Goal: Task Accomplishment & Management: Complete application form

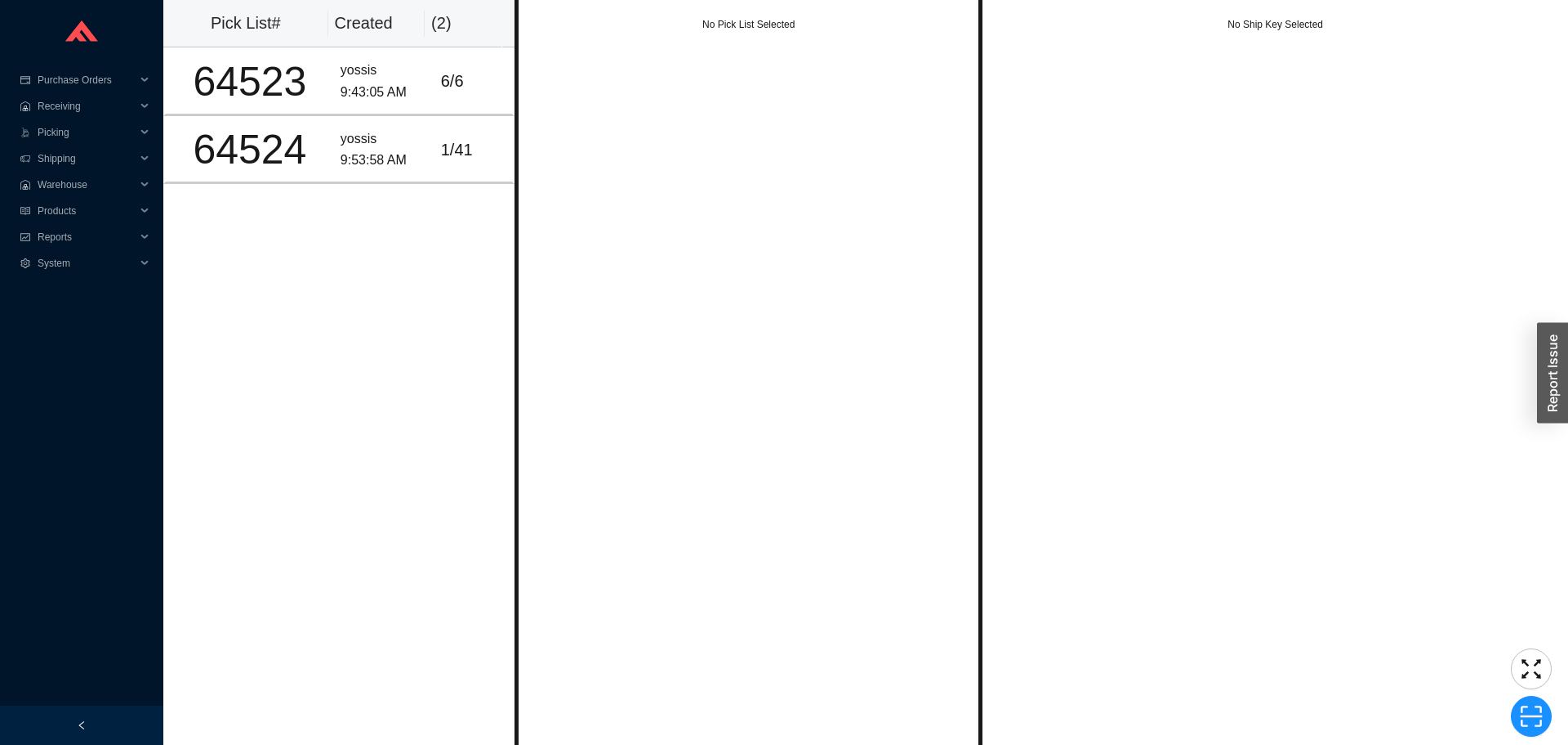
click at [581, 242] on div "No Pick List Selected" at bounding box center [749, 372] width 469 height 745
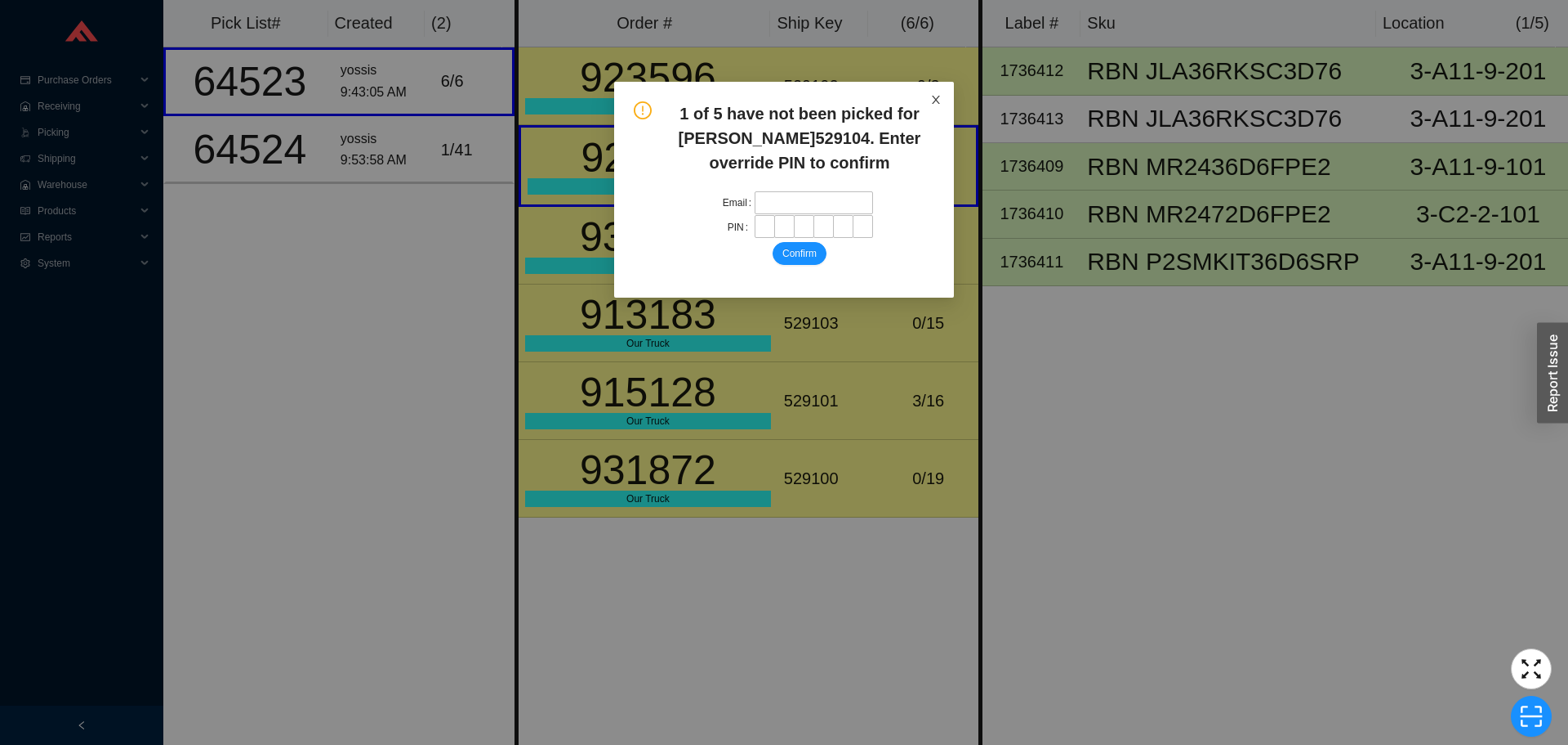
click at [940, 98] on icon "close" at bounding box center [935, 99] width 11 height 11
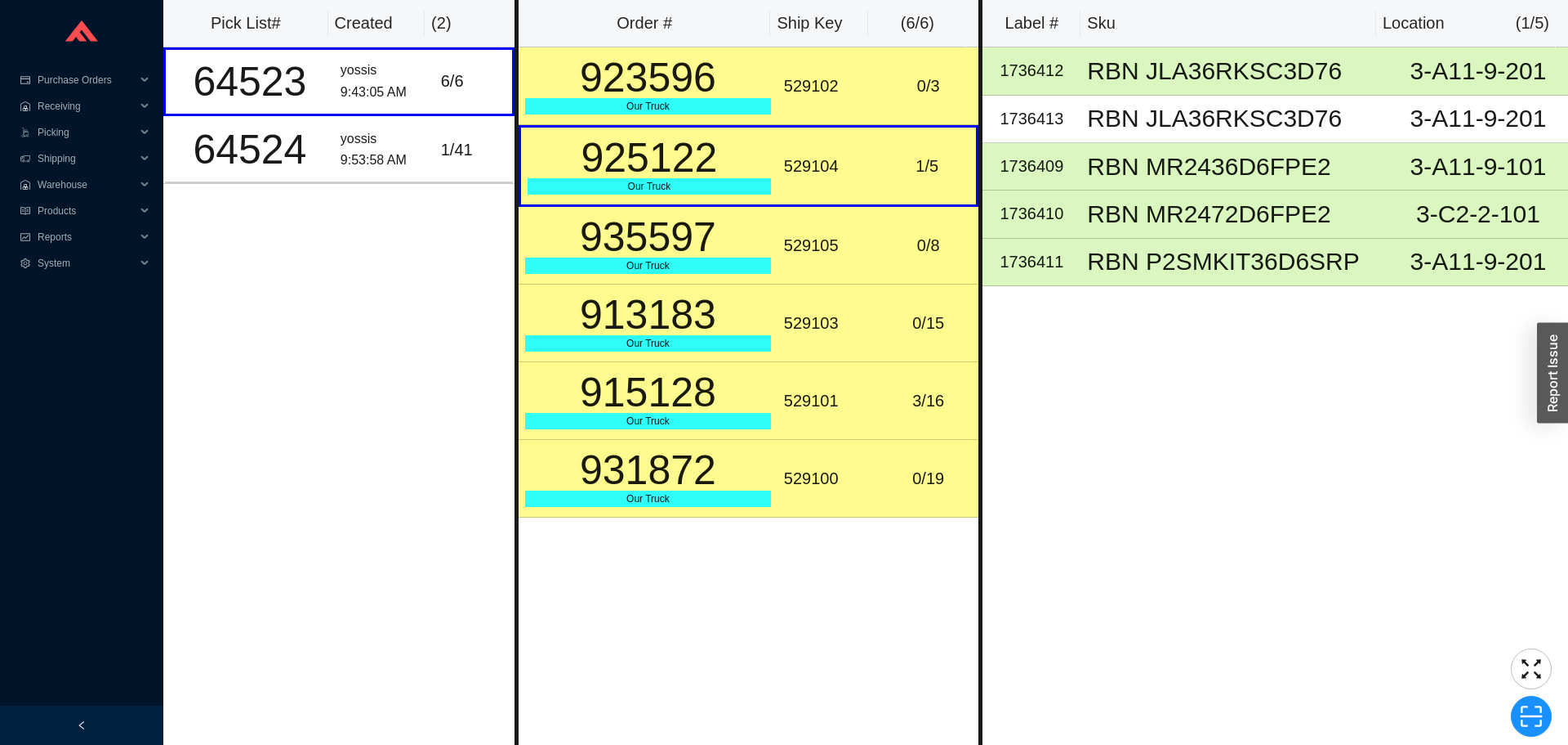
click at [917, 136] on td "1 / 5" at bounding box center [928, 166] width 101 height 82
click at [852, 438] on td "529101" at bounding box center [827, 401] width 101 height 78
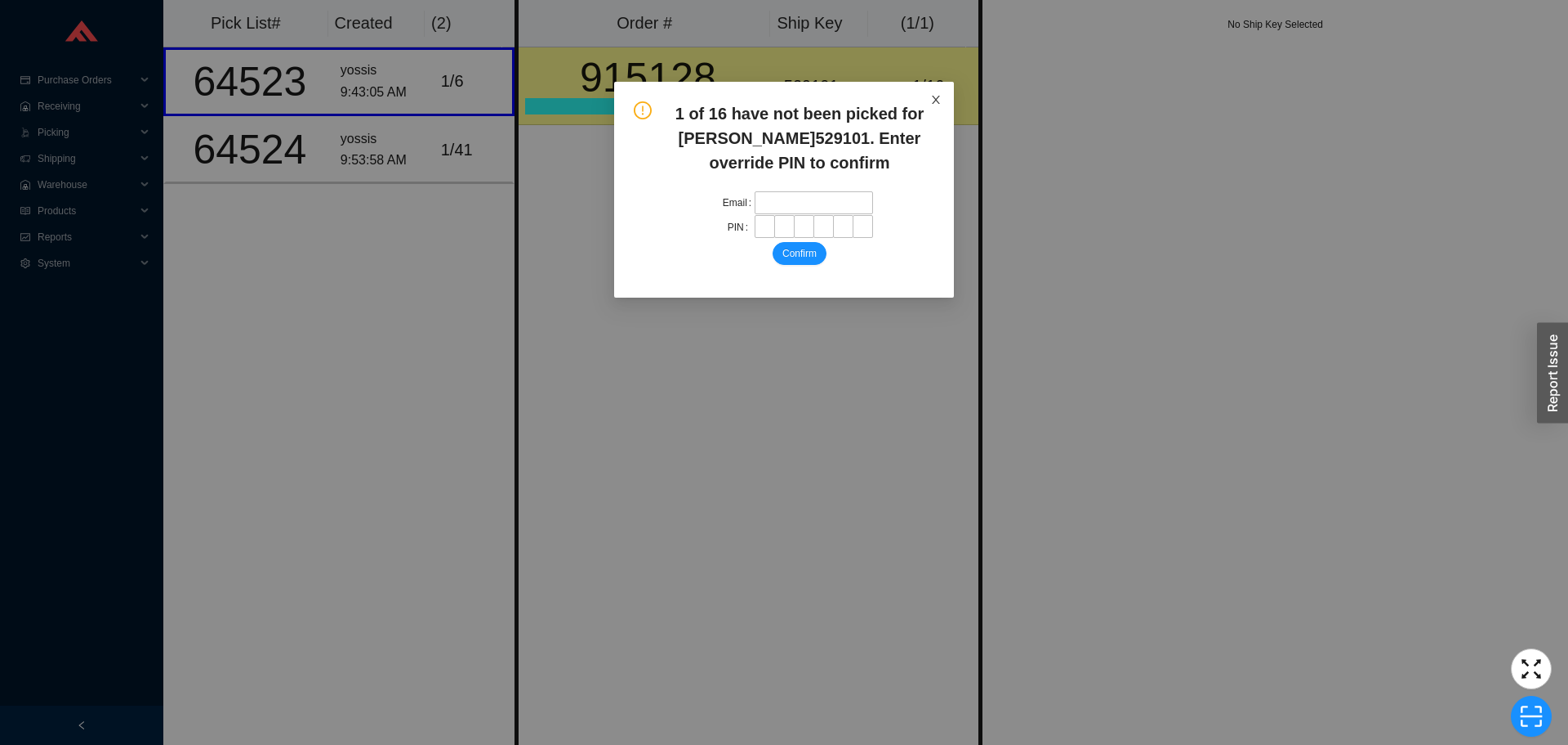
click at [929, 103] on span "Close" at bounding box center [936, 100] width 36 height 36
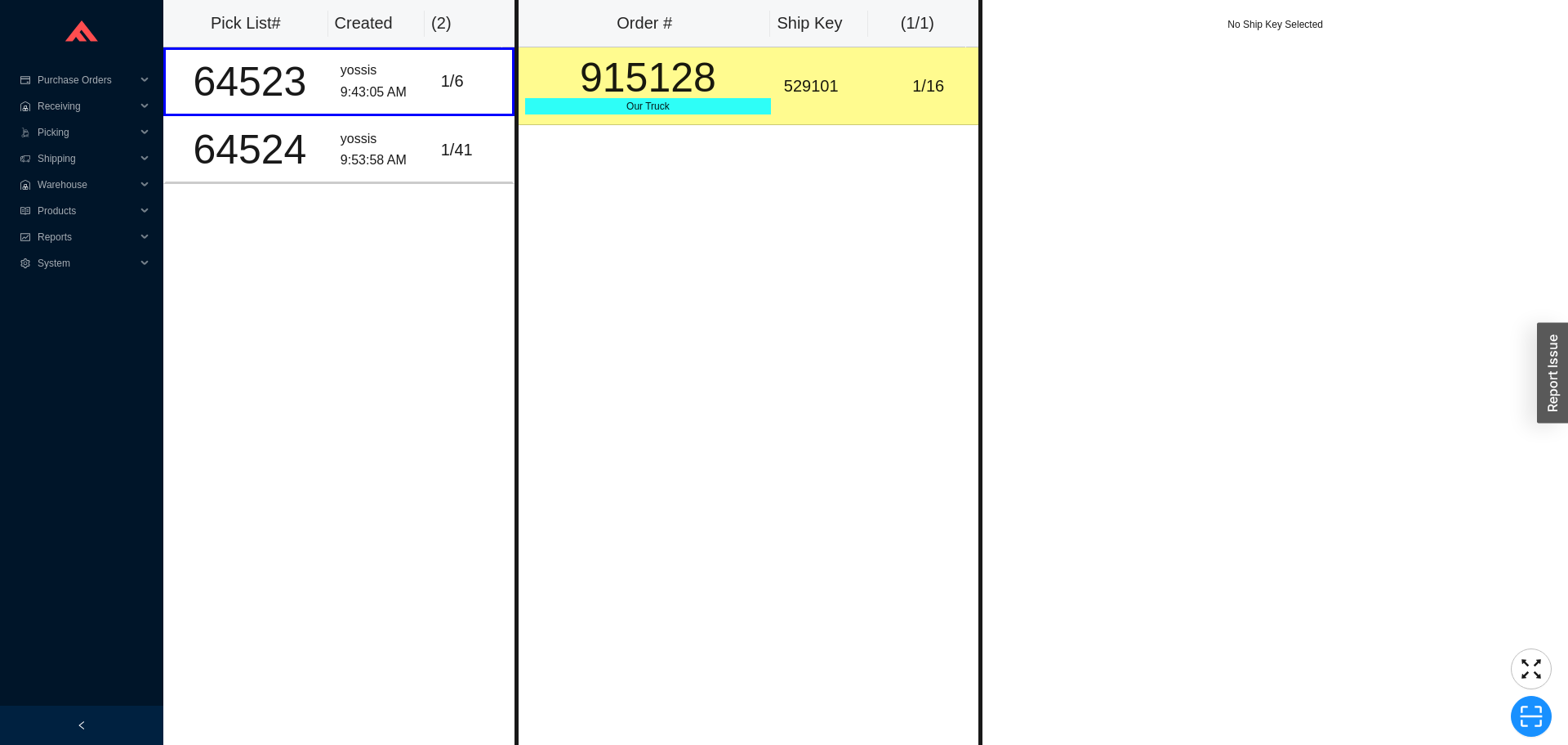
click at [900, 102] on td "1 / 16" at bounding box center [928, 87] width 101 height 78
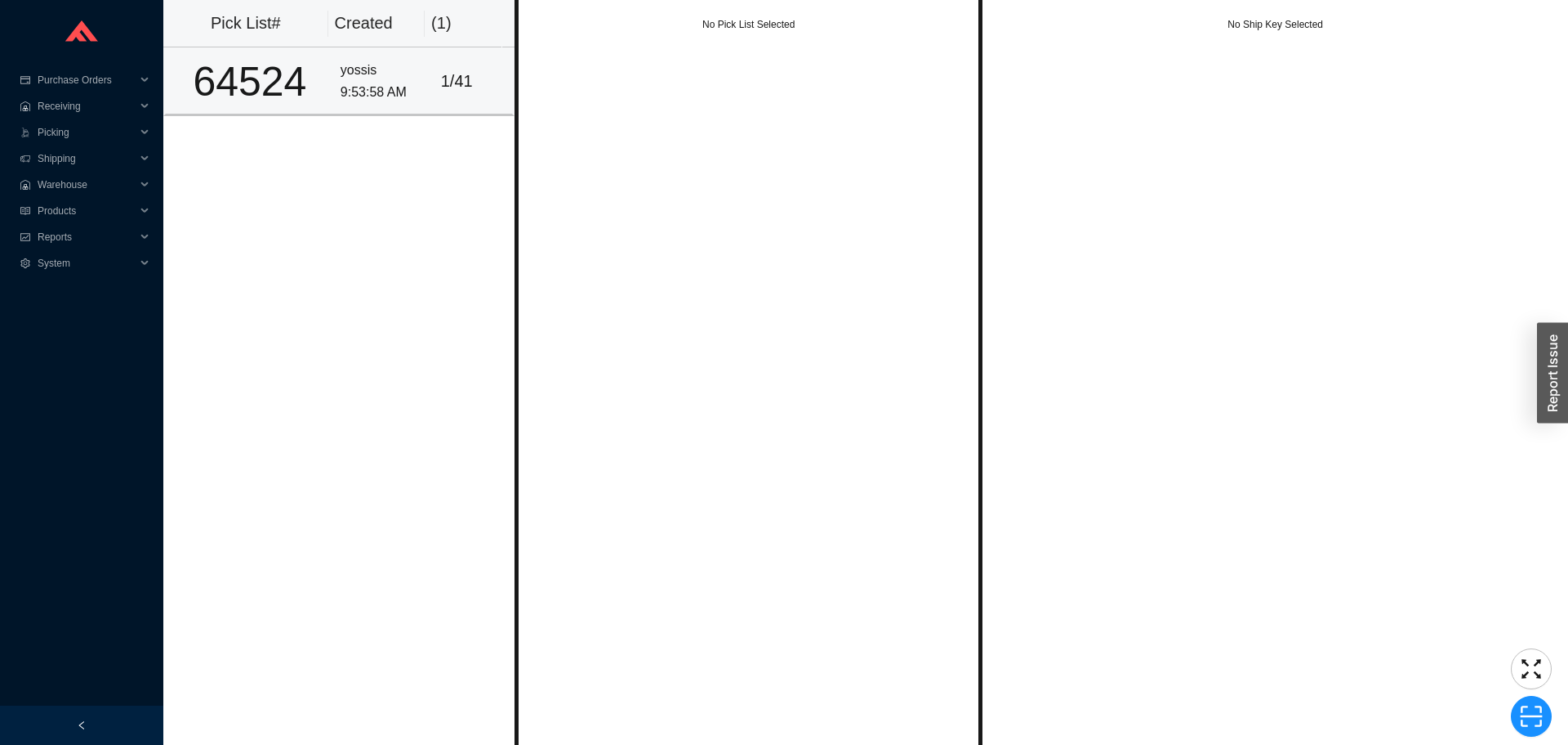
click at [409, 111] on td "yossis 9:53:58 AM" at bounding box center [384, 82] width 101 height 68
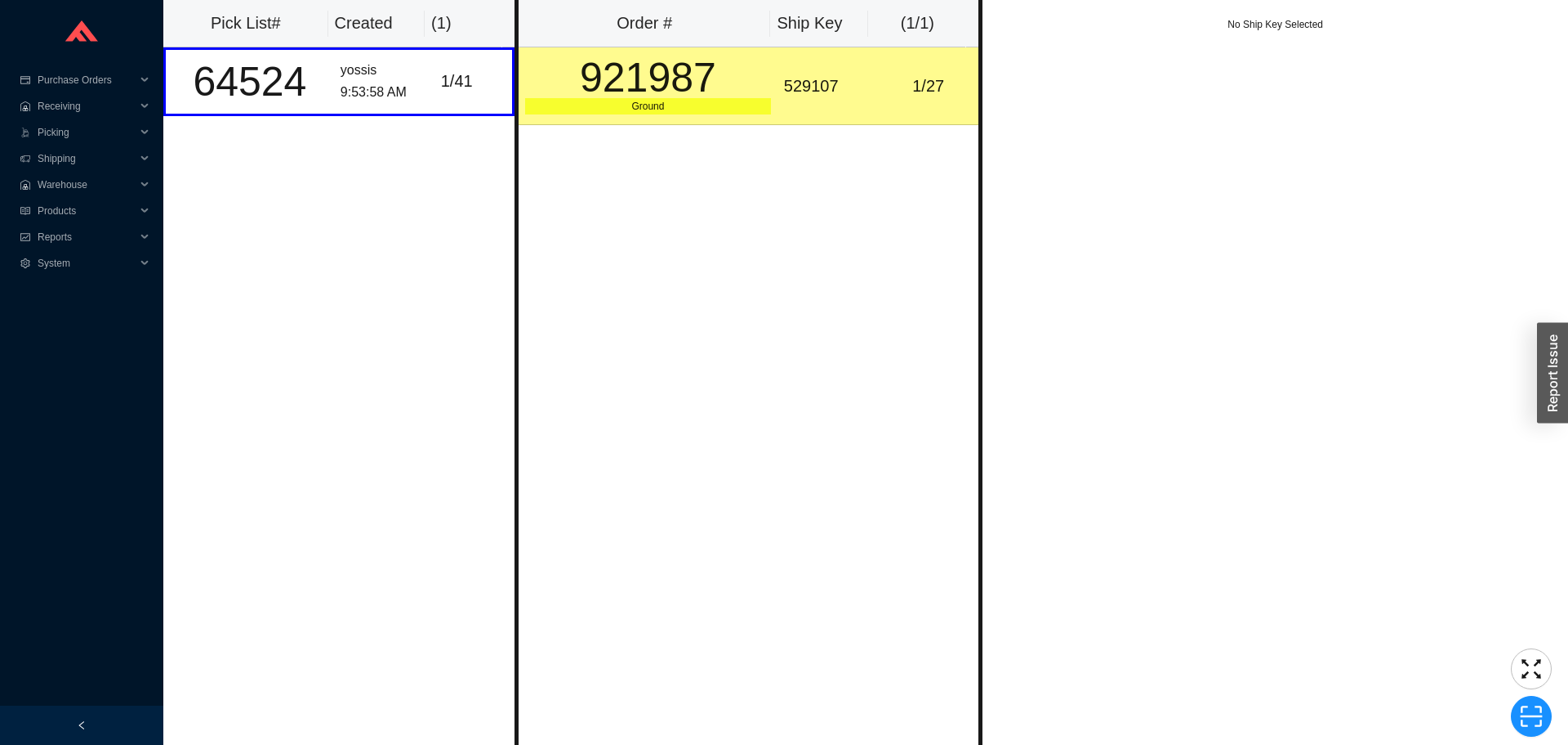
click at [674, 106] on div "Ground" at bounding box center [648, 106] width 246 height 16
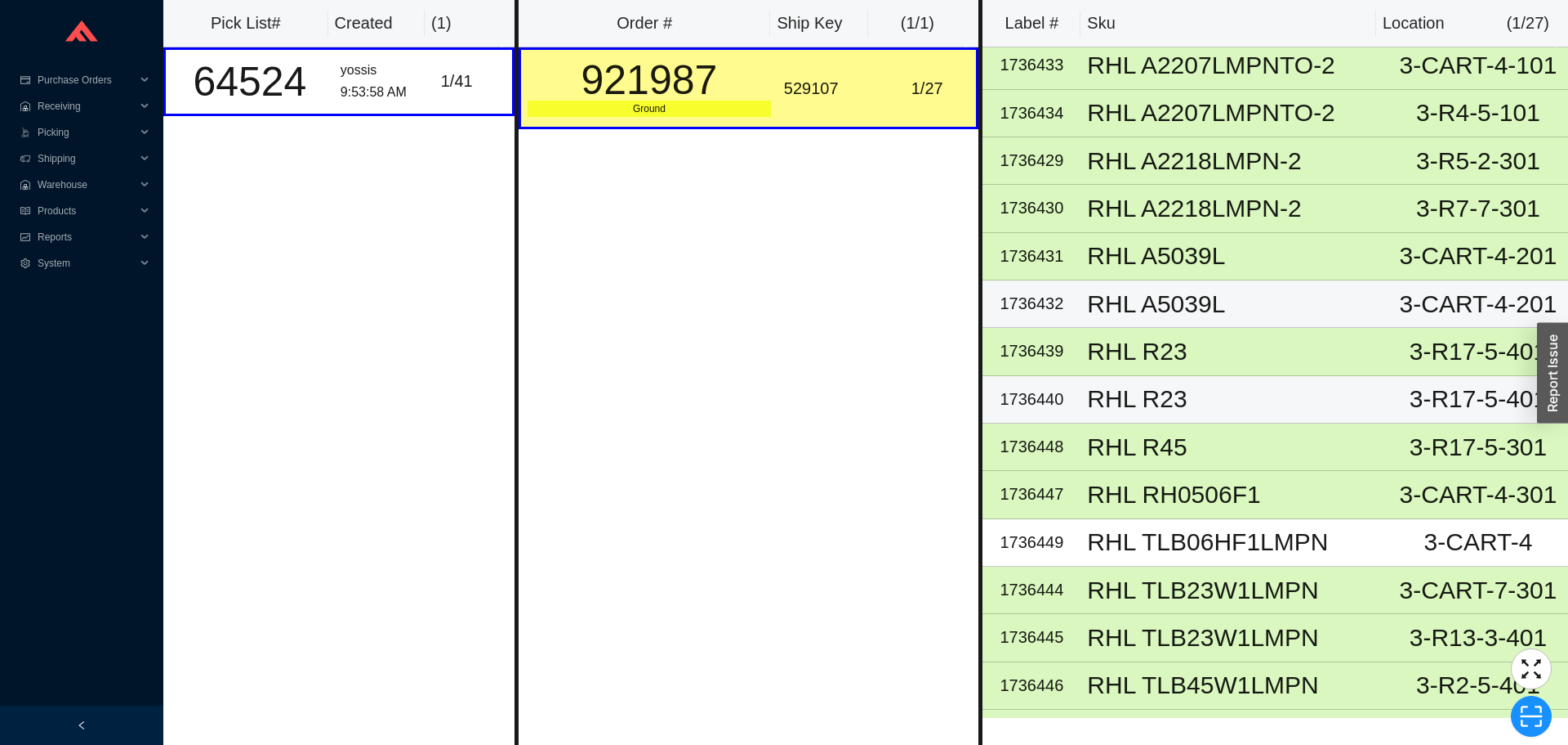
scroll to position [617, 0]
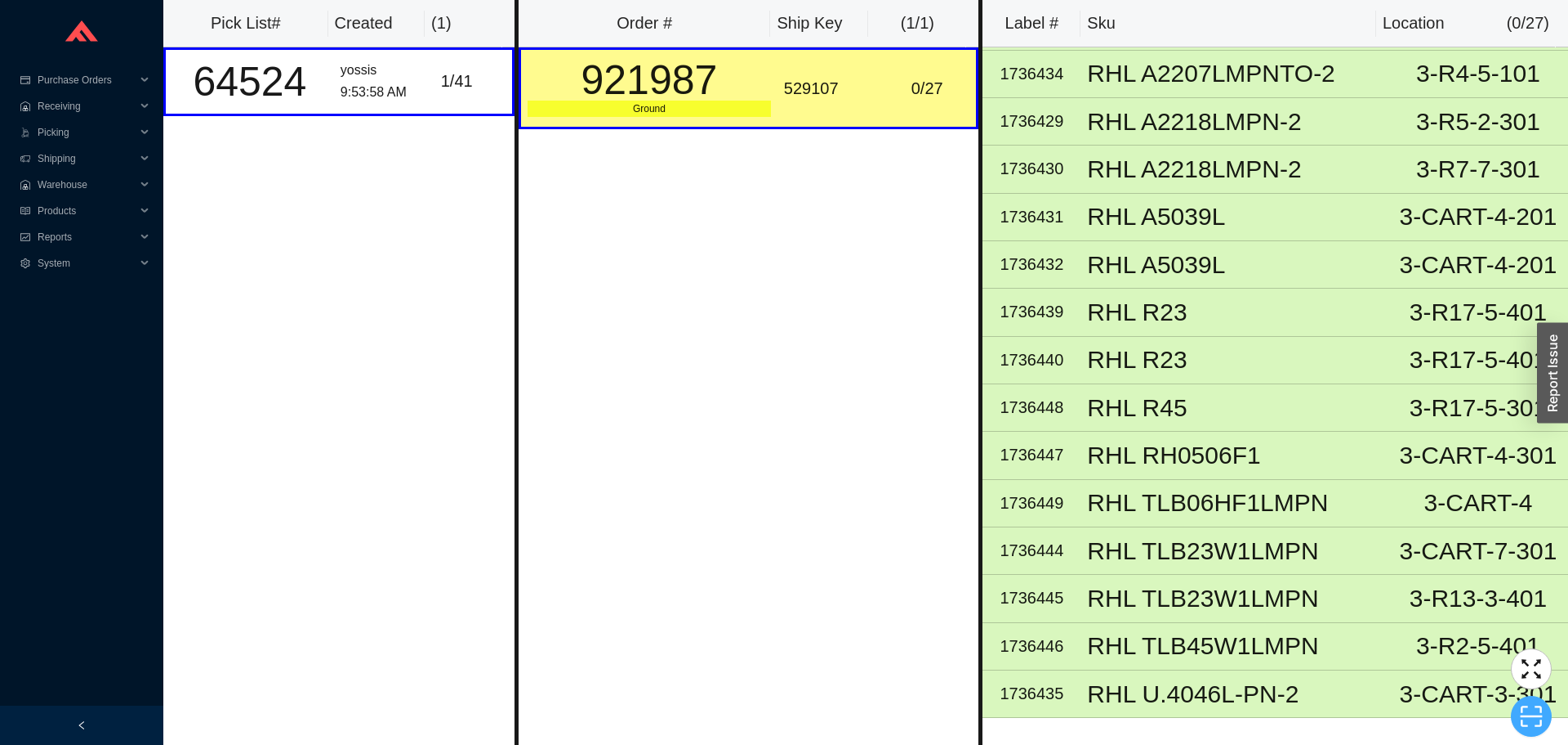
click at [1541, 713] on icon "scan" at bounding box center [1531, 716] width 25 height 25
type input "sk529107"
click button "Scan" at bounding box center [1531, 715] width 42 height 23
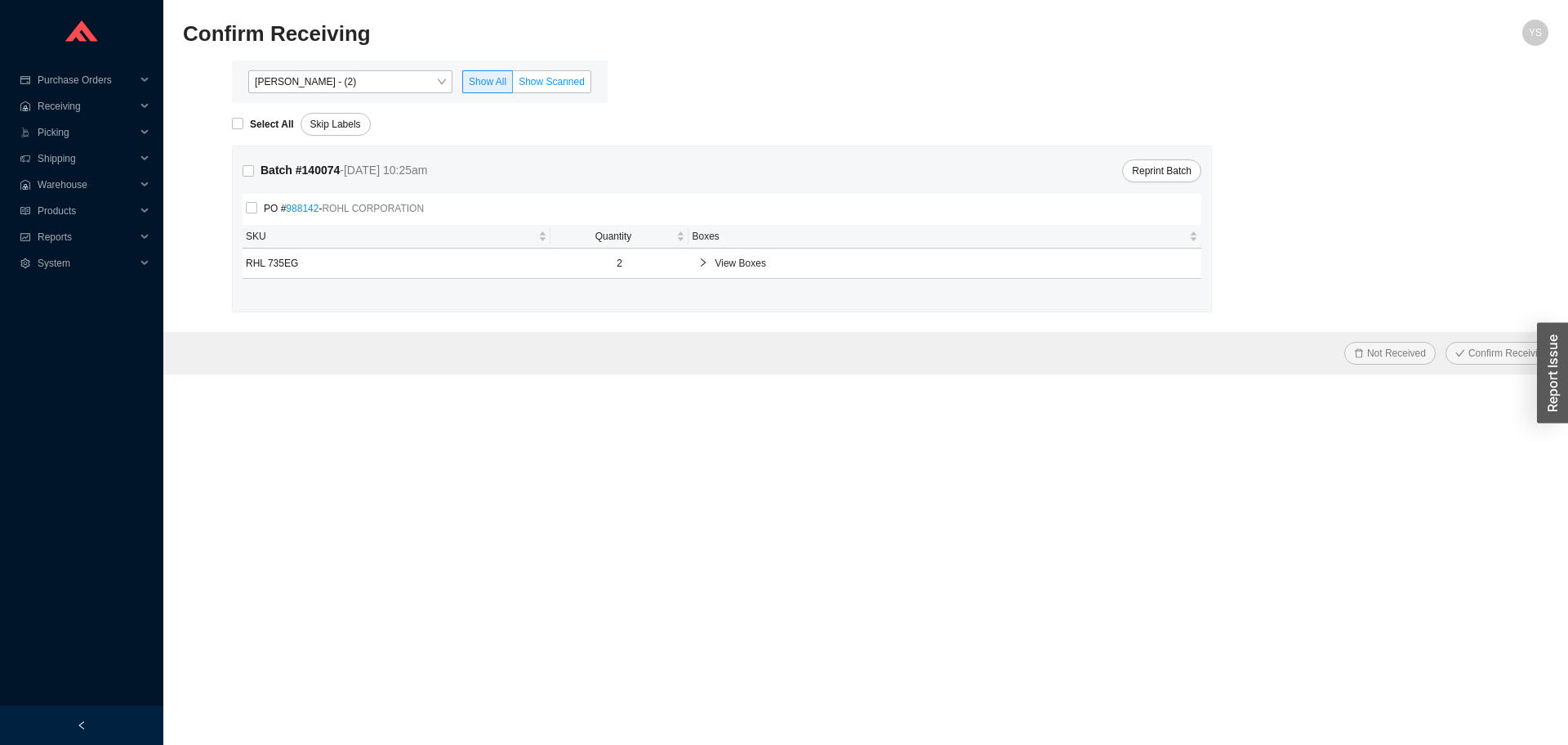
click at [586, 84] on label "Show Scanned" at bounding box center [552, 81] width 79 height 23
click at [513, 85] on input "Show Scanned" at bounding box center [513, 85] width 0 height 0
click at [277, 128] on strong "Select All" at bounding box center [272, 124] width 44 height 11
click at [243, 128] on input "Select All" at bounding box center [237, 123] width 11 height 11
checkbox input "true"
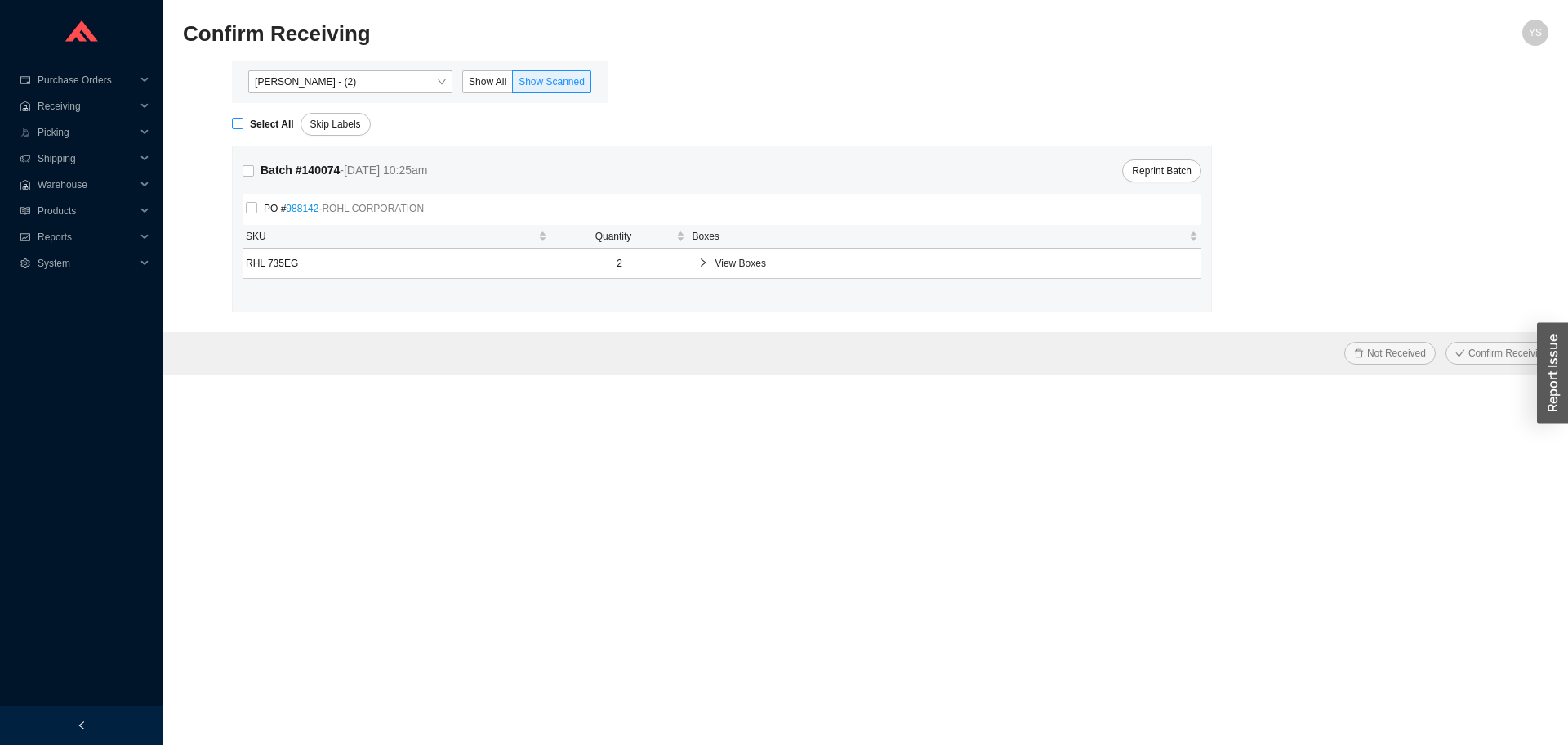
checkbox input "true"
click at [1516, 354] on span "Confirm Receiving" at bounding box center [1508, 353] width 80 height 16
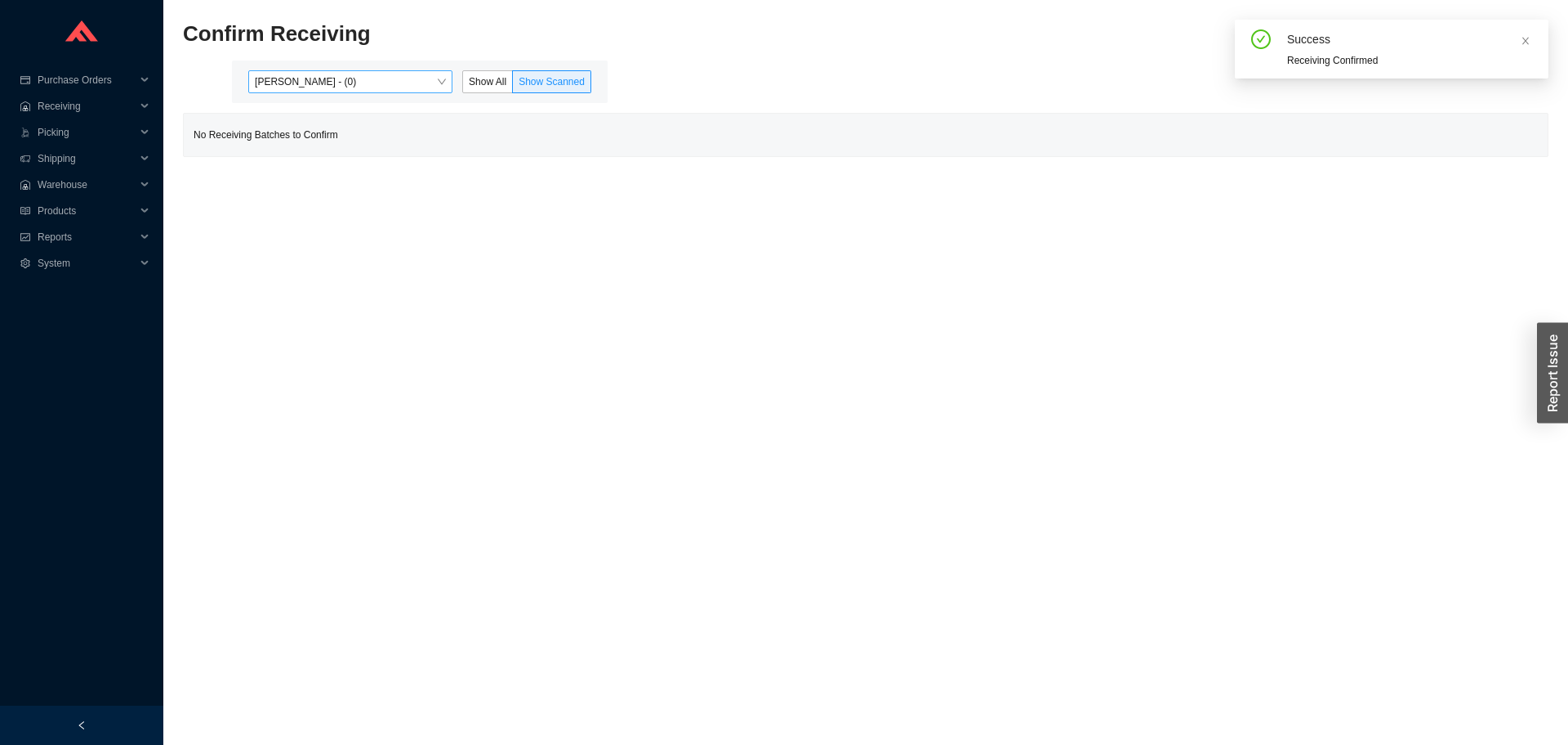
click at [291, 77] on span "Yossi Siff - (0)" at bounding box center [351, 81] width 191 height 21
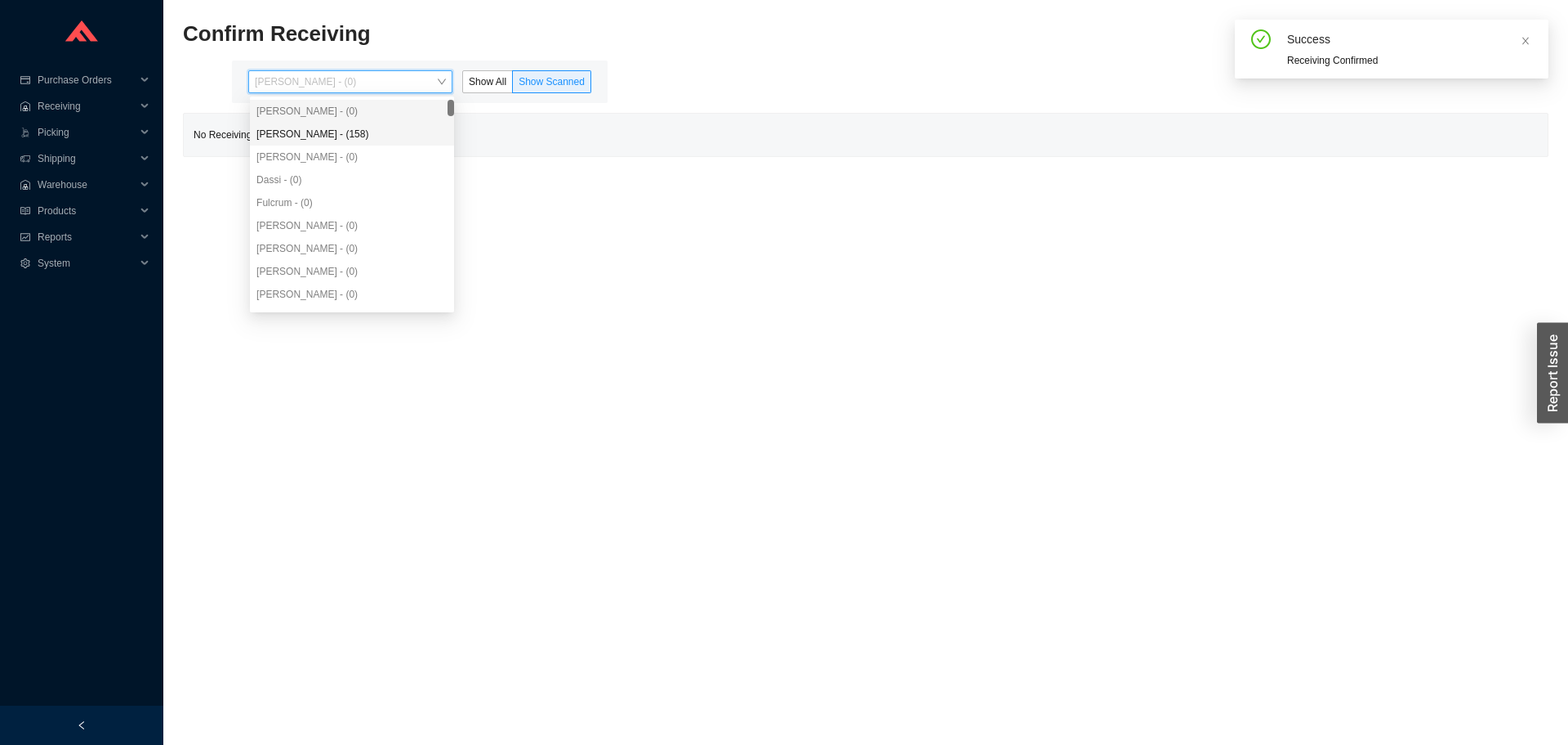
click at [314, 129] on div "Angel Negron - (158)" at bounding box center [352, 134] width 191 height 15
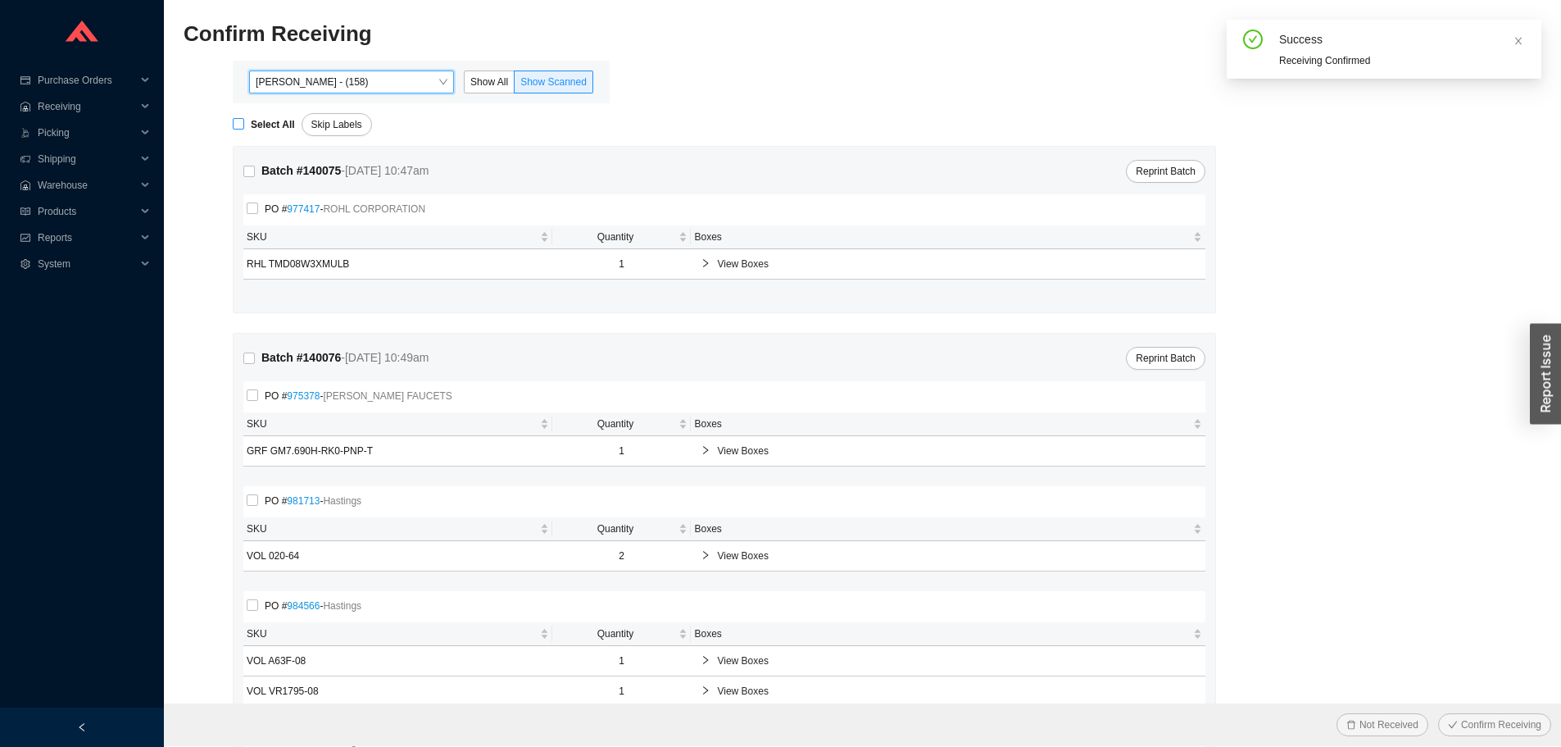
click at [271, 122] on strong "Select All" at bounding box center [273, 124] width 44 height 11
click at [244, 122] on input "Select All" at bounding box center [238, 123] width 11 height 11
checkbox input "true"
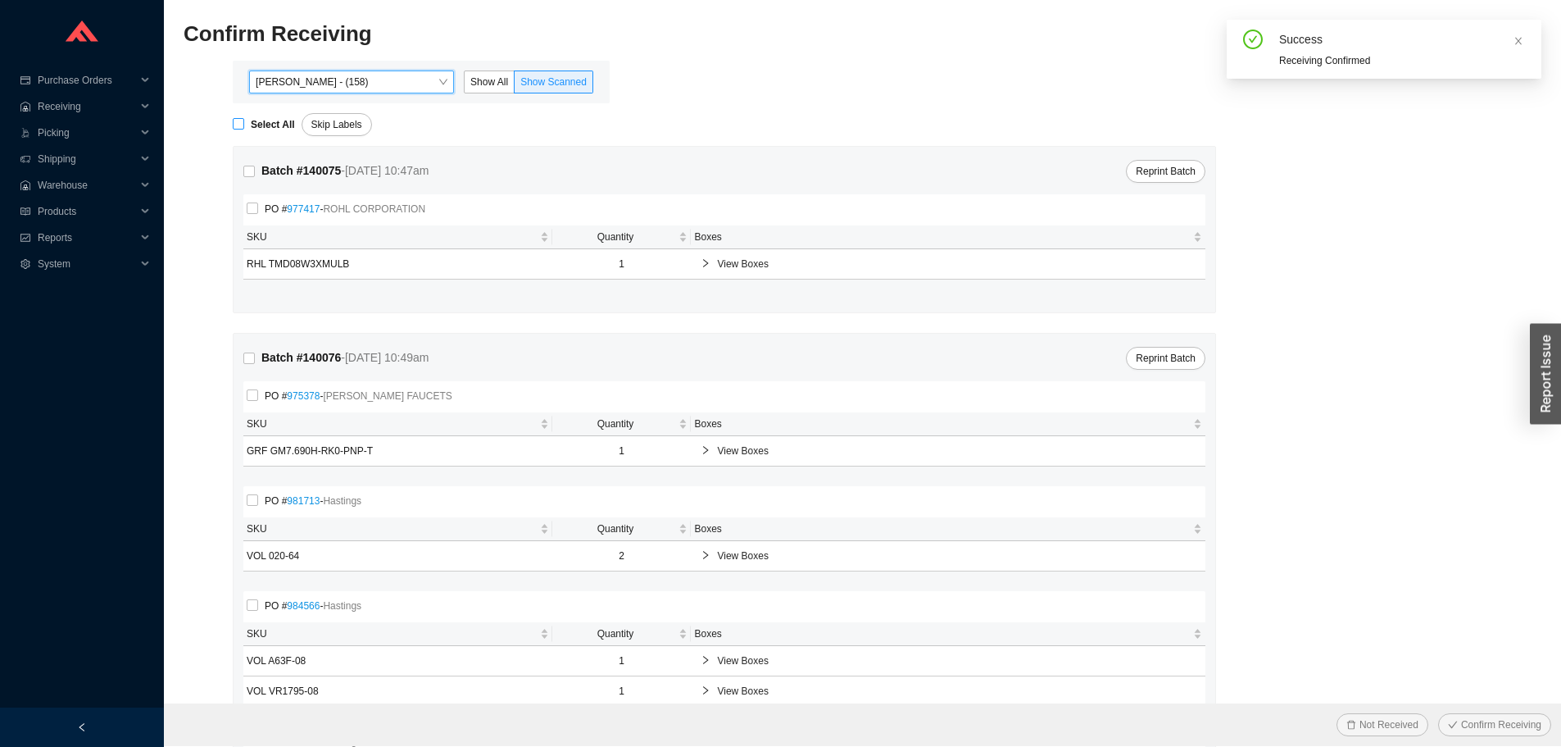
checkbox input "true"
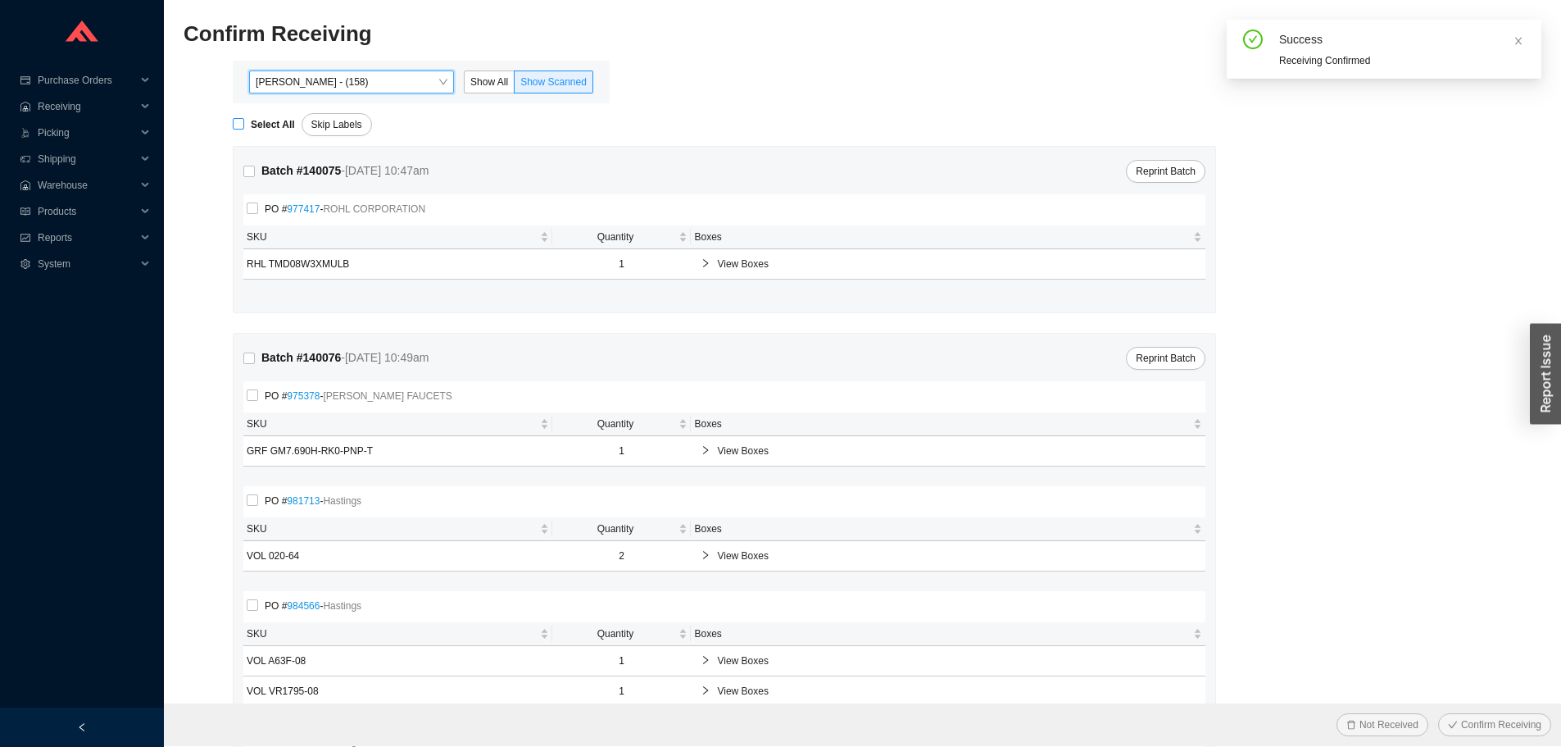
checkbox input "true"
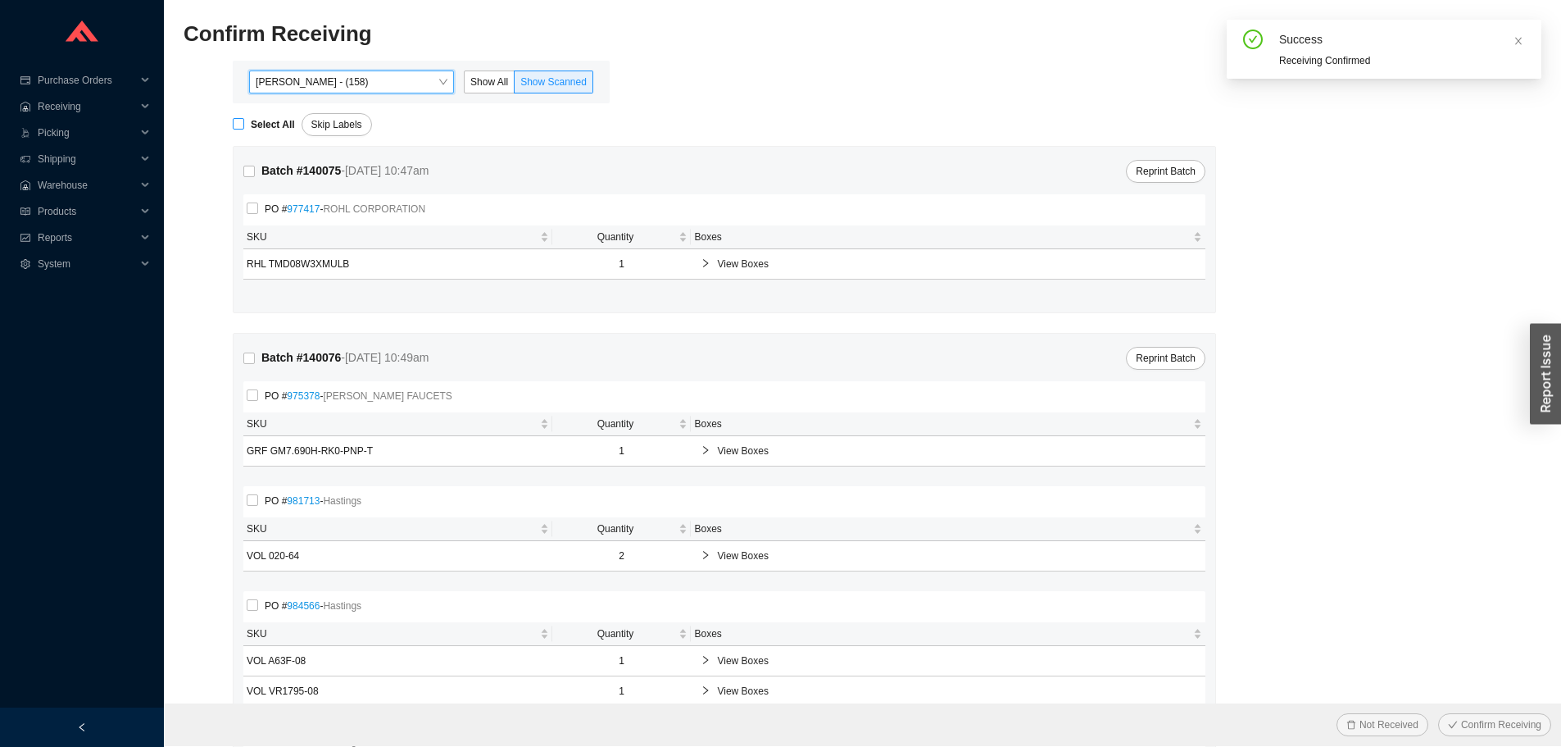
checkbox input "true"
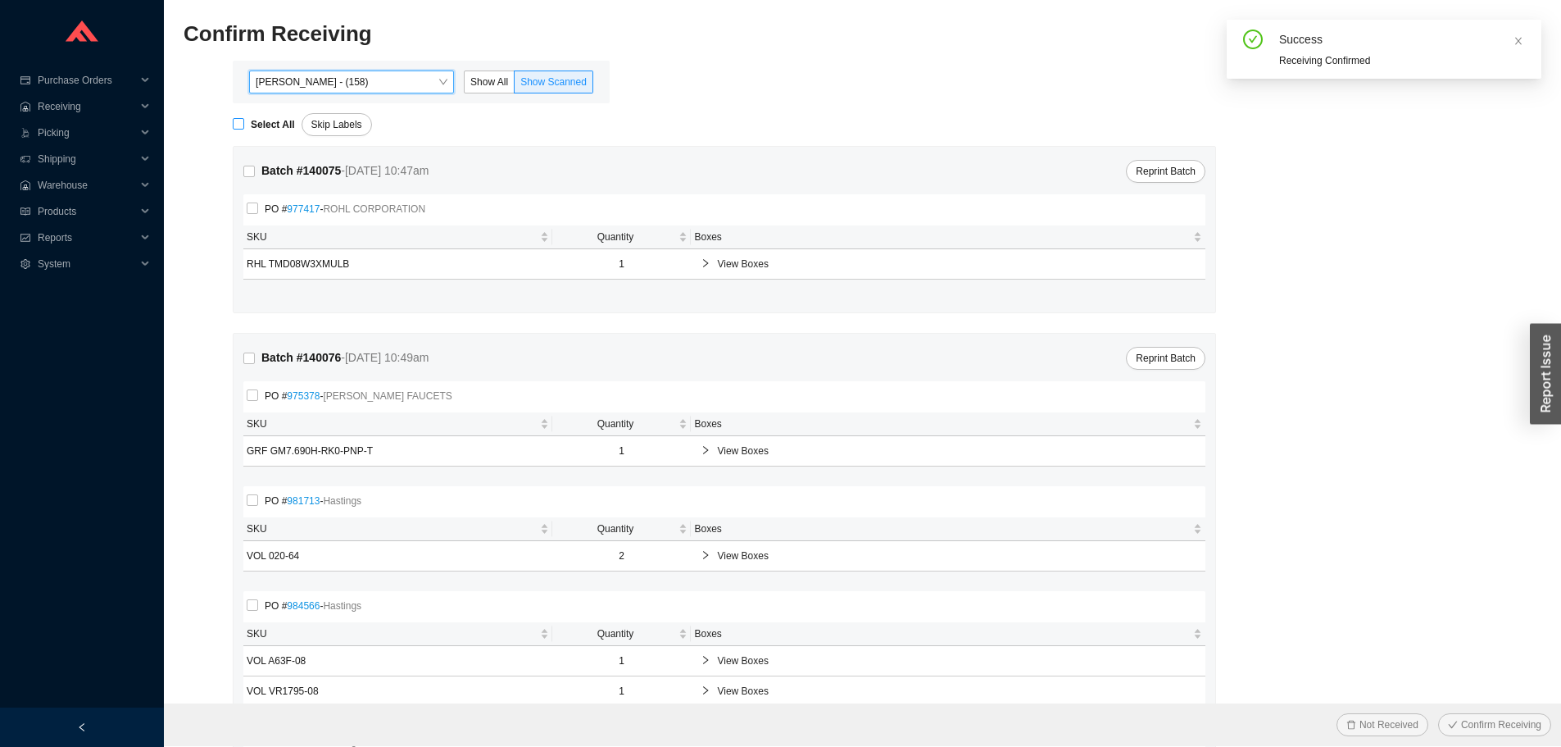
checkbox input "true"
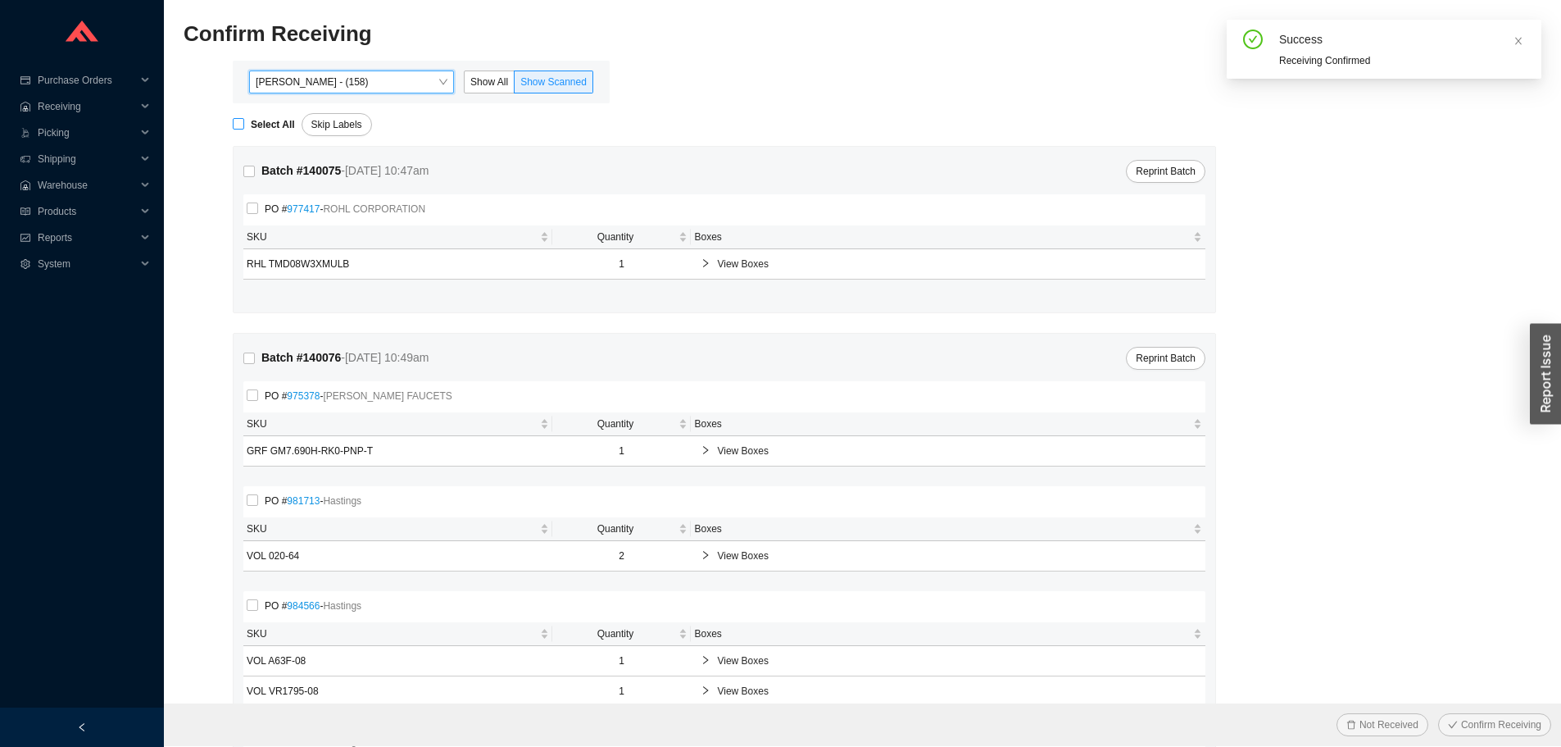
checkbox input "true"
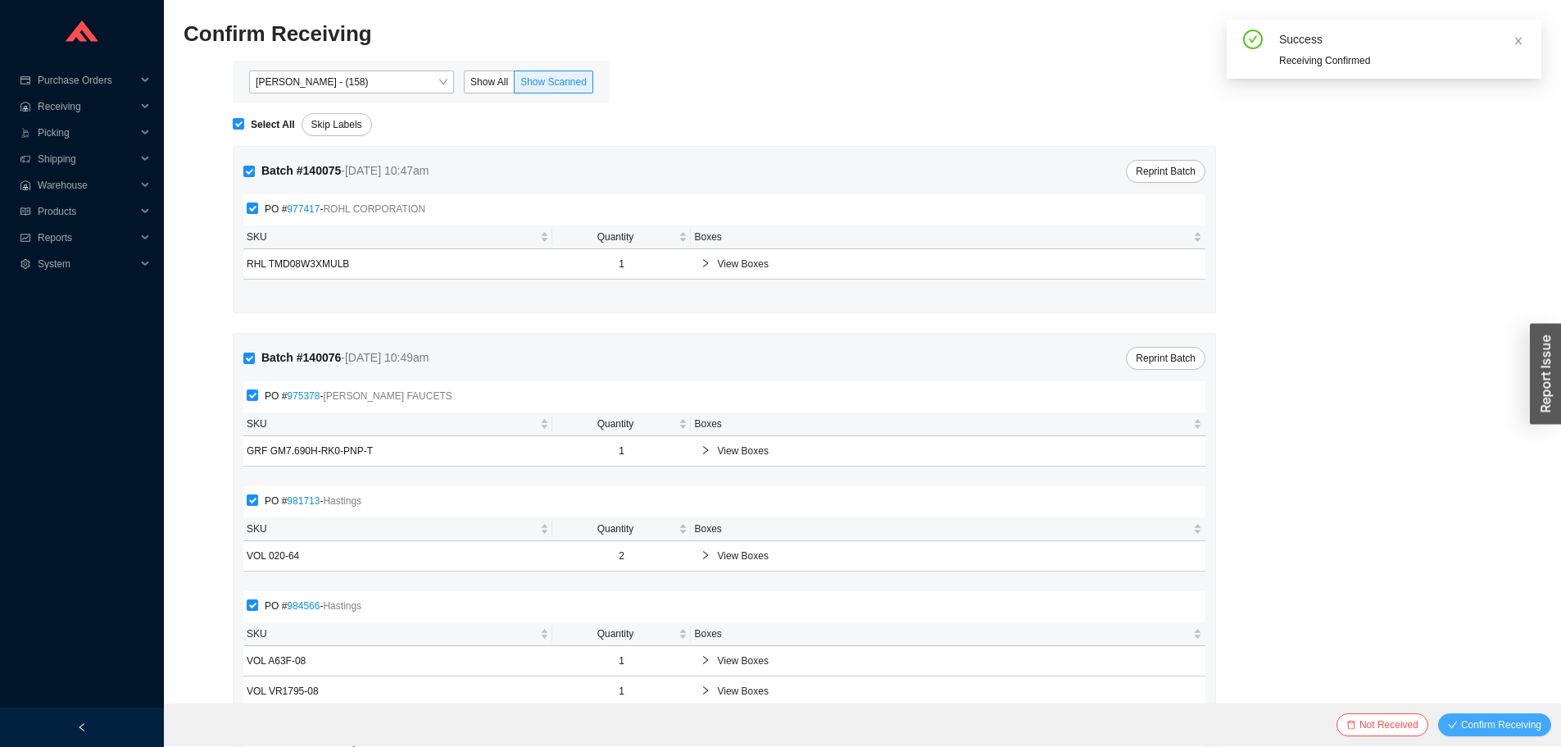
click at [1471, 719] on span "Confirm Receiving" at bounding box center [1501, 724] width 80 height 16
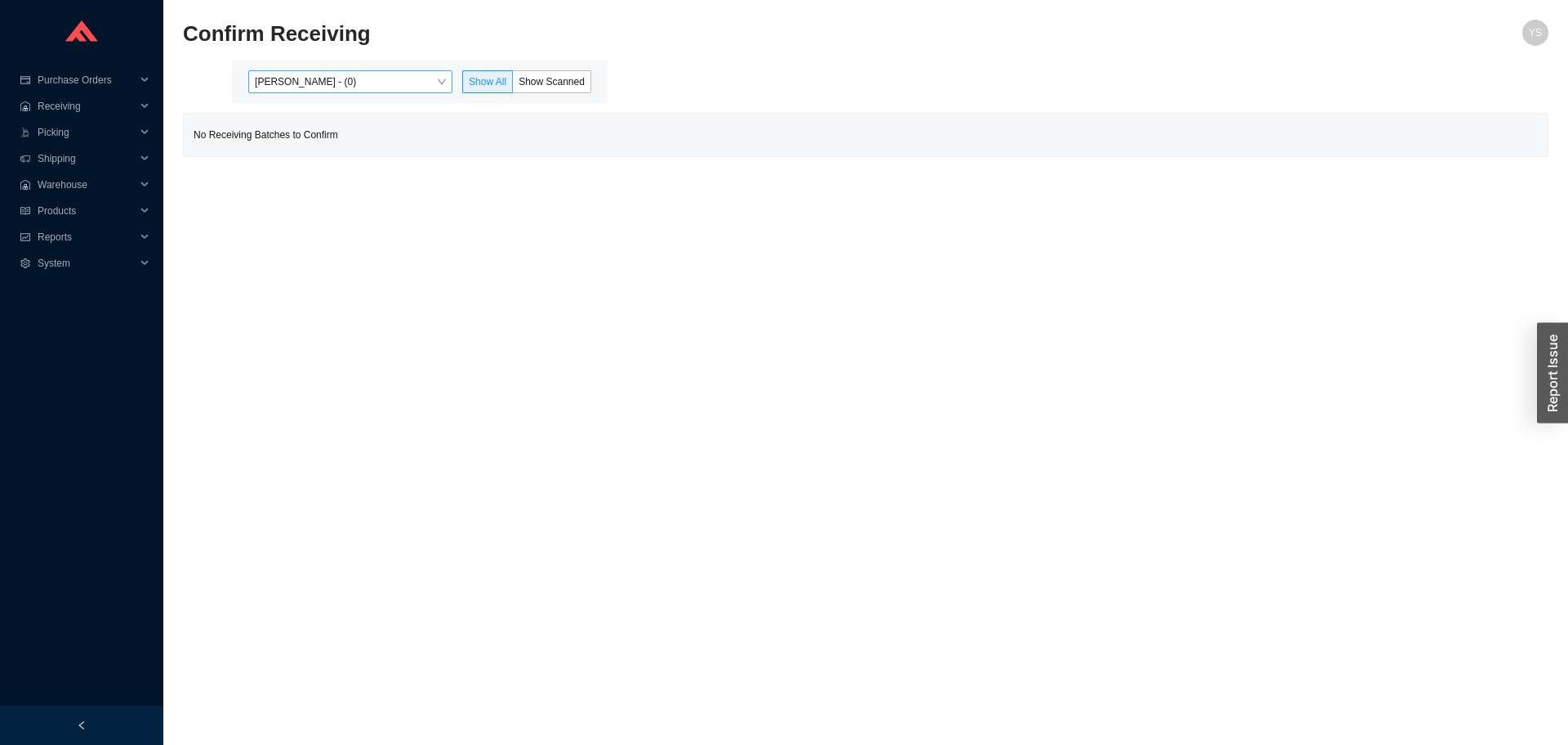
click at [272, 82] on span "Yossi Siff - (0)" at bounding box center [351, 81] width 191 height 21
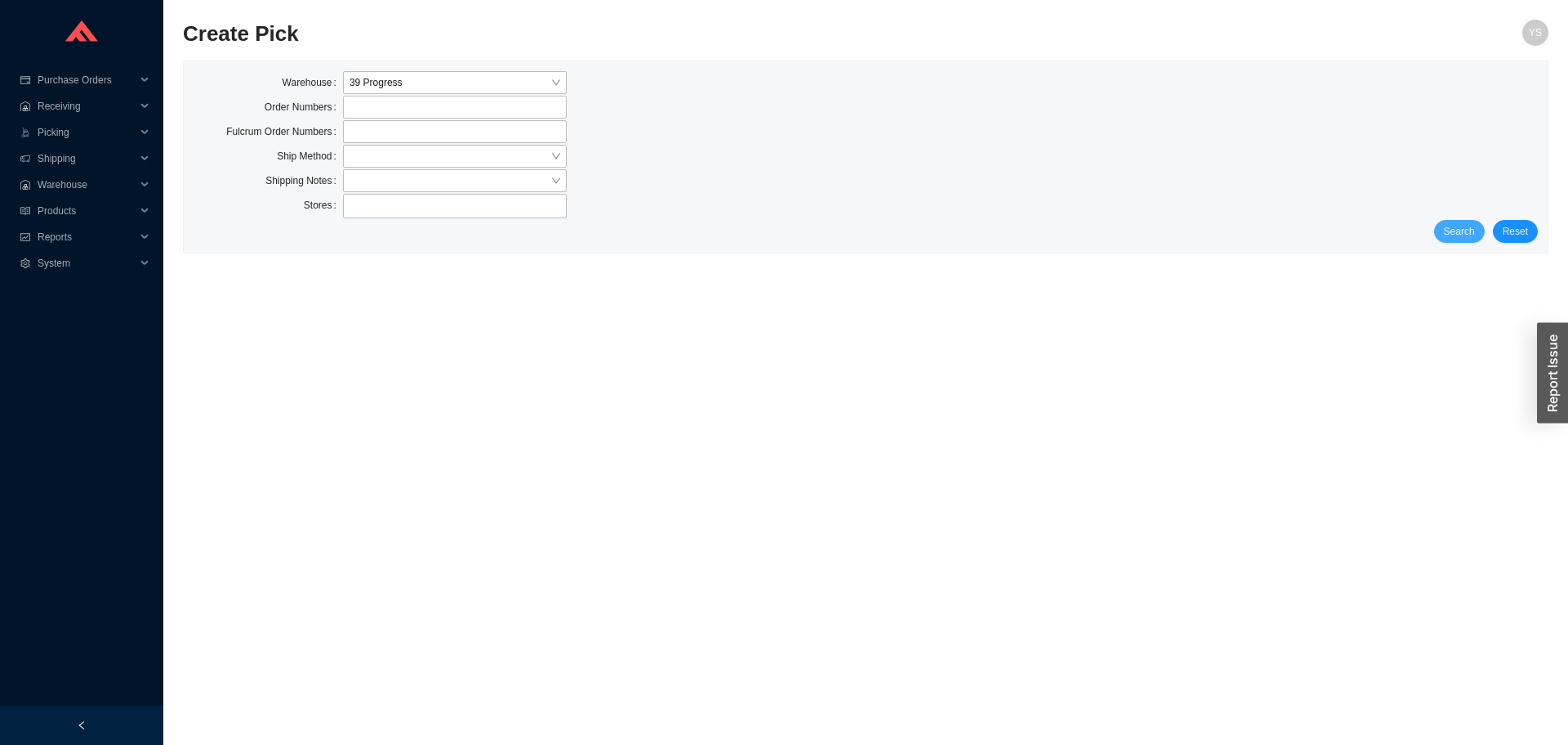
click at [1471, 232] on span "Search" at bounding box center [1459, 231] width 31 height 16
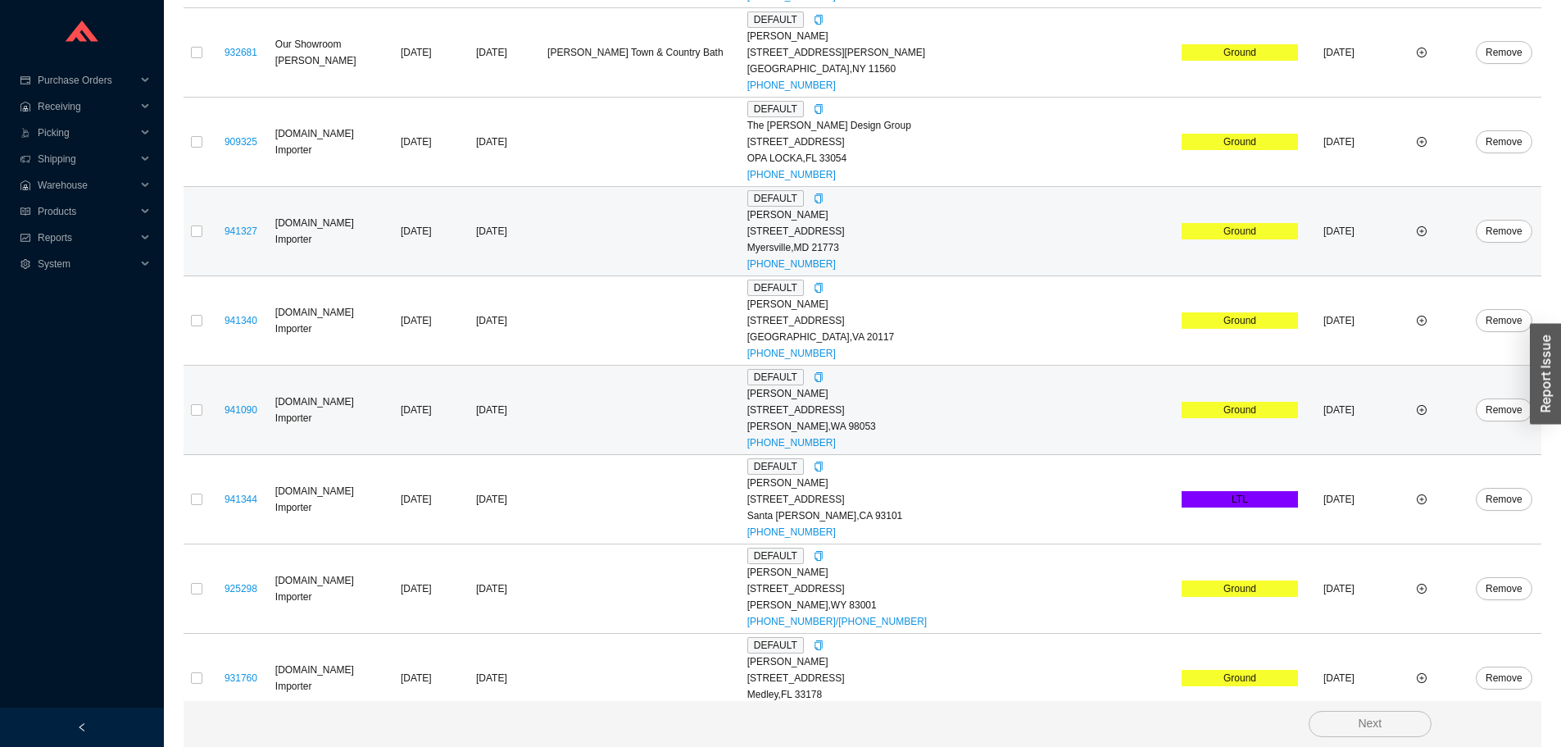
scroll to position [616, 0]
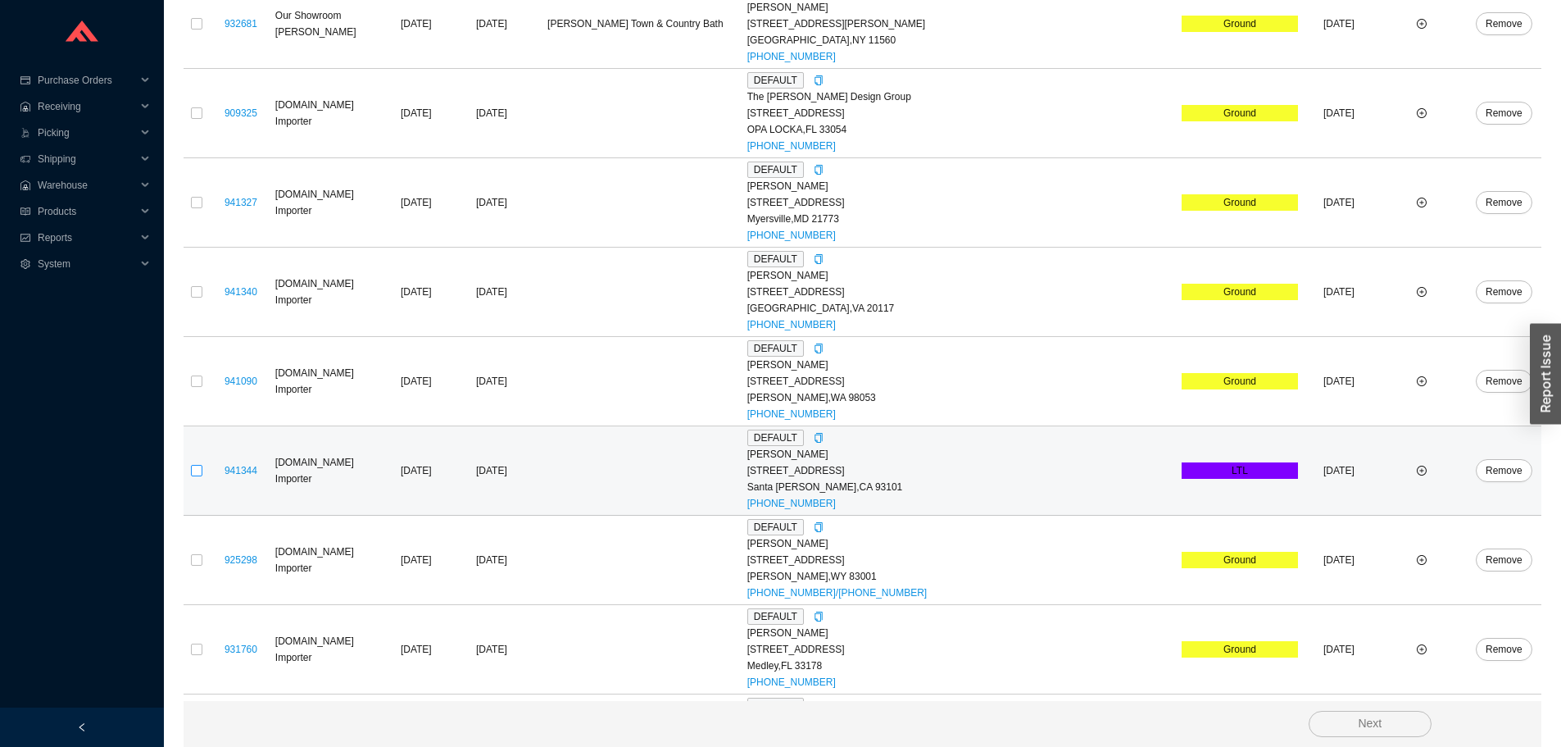
click at [197, 472] on input "checkbox" at bounding box center [196, 470] width 11 height 11
checkbox input "true"
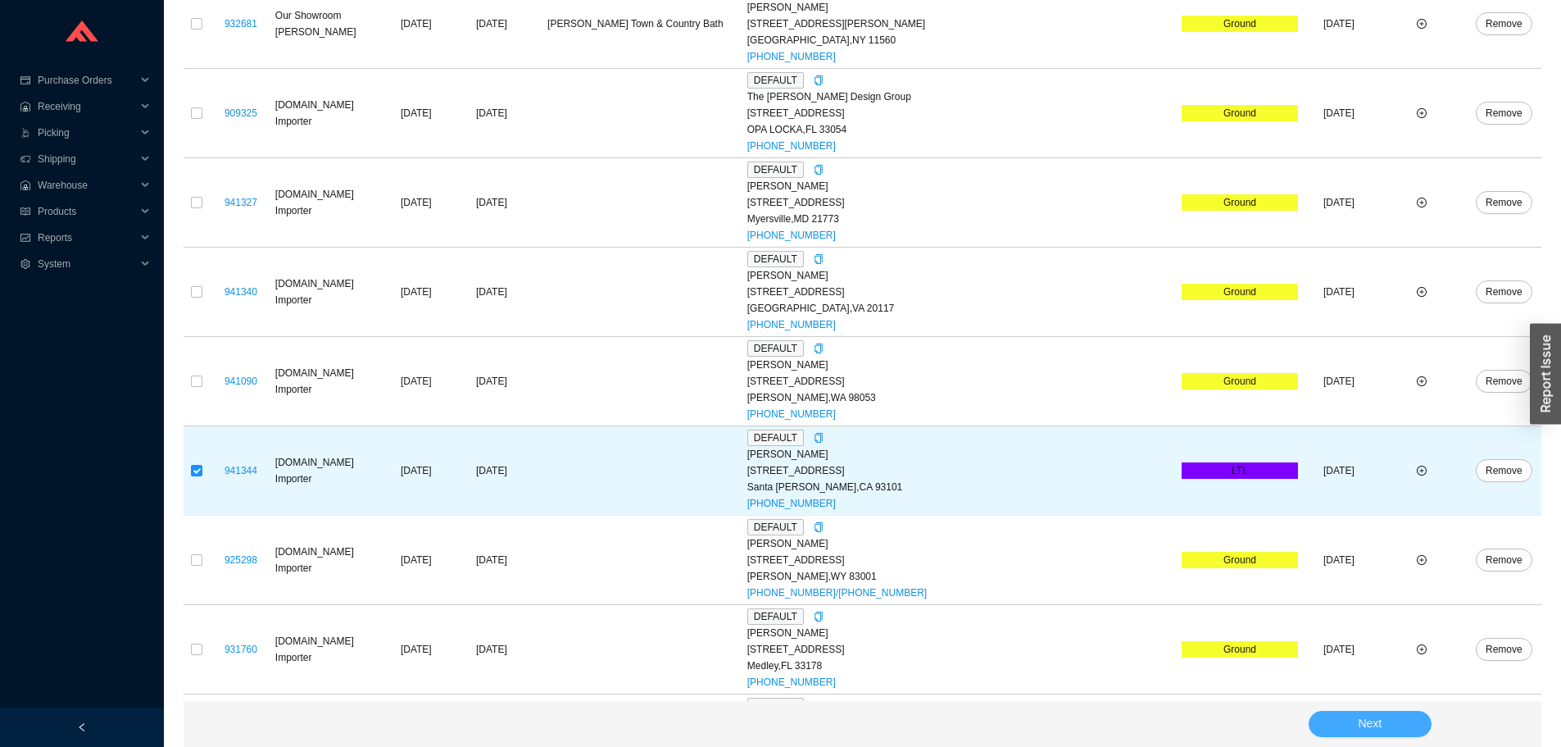
click at [1337, 710] on button "Next" at bounding box center [1370, 723] width 123 height 26
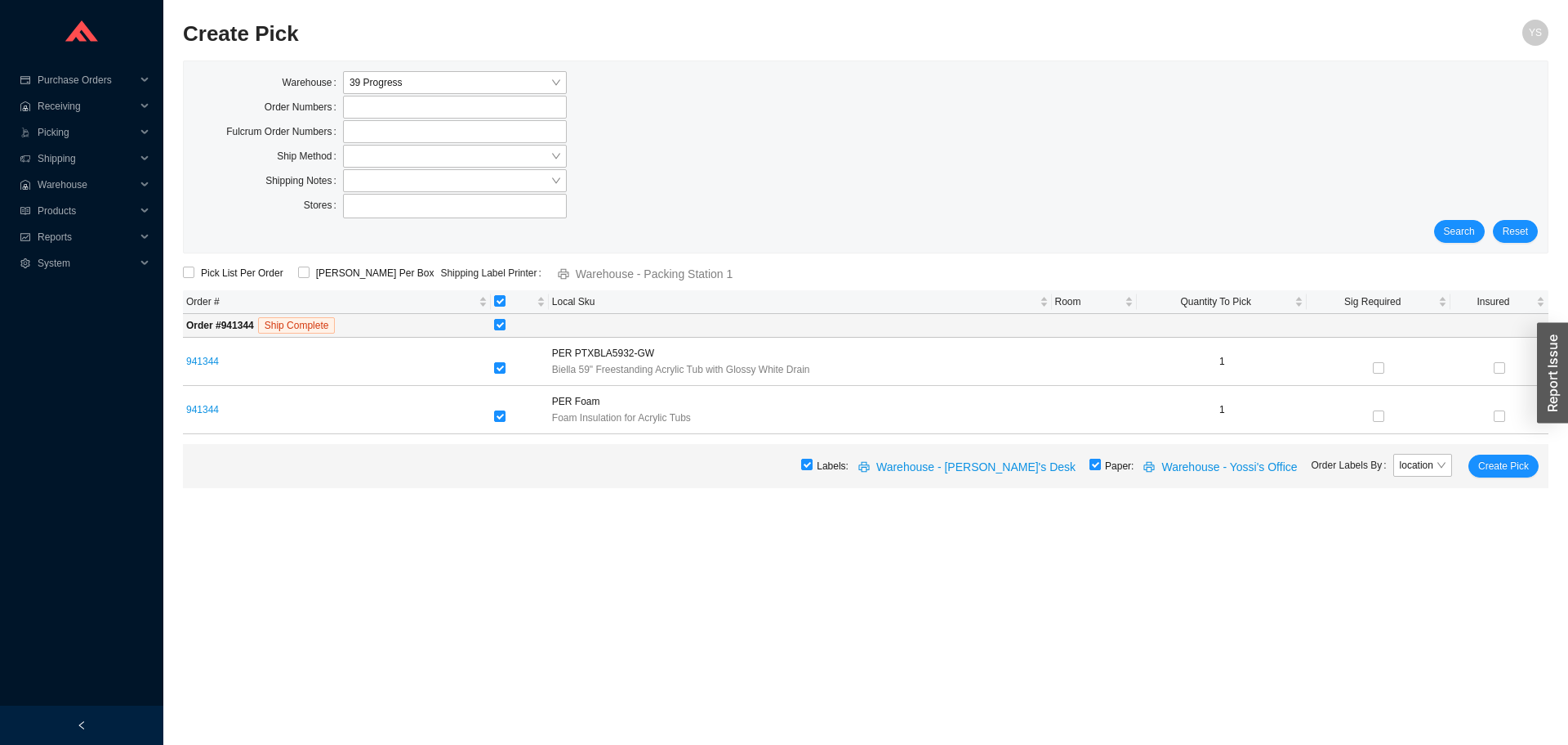
click at [1101, 458] on label at bounding box center [1095, 465] width 11 height 16
click at [1101, 459] on input "checkbox" at bounding box center [1095, 464] width 11 height 11
checkbox input "false"
click at [1492, 458] on span "Create Pick" at bounding box center [1503, 466] width 51 height 16
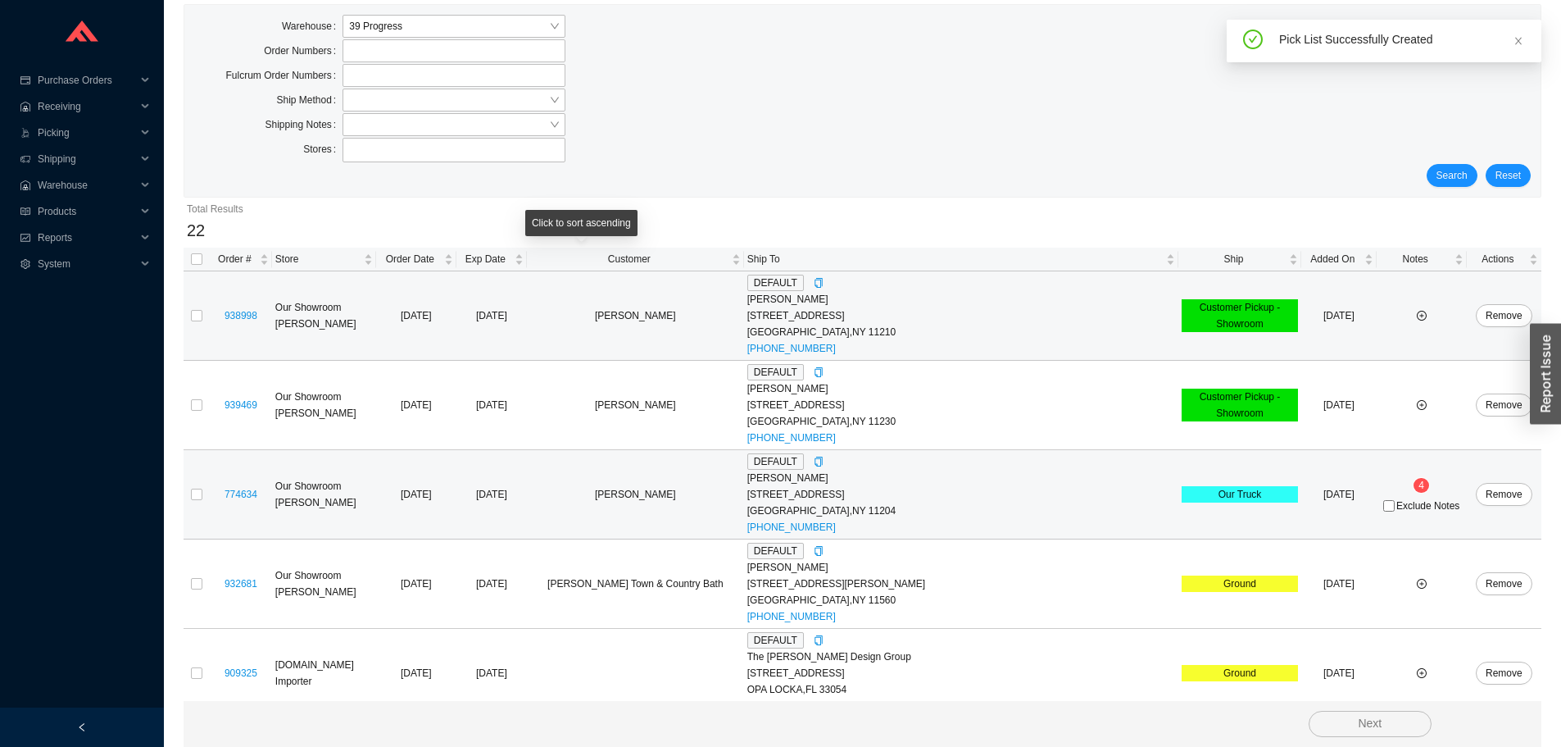
scroll to position [164, 0]
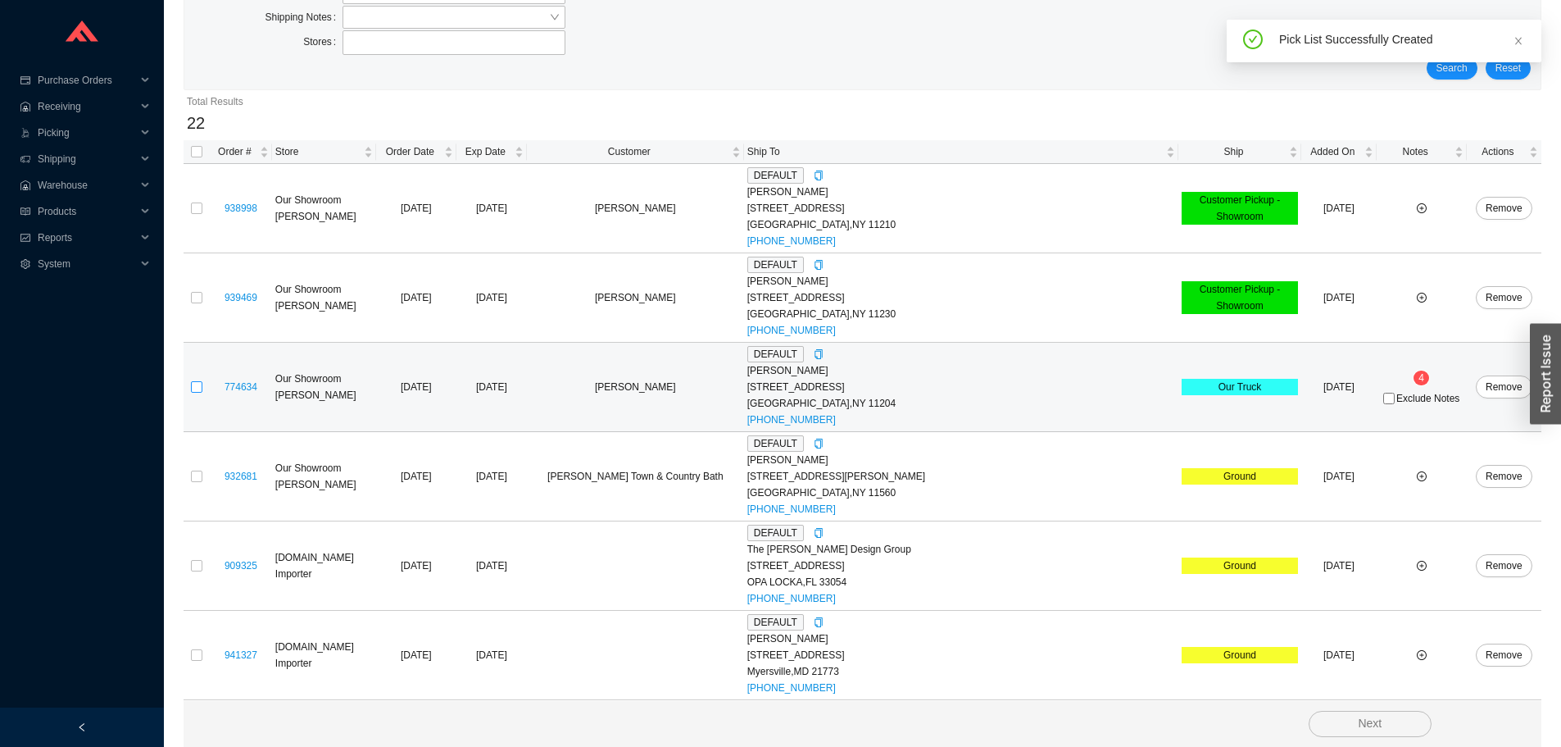
click at [194, 383] on input "checkbox" at bounding box center [196, 386] width 11 height 11
checkbox input "true"
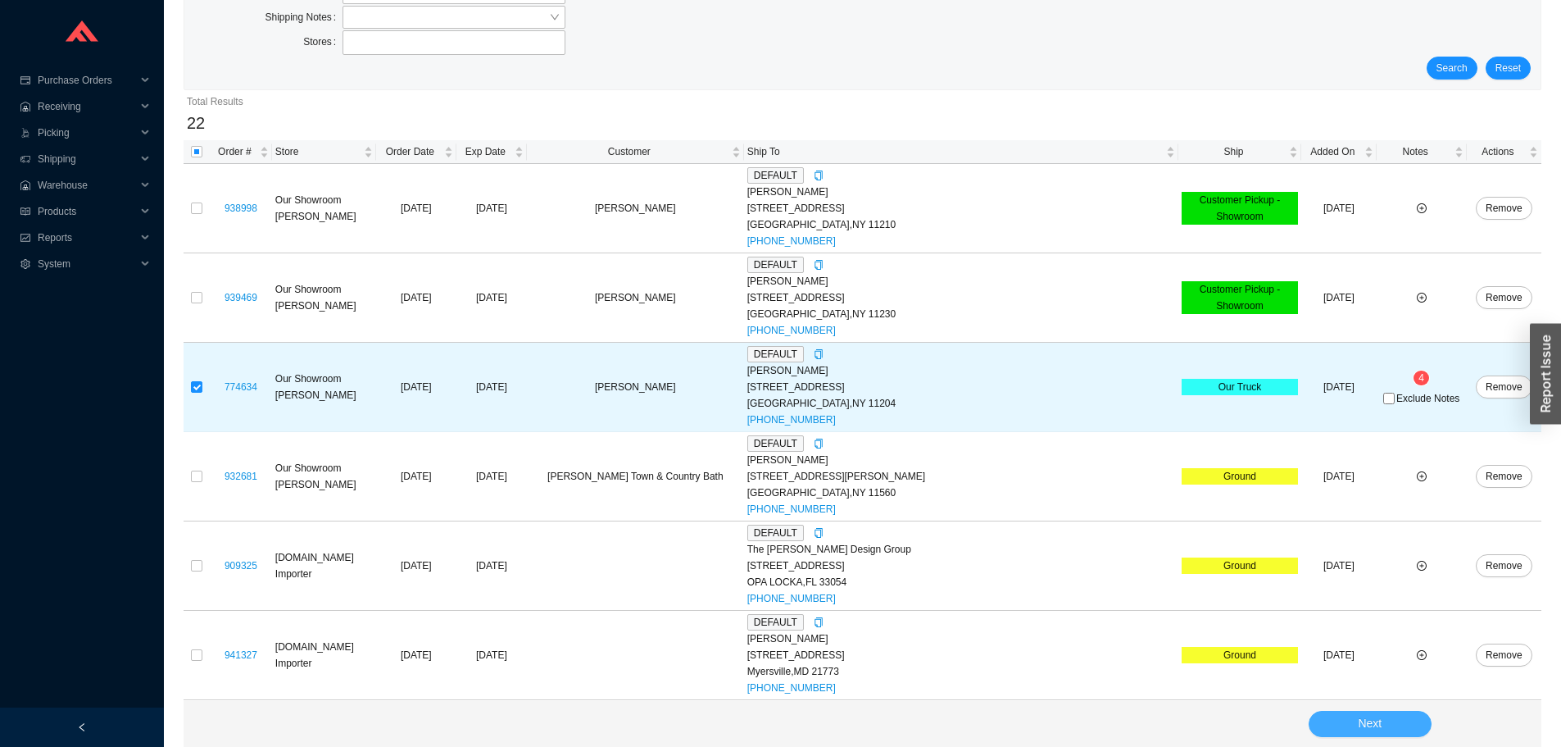
click at [1381, 733] on span "Next" at bounding box center [1370, 723] width 24 height 19
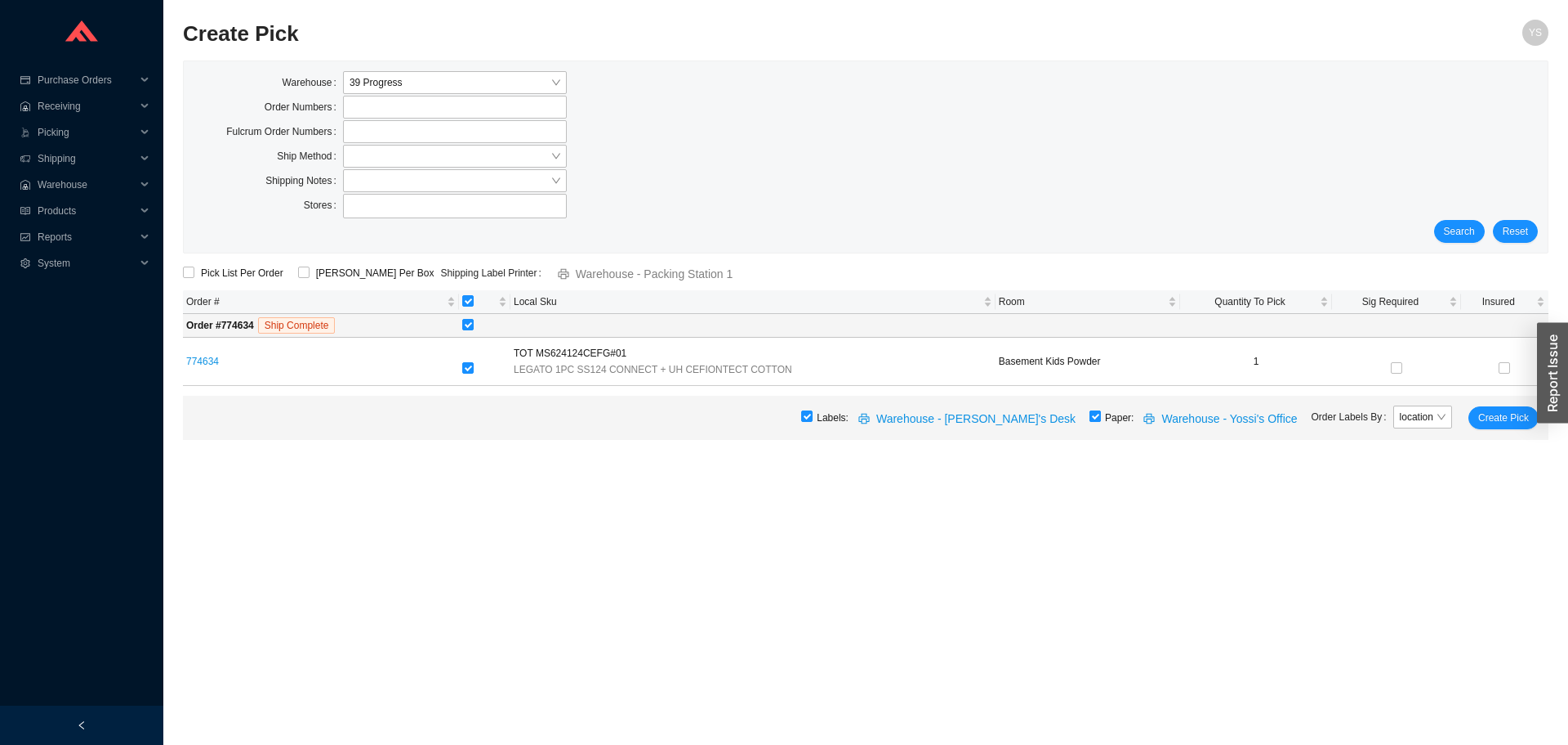
click at [1101, 420] on input "checkbox" at bounding box center [1095, 415] width 11 height 11
checkbox input "false"
click at [1505, 416] on span "Create Pick" at bounding box center [1503, 418] width 51 height 16
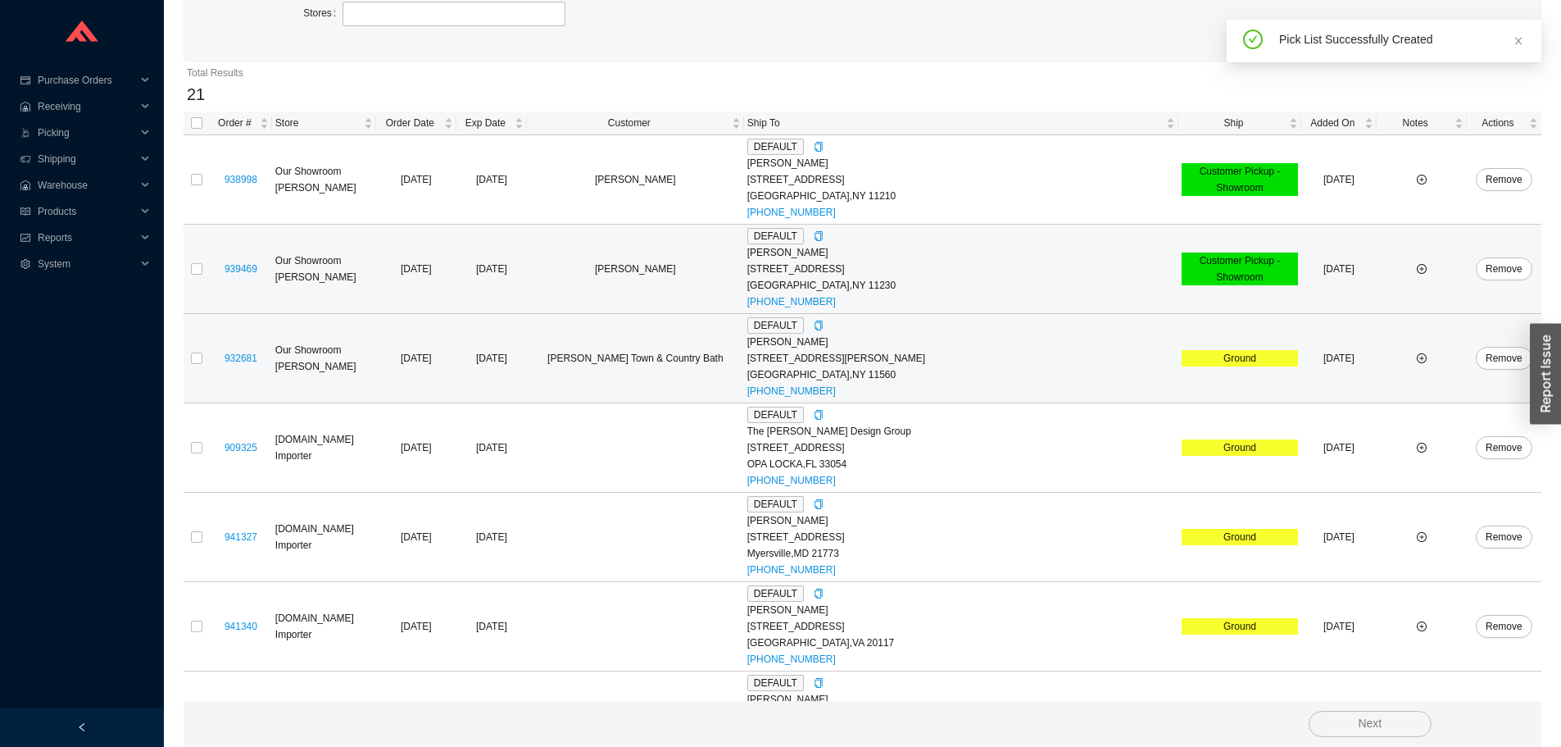
scroll to position [164, 0]
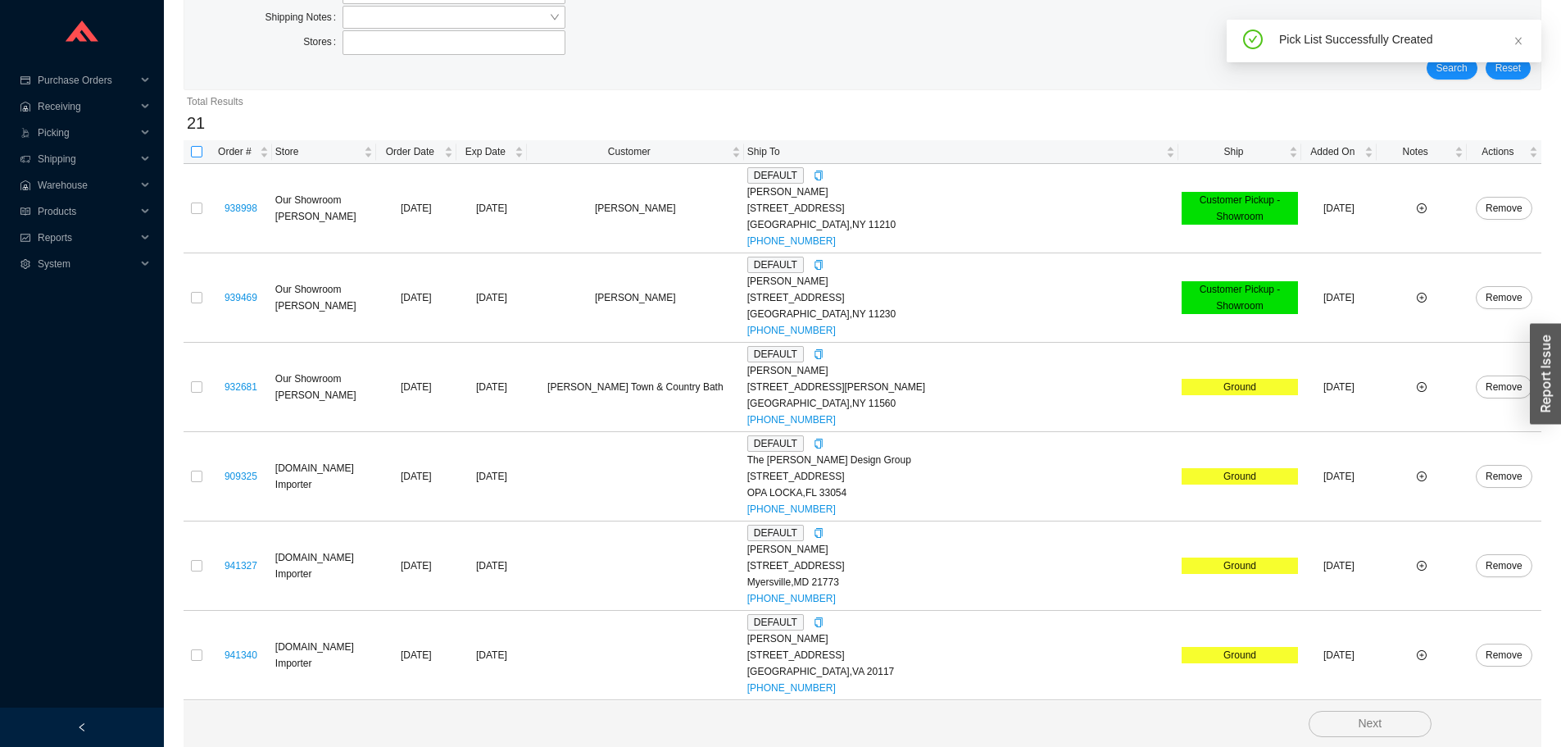
click at [197, 152] on input "checkbox" at bounding box center [196, 151] width 11 height 11
checkbox input "true"
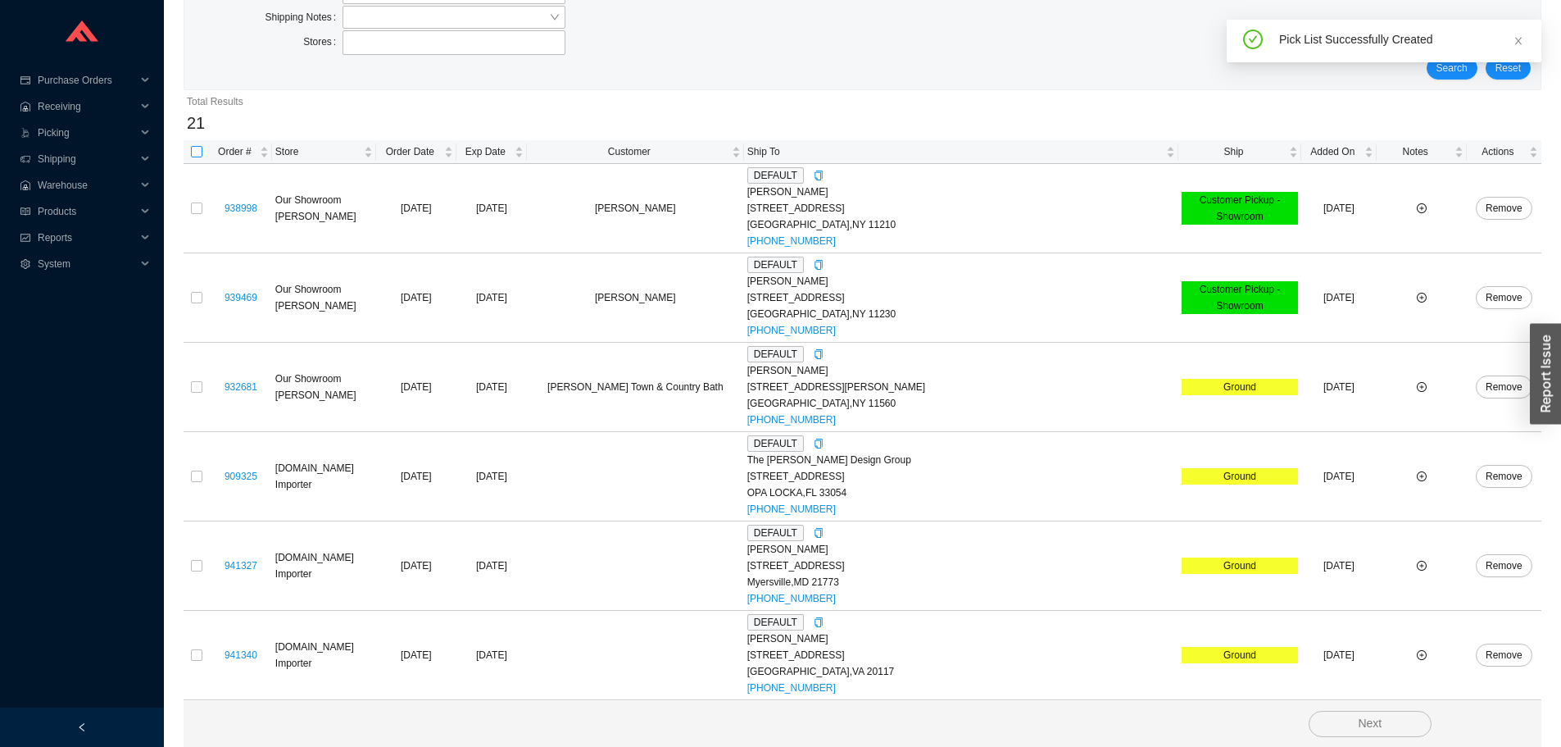
checkbox input "true"
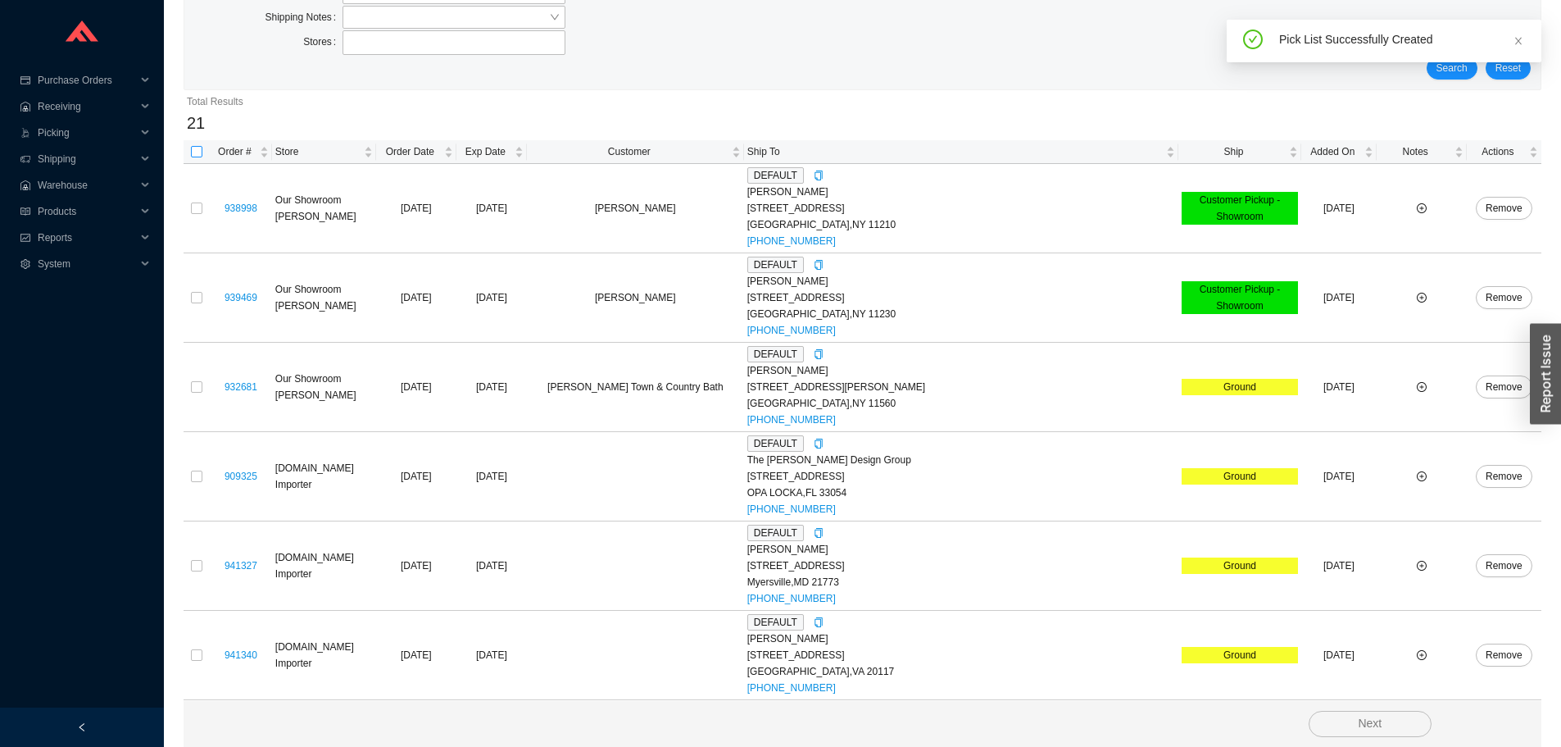
checkbox input "true"
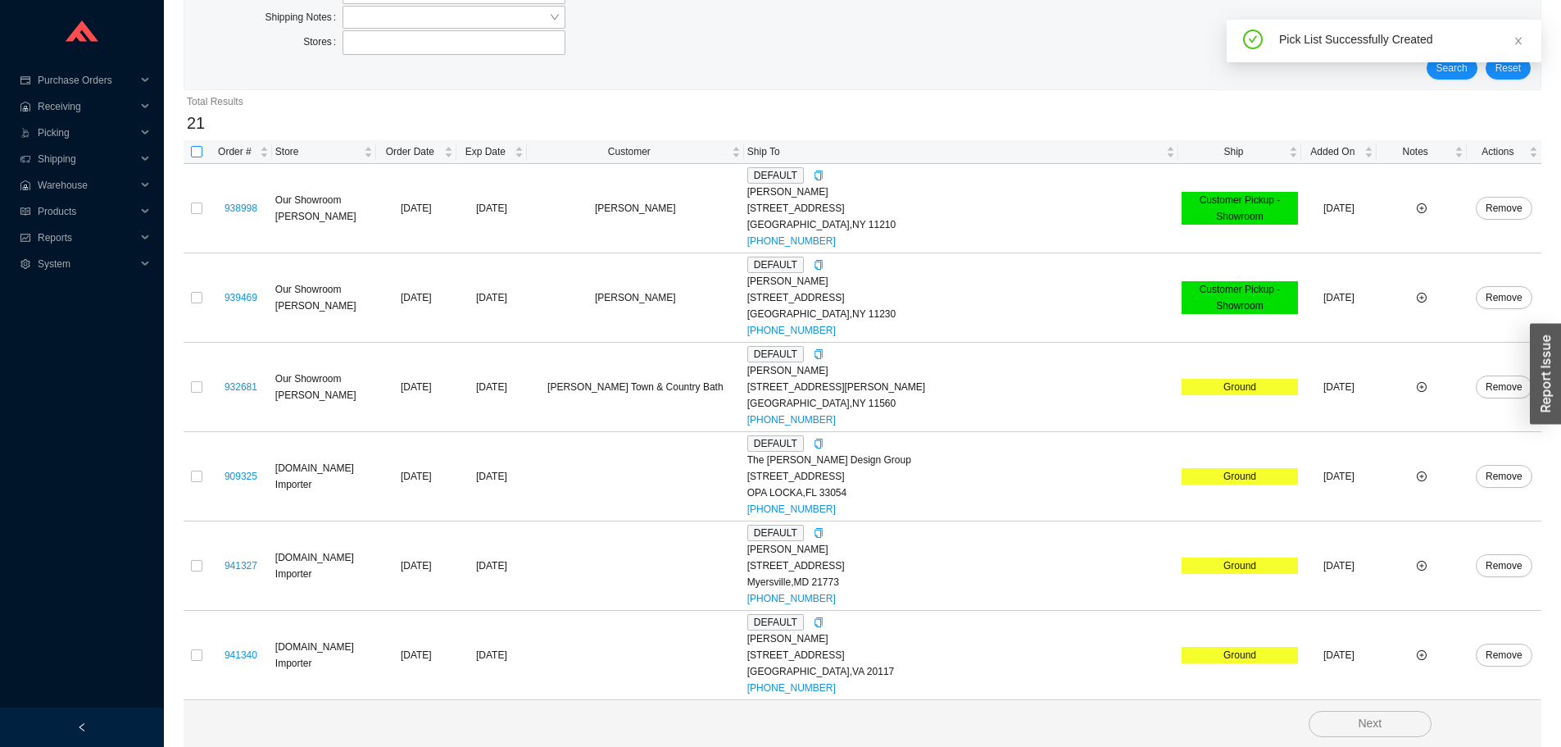
checkbox input "true"
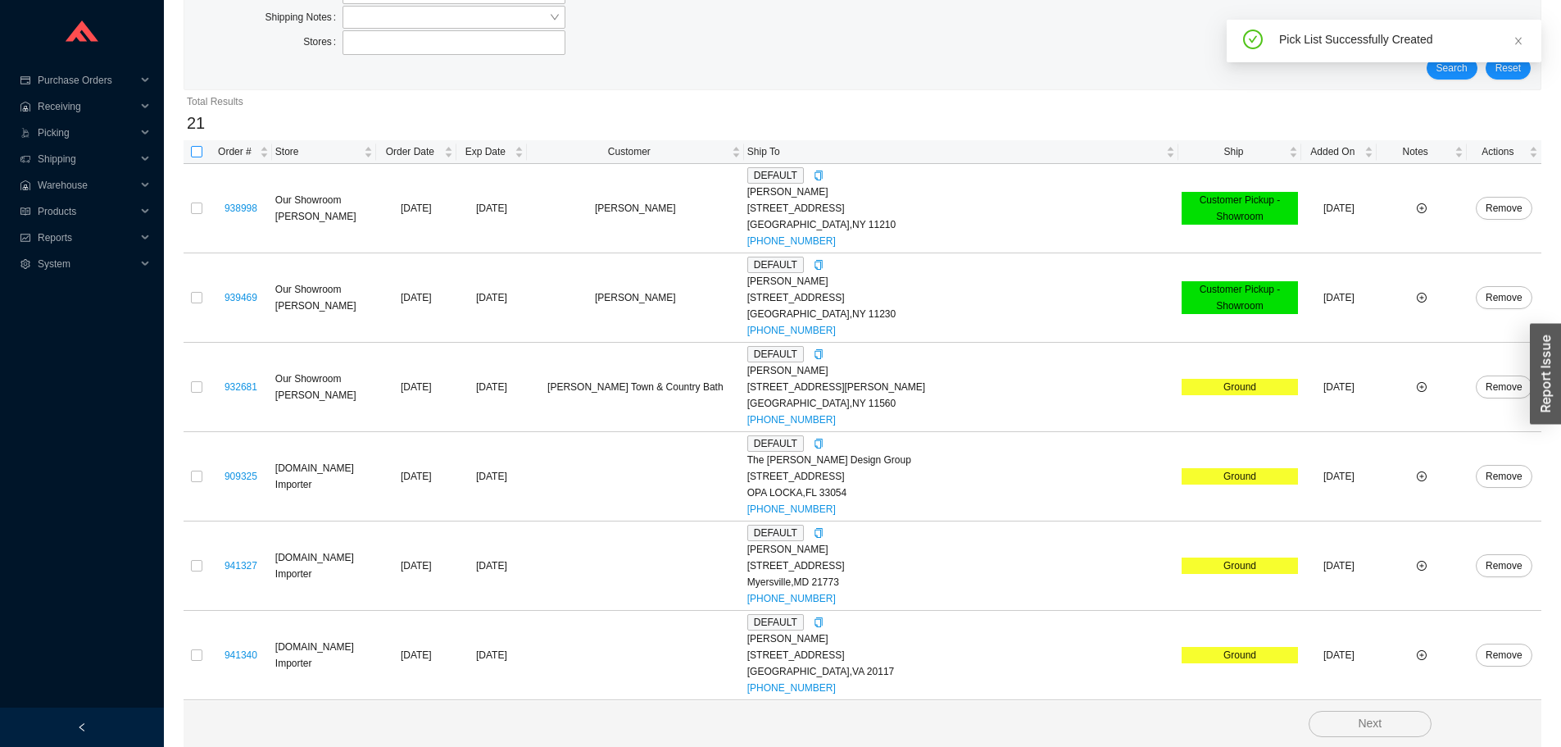
checkbox input "true"
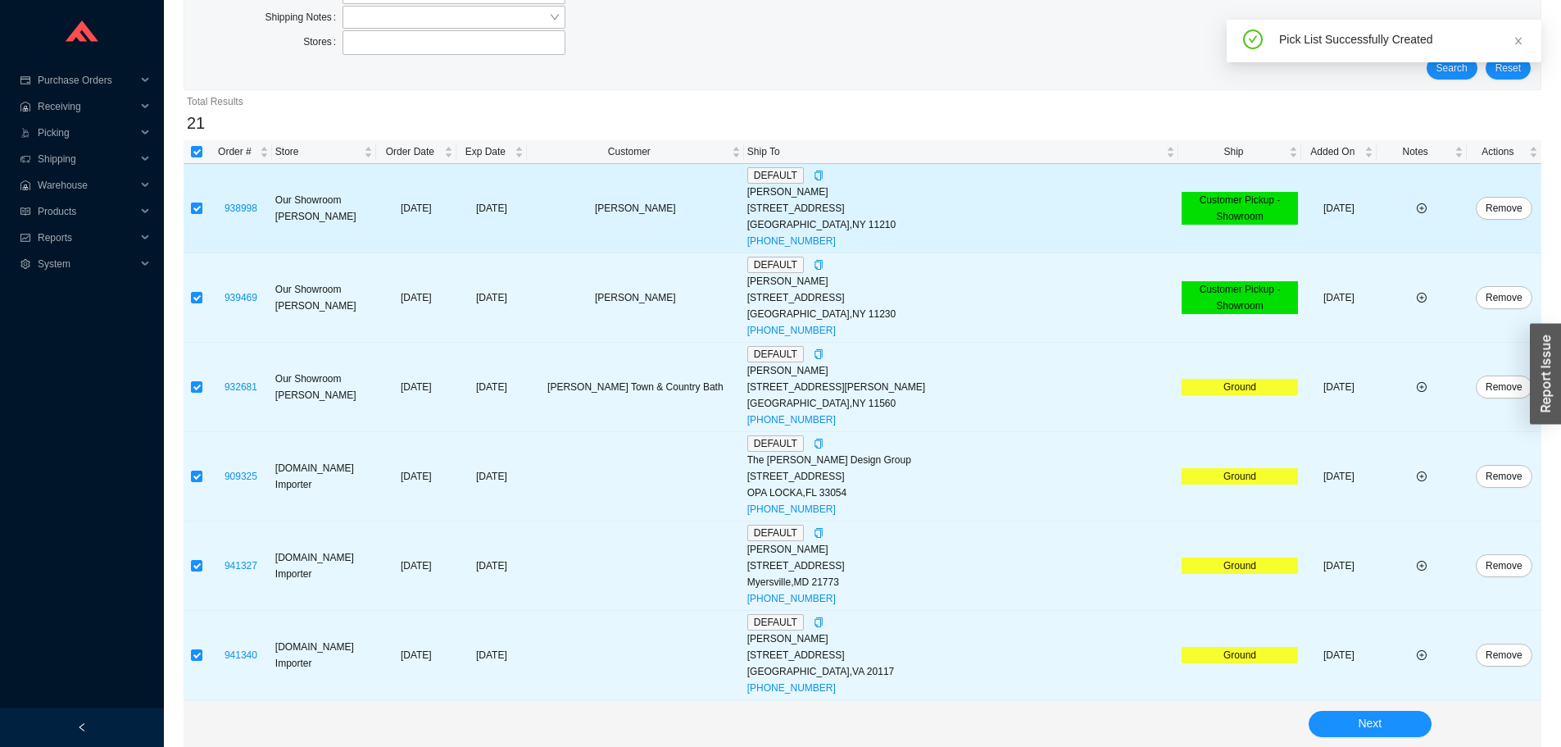
click at [195, 207] on input "checkbox" at bounding box center [196, 207] width 11 height 11
checkbox input "false"
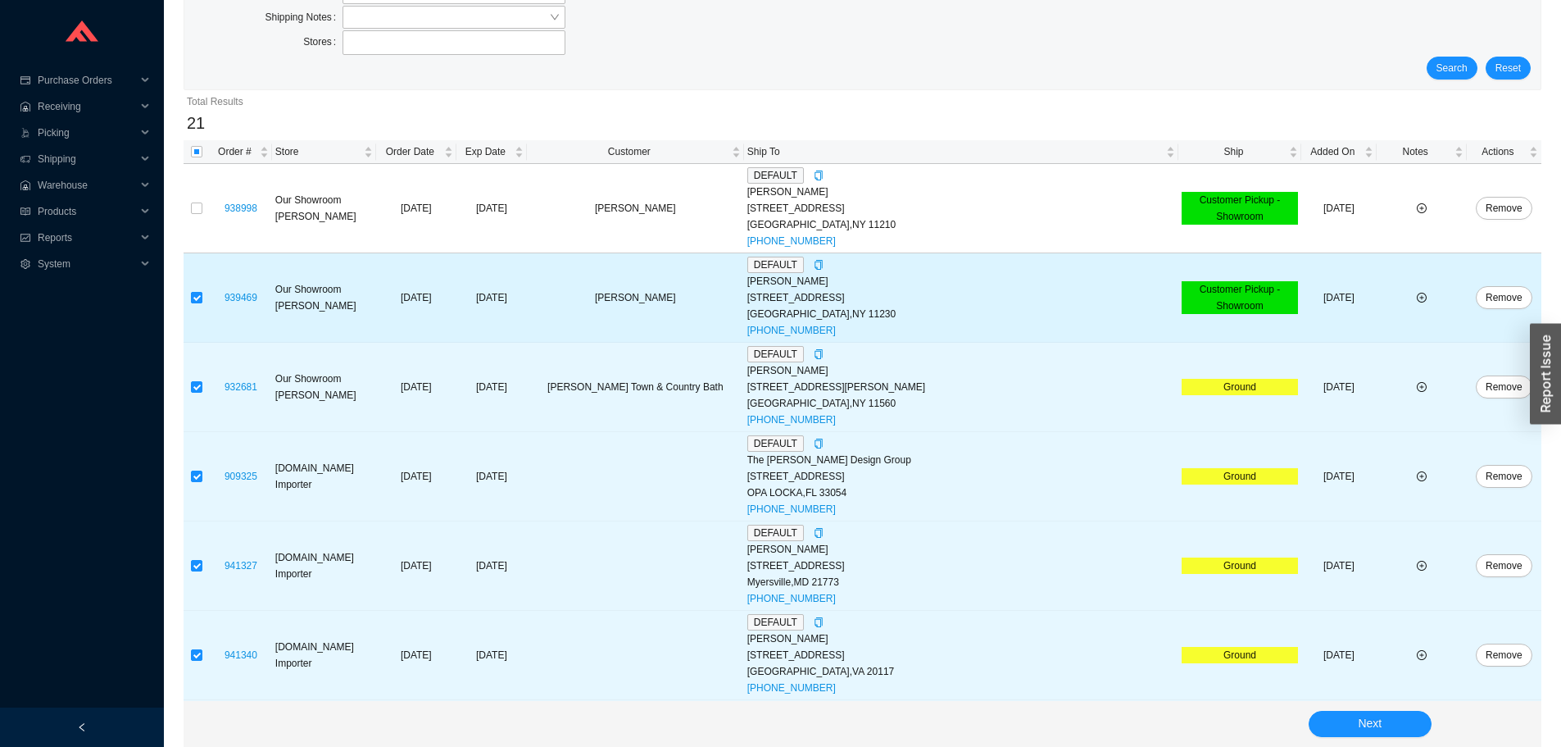
click at [193, 297] on input "checkbox" at bounding box center [196, 297] width 11 height 11
checkbox input "false"
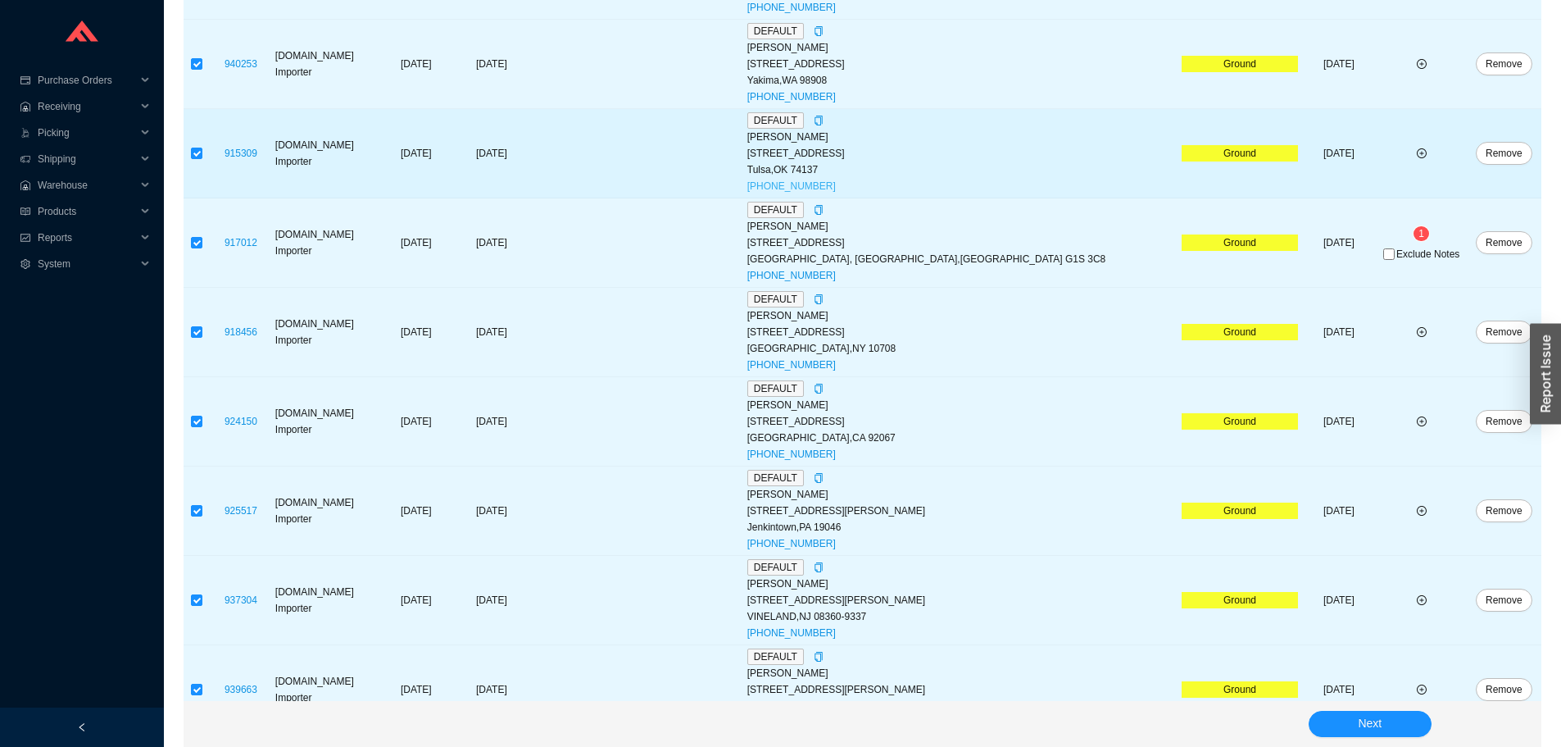
scroll to position [1093, 0]
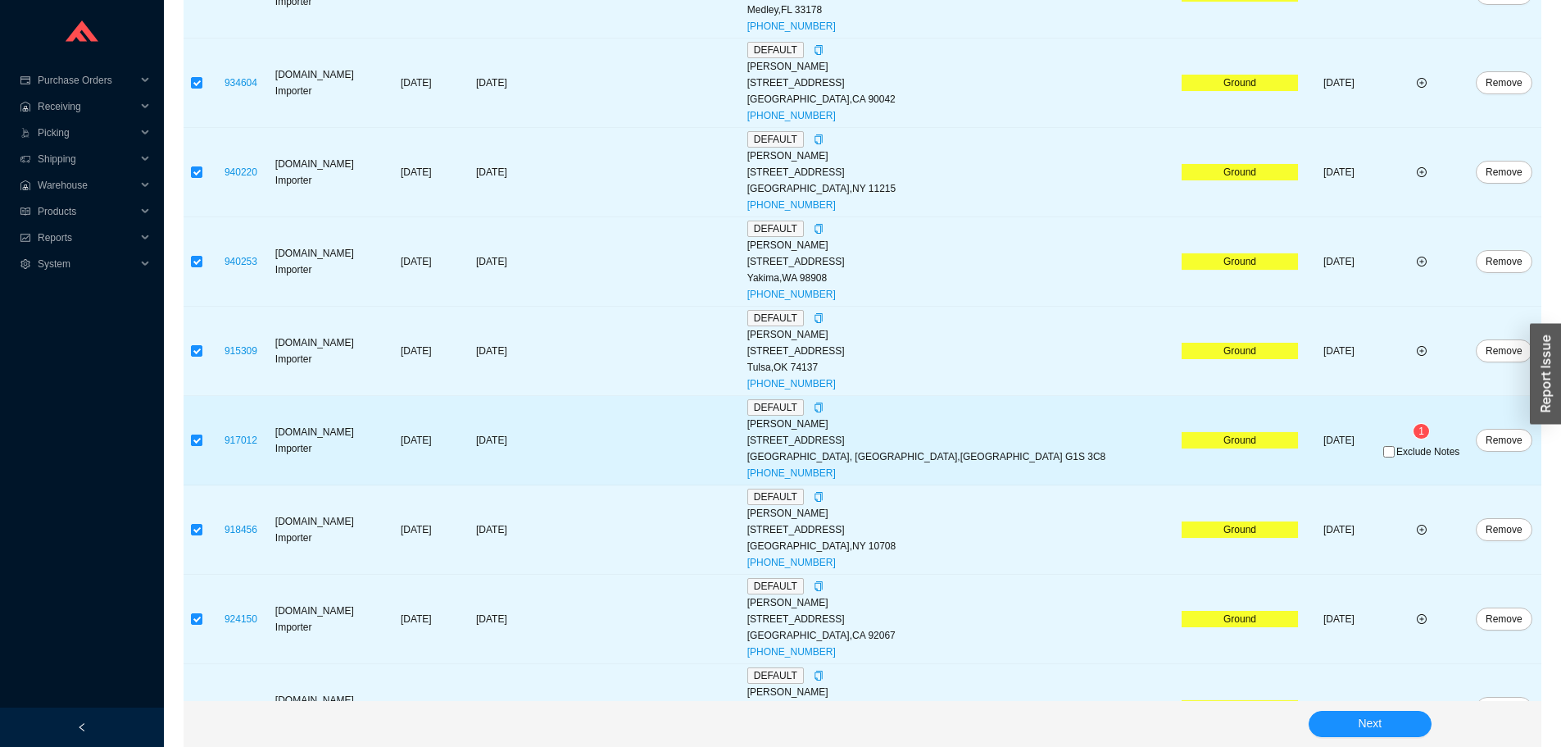
click at [197, 442] on input "checkbox" at bounding box center [196, 439] width 11 height 11
checkbox input "false"
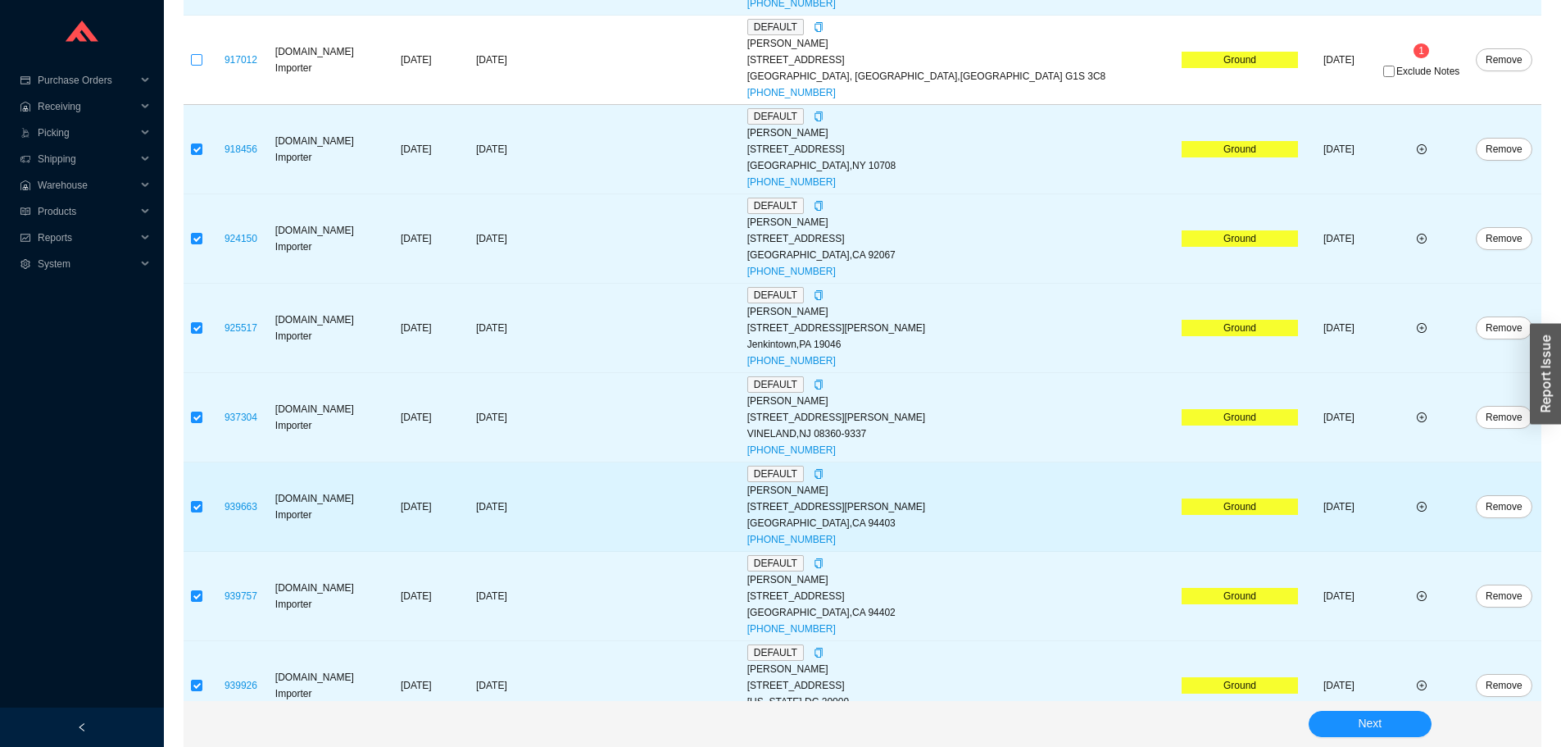
scroll to position [1503, 0]
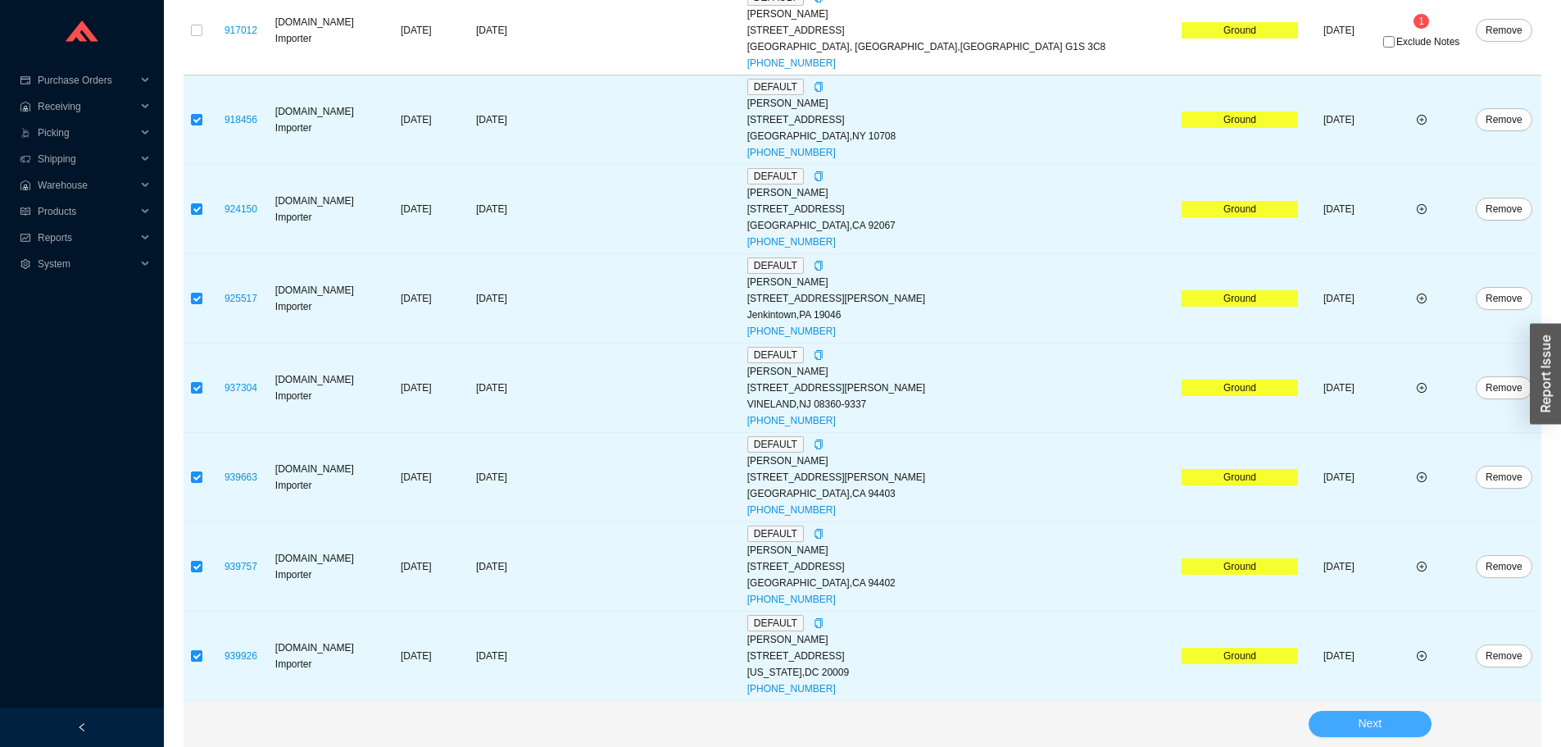
click at [1343, 724] on button "Next" at bounding box center [1370, 723] width 123 height 26
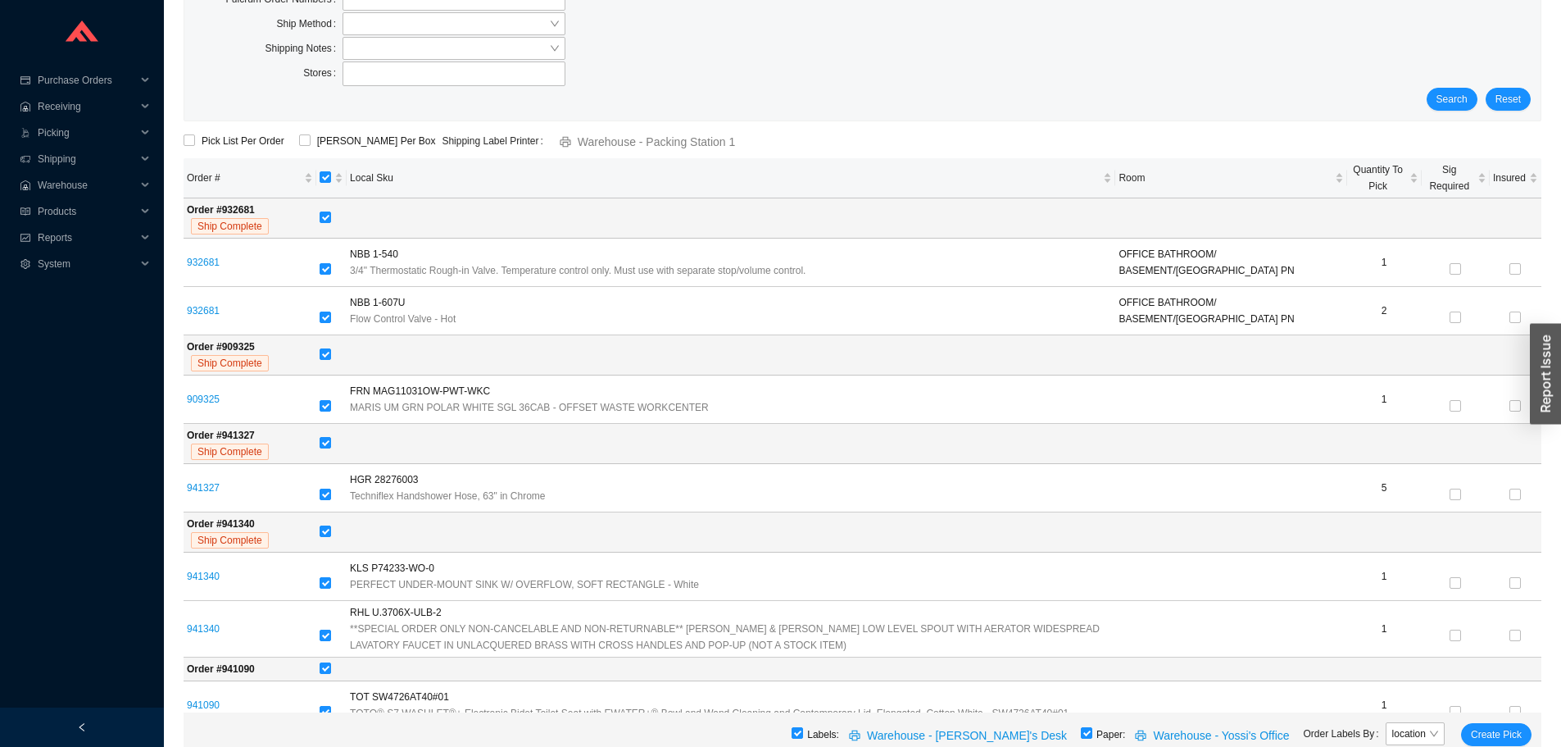
scroll to position [52, 0]
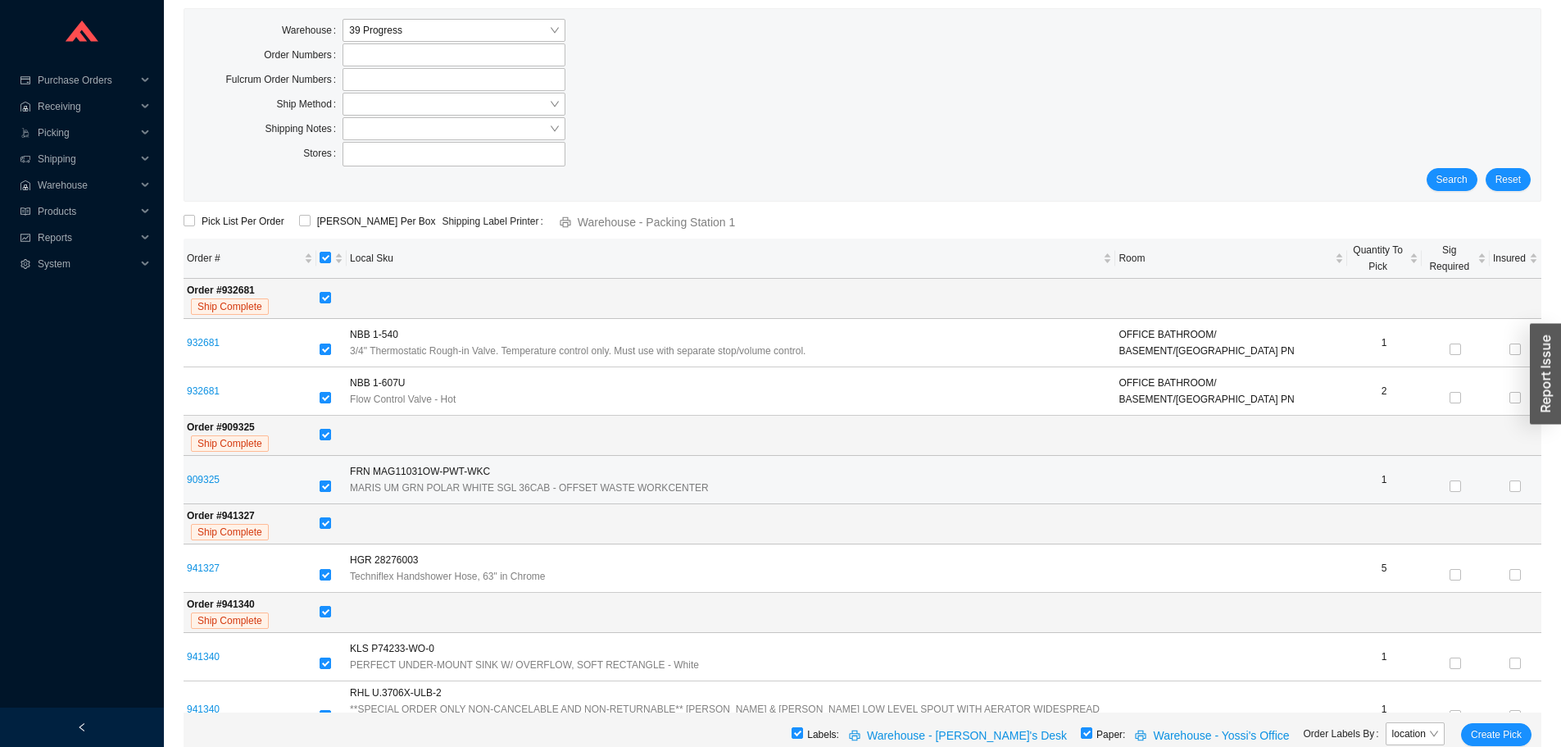
click at [330, 485] on input "checkbox" at bounding box center [325, 485] width 11 height 11
checkbox input "false"
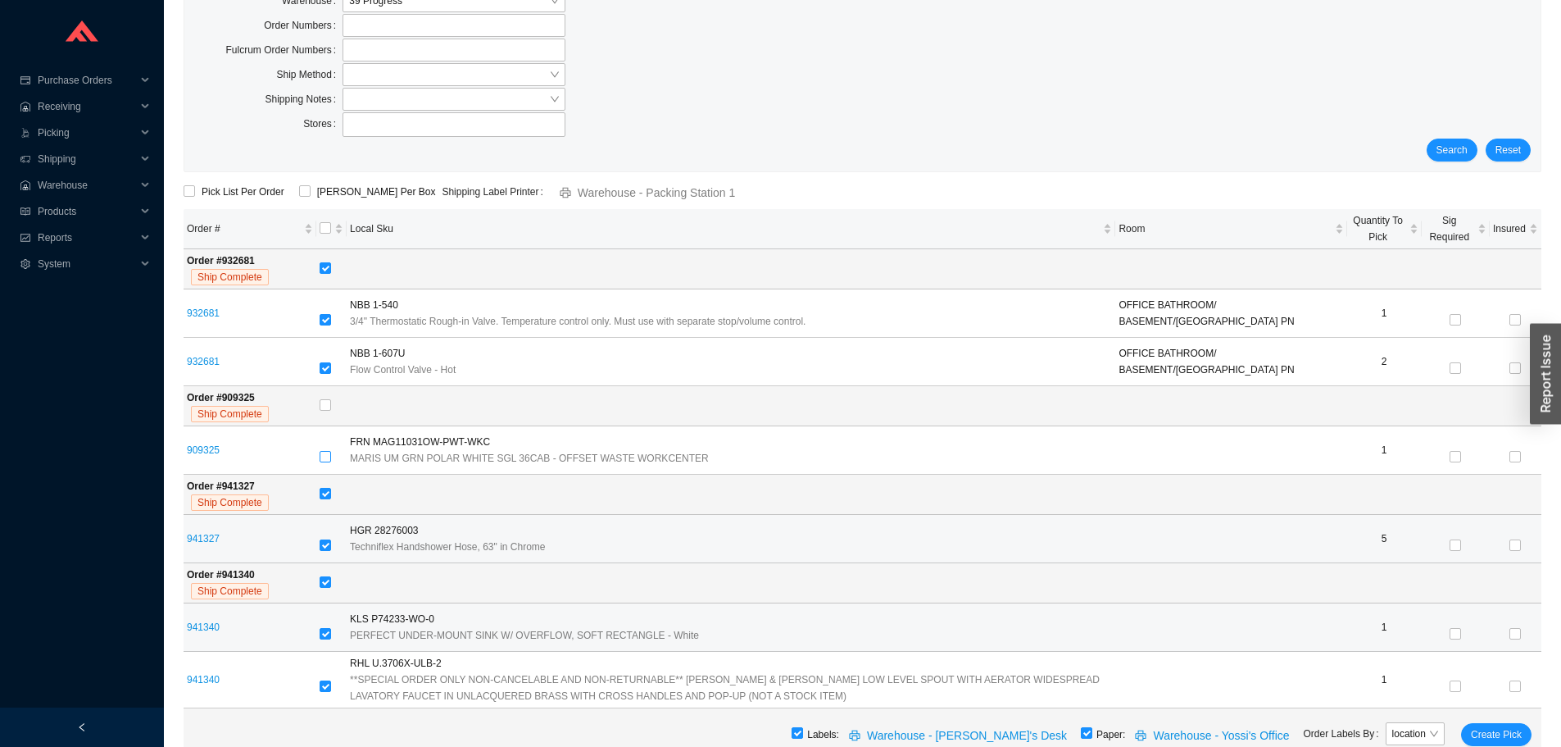
scroll to position [134, 0]
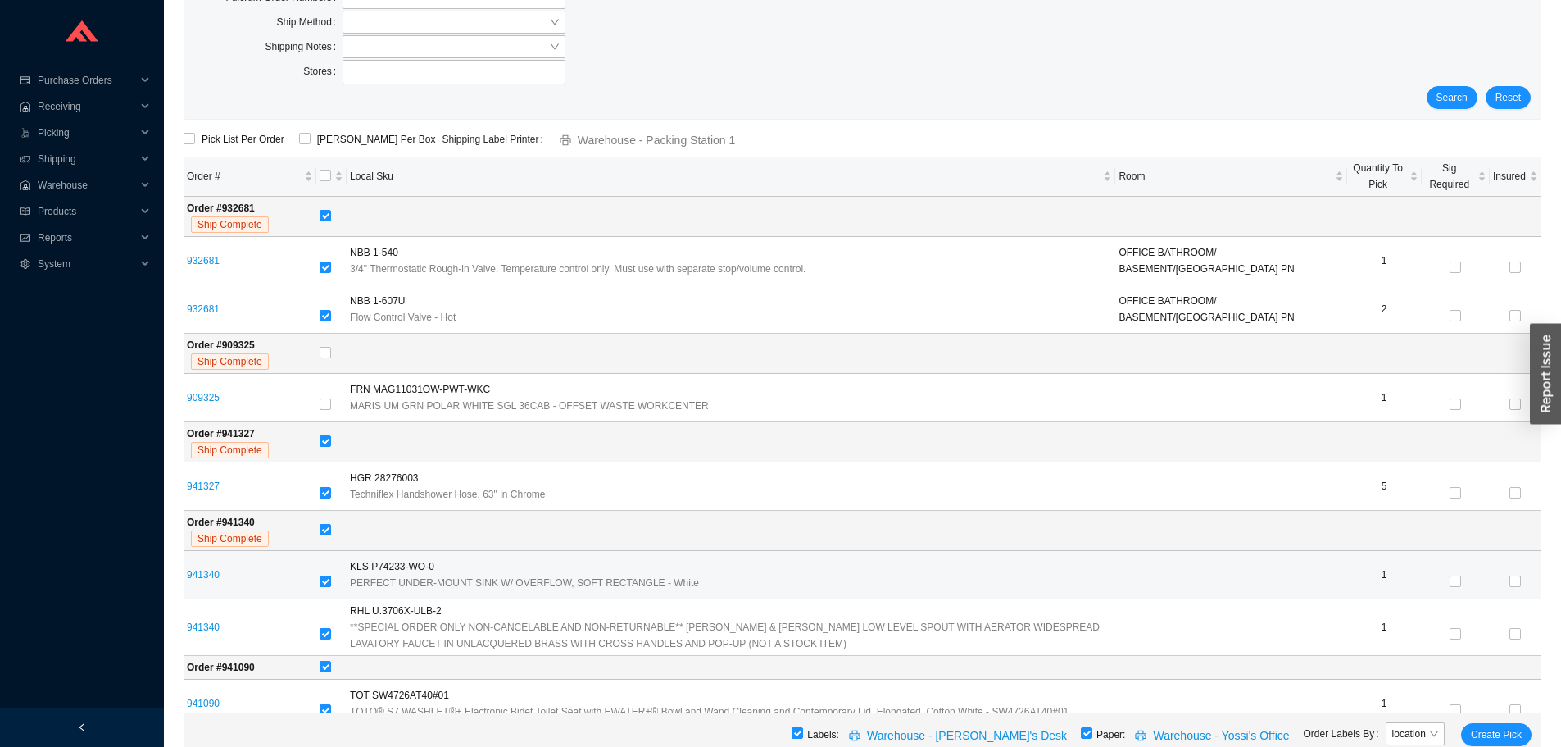
click at [331, 574] on label at bounding box center [325, 582] width 11 height 16
click at [331, 575] on input "checkbox" at bounding box center [325, 580] width 11 height 11
checkbox input "false"
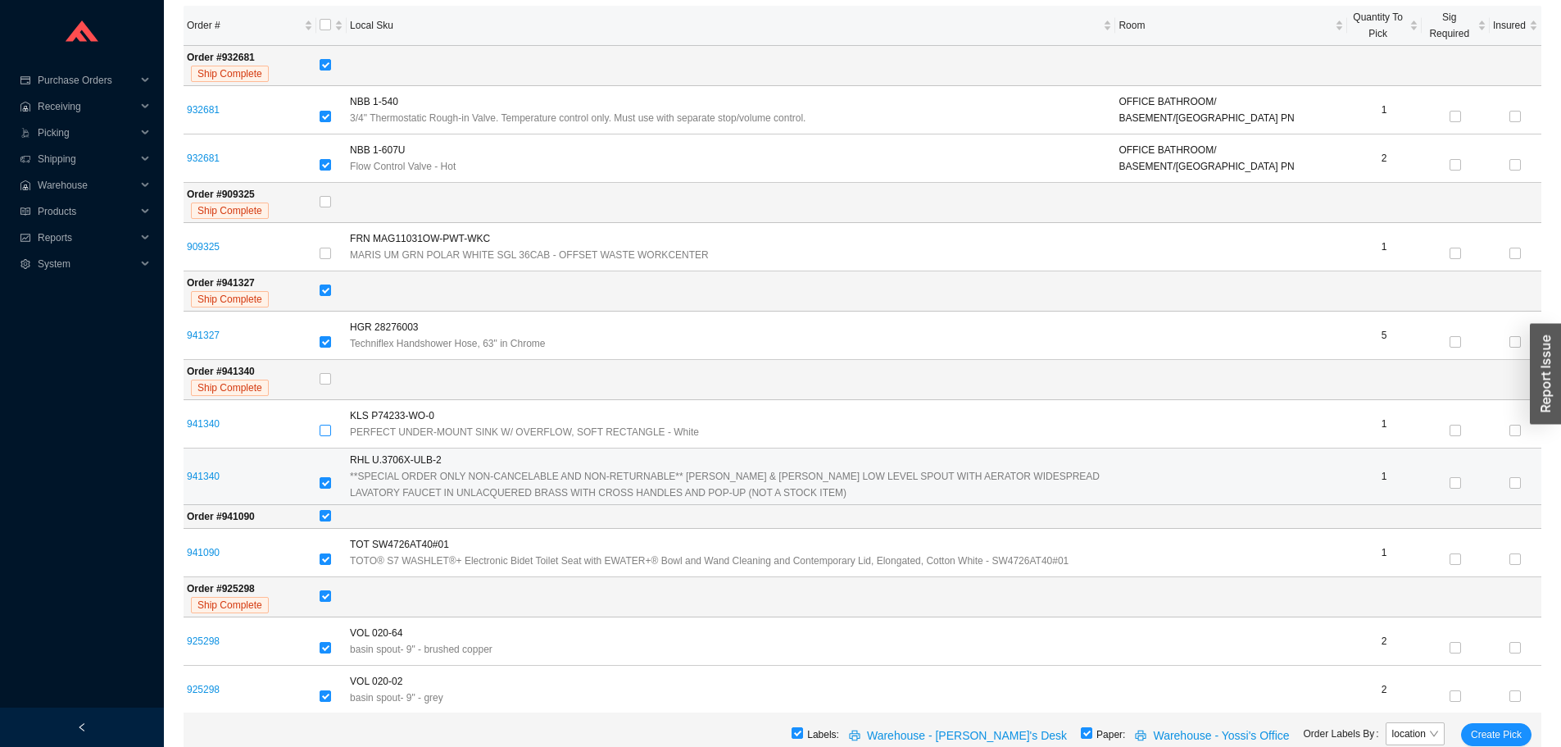
scroll to position [298, 0]
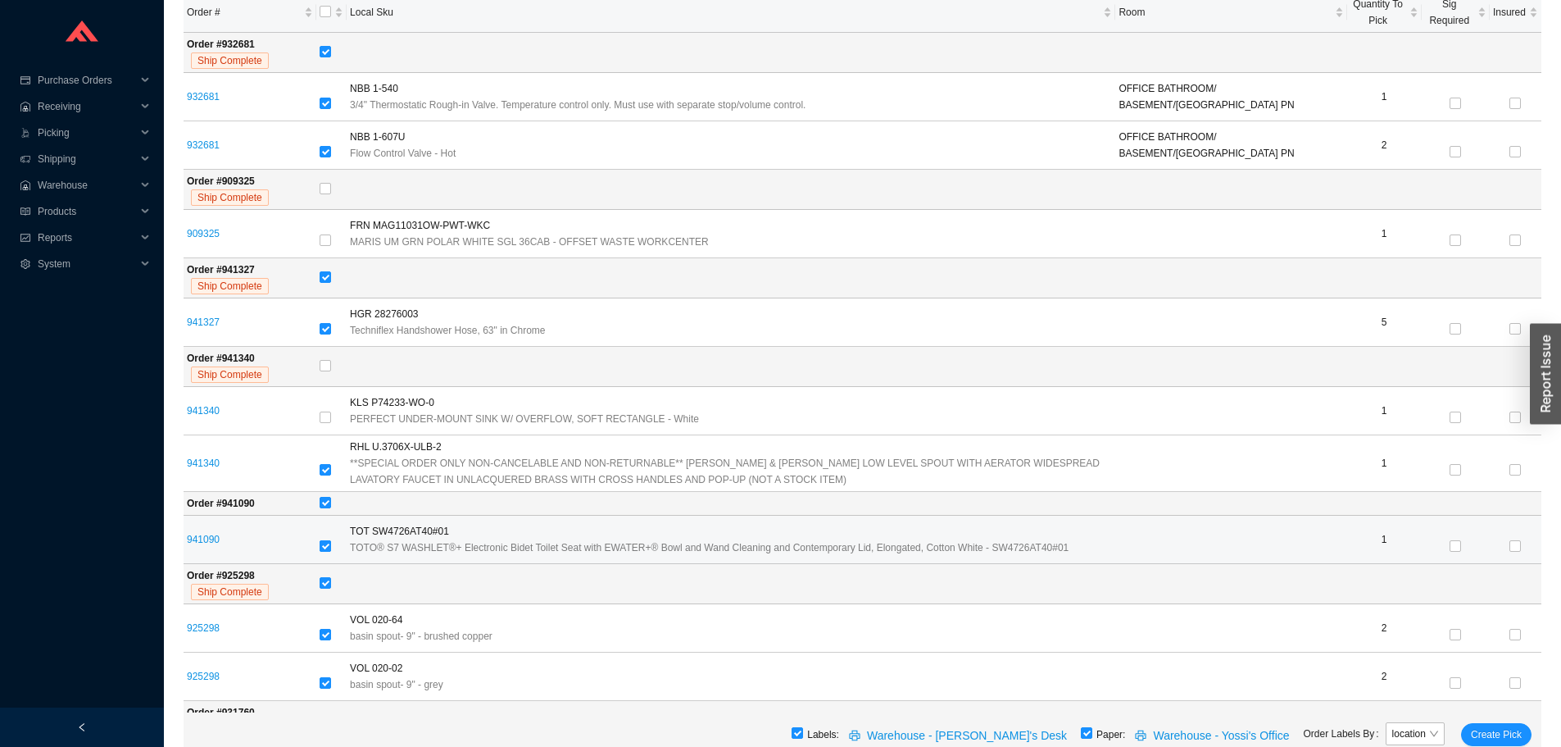
click at [331, 546] on input "checkbox" at bounding box center [325, 545] width 11 height 11
checkbox input "false"
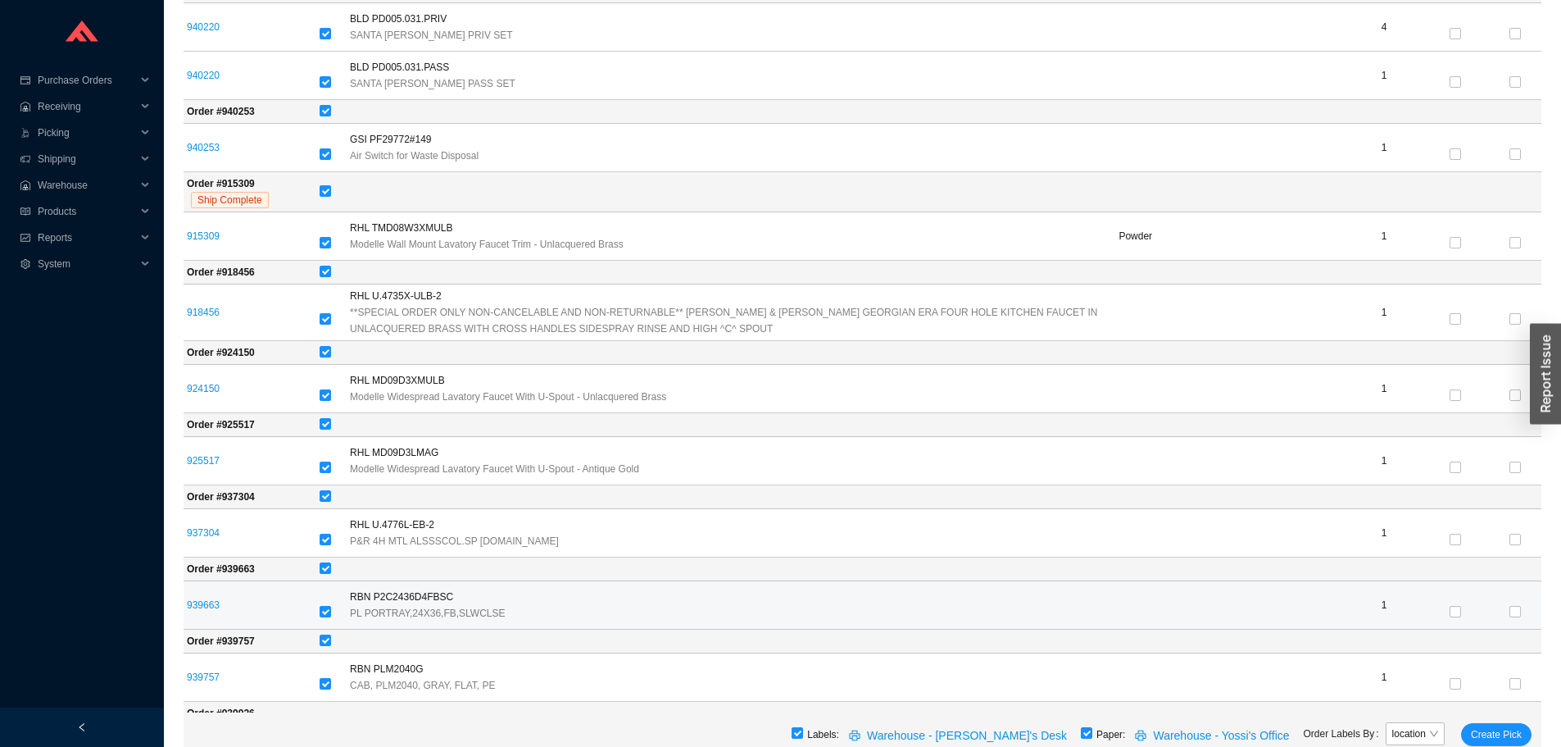
scroll to position [1364, 0]
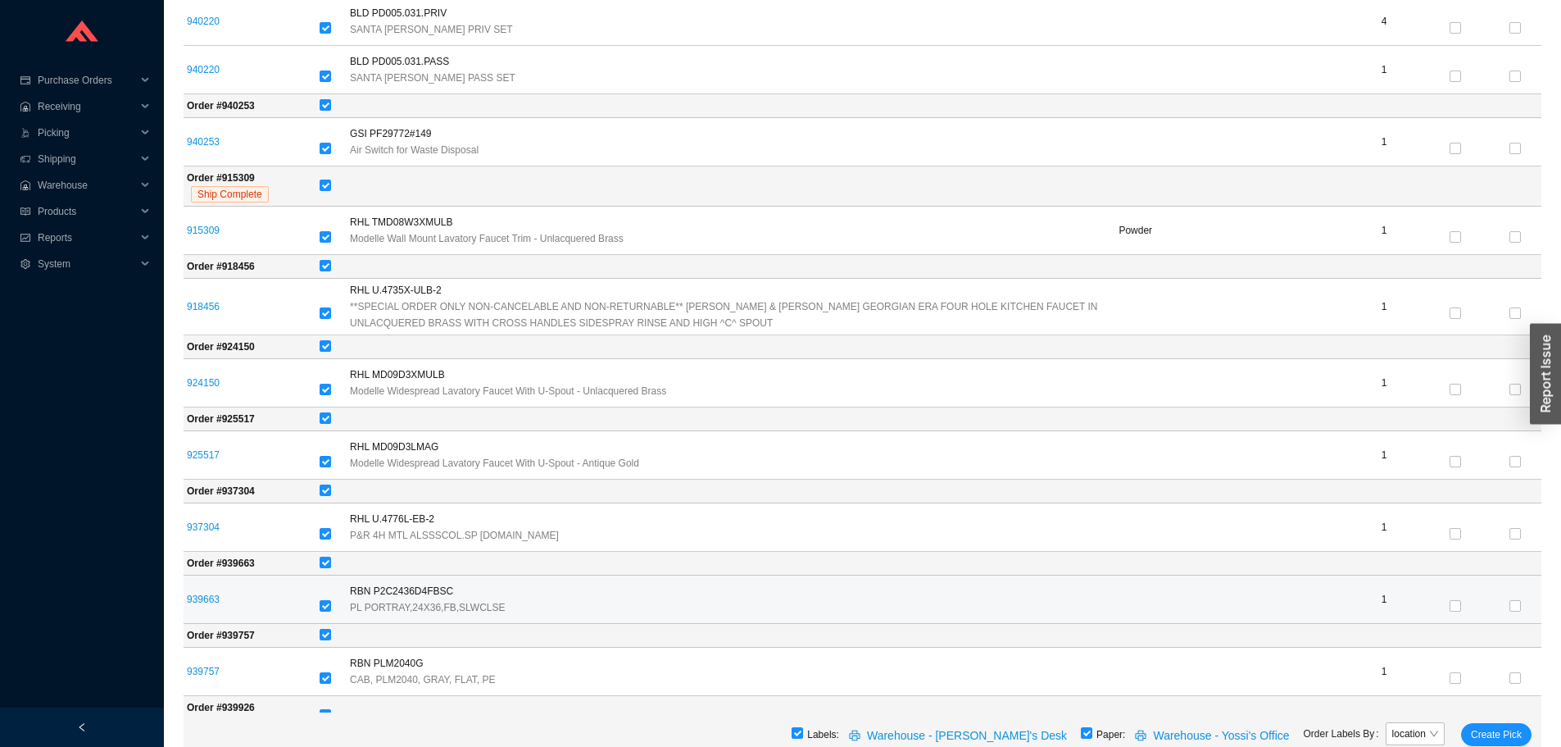
click at [332, 597] on div at bounding box center [332, 606] width 24 height 23
click at [330, 610] on input "checkbox" at bounding box center [325, 605] width 11 height 11
checkbox input "false"
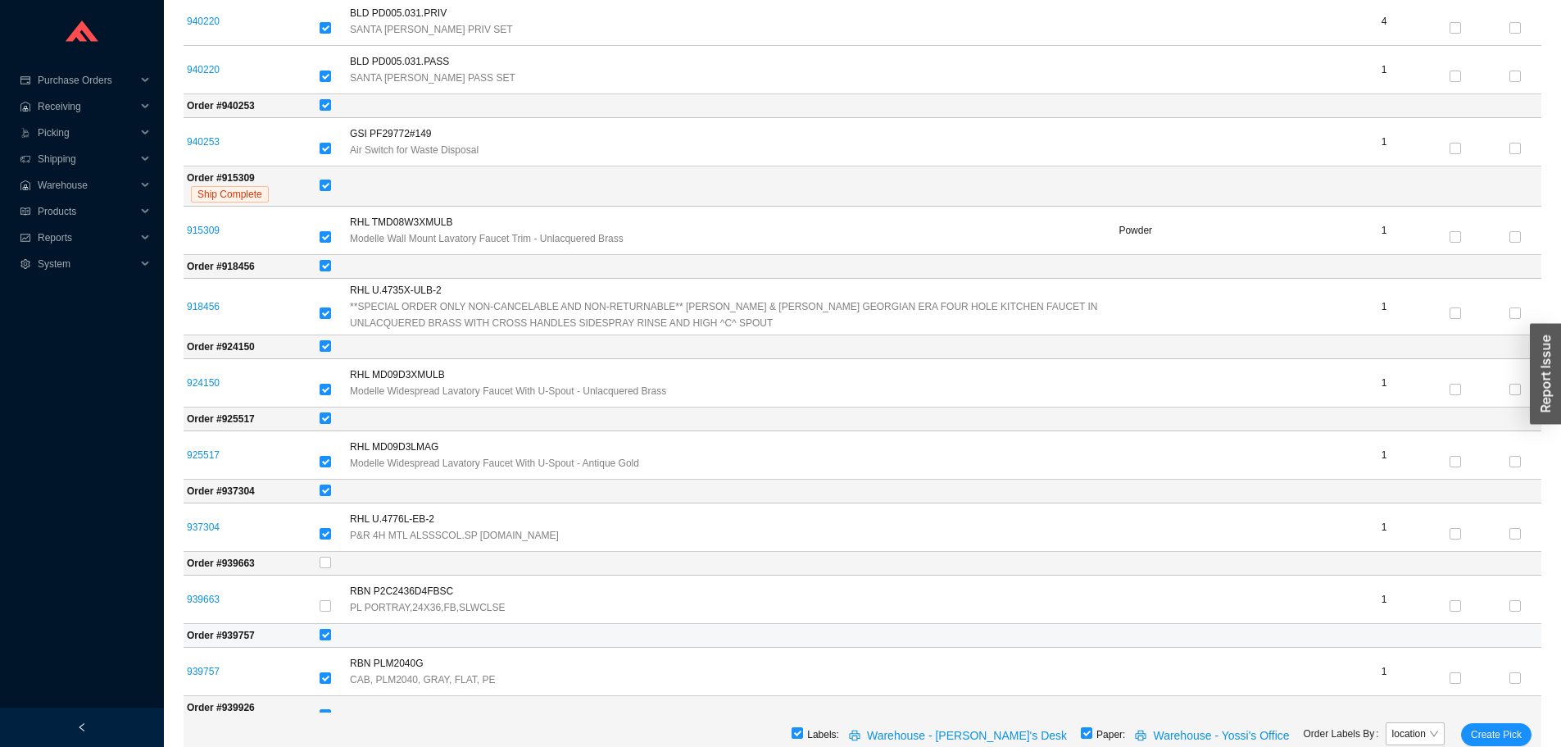
click at [331, 633] on input "checkbox" at bounding box center [325, 634] width 11 height 11
checkbox input "false"
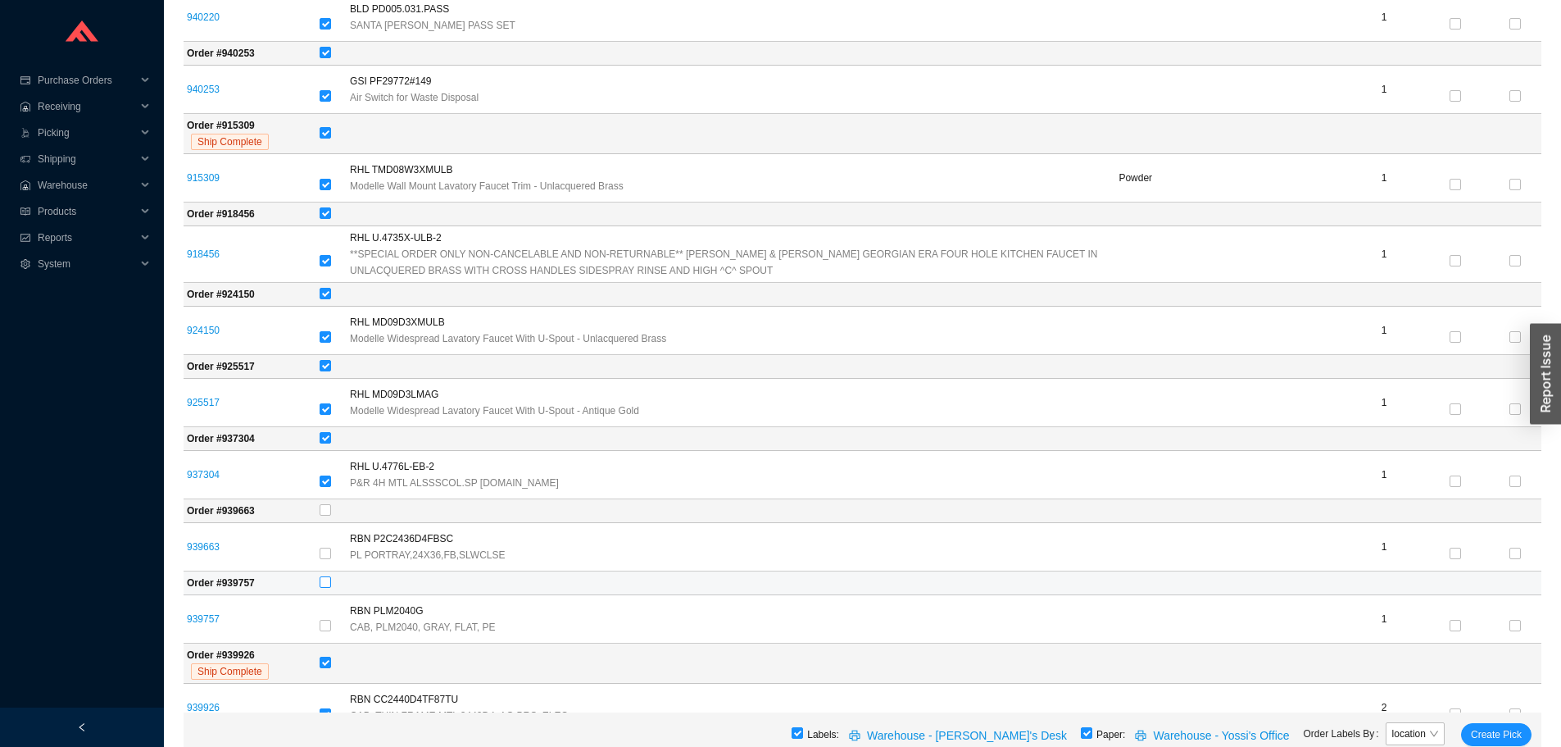
scroll to position [1446, 0]
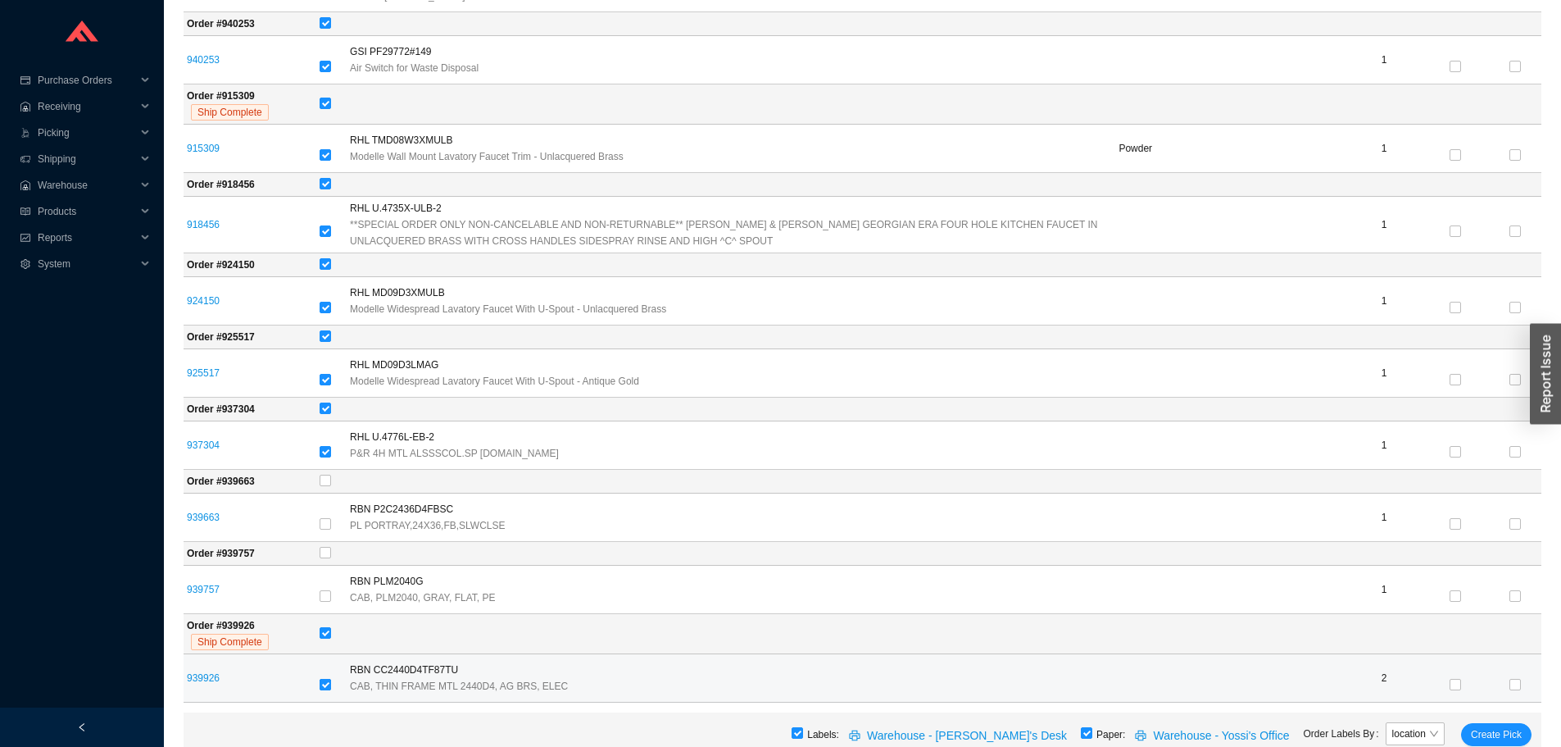
click at [329, 688] on input "checkbox" at bounding box center [325, 684] width 11 height 11
checkbox input "false"
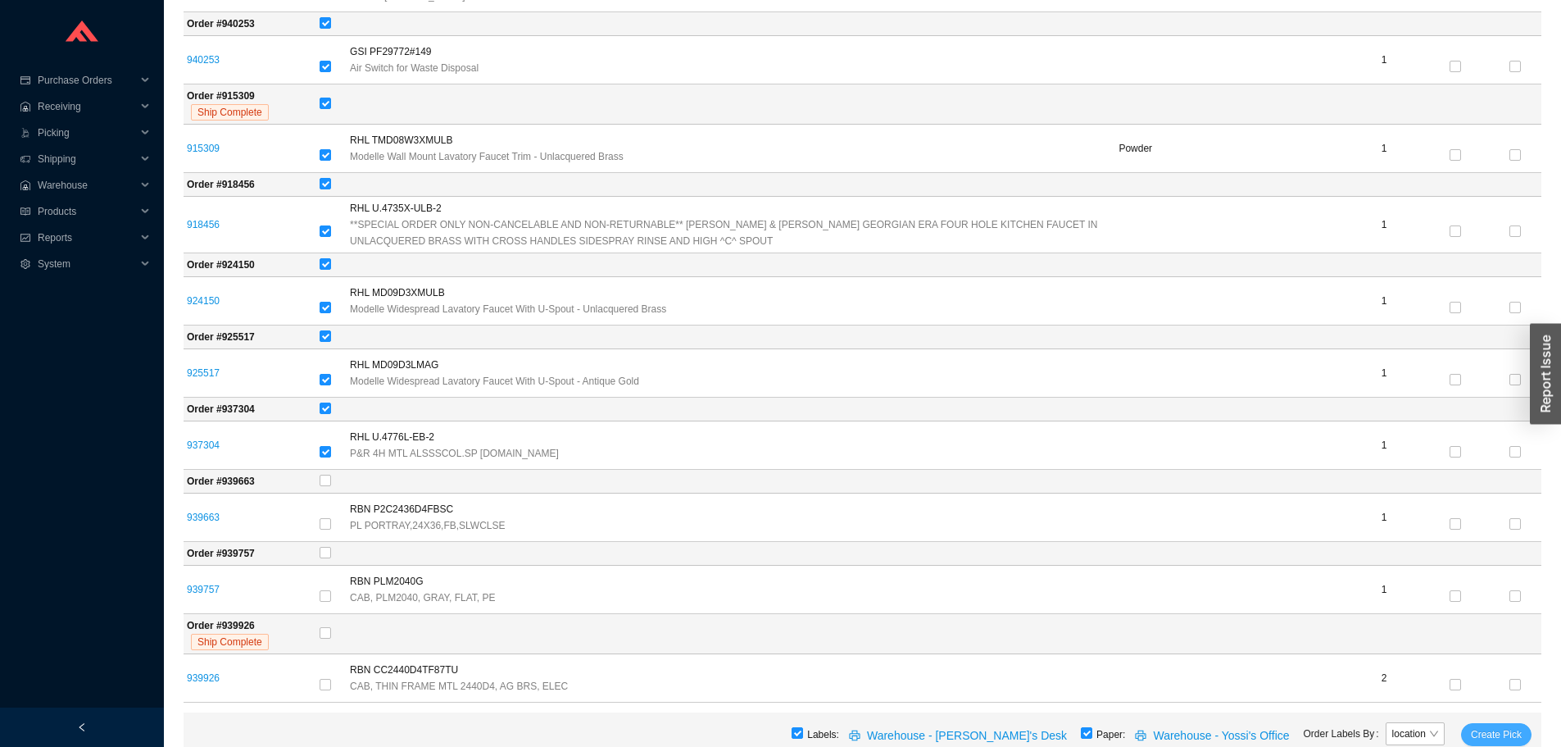
click at [1490, 729] on span "Create Pick" at bounding box center [1496, 734] width 51 height 16
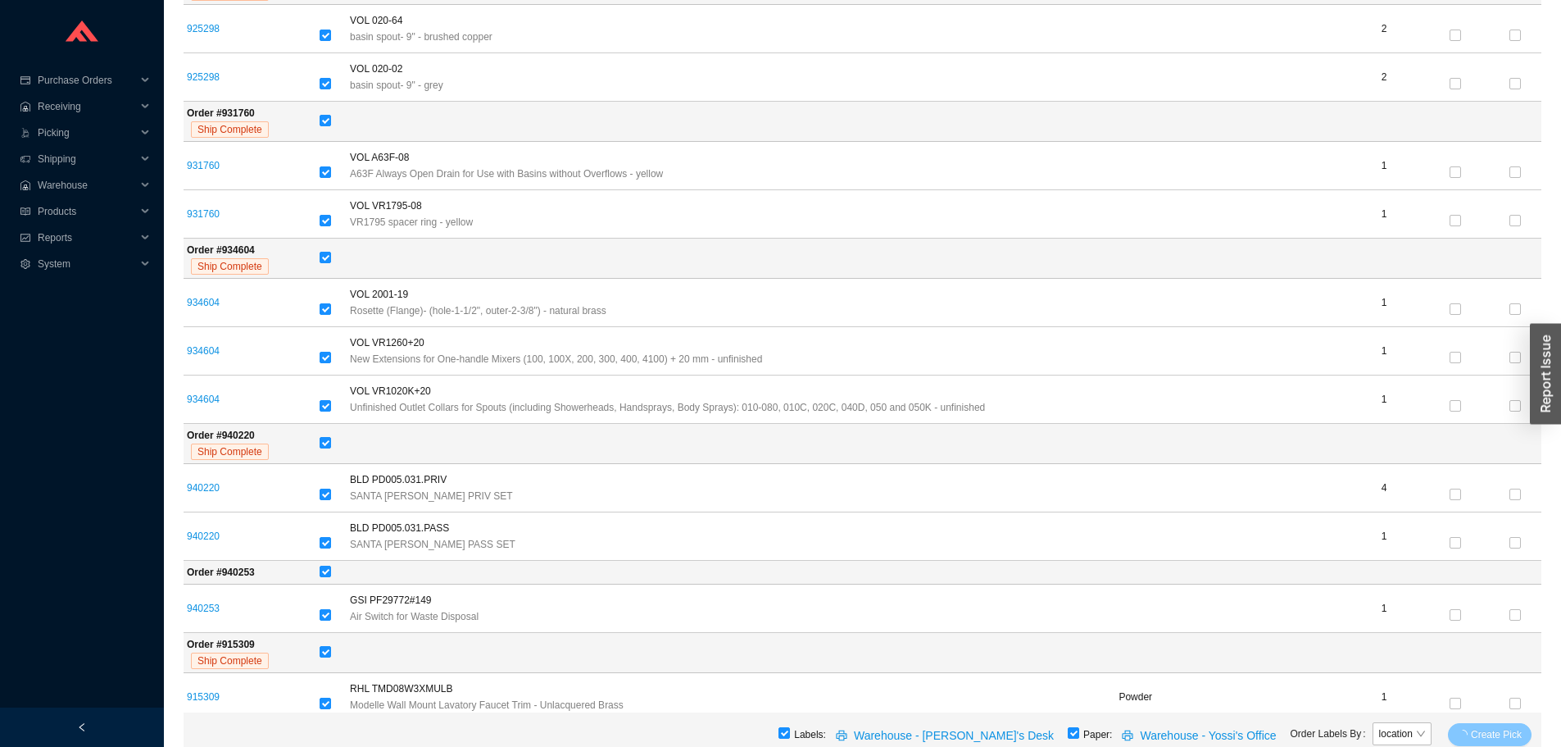
scroll to position [626, 0]
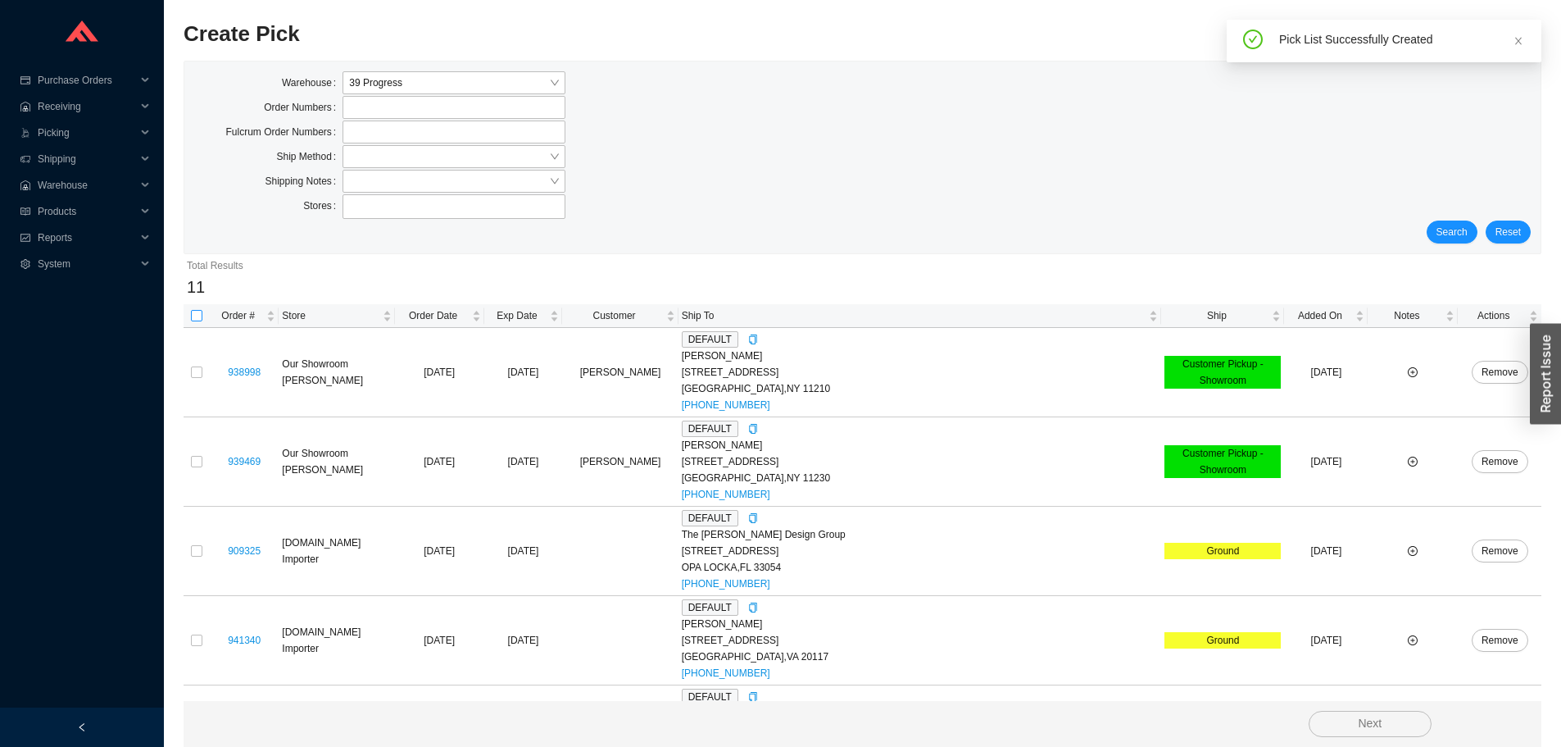
click at [193, 319] on input "checkbox" at bounding box center [196, 315] width 11 height 11
checkbox input "true"
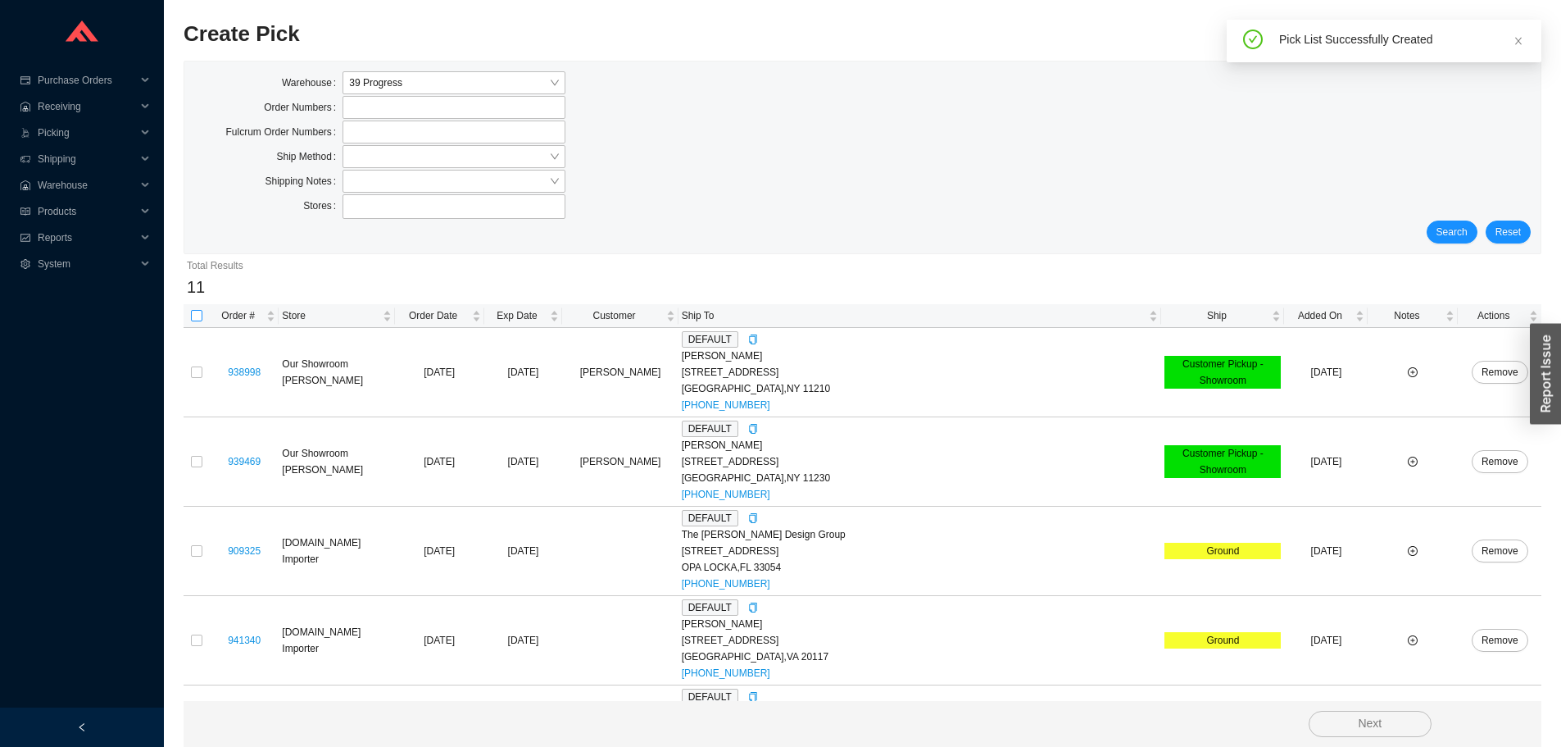
checkbox input "true"
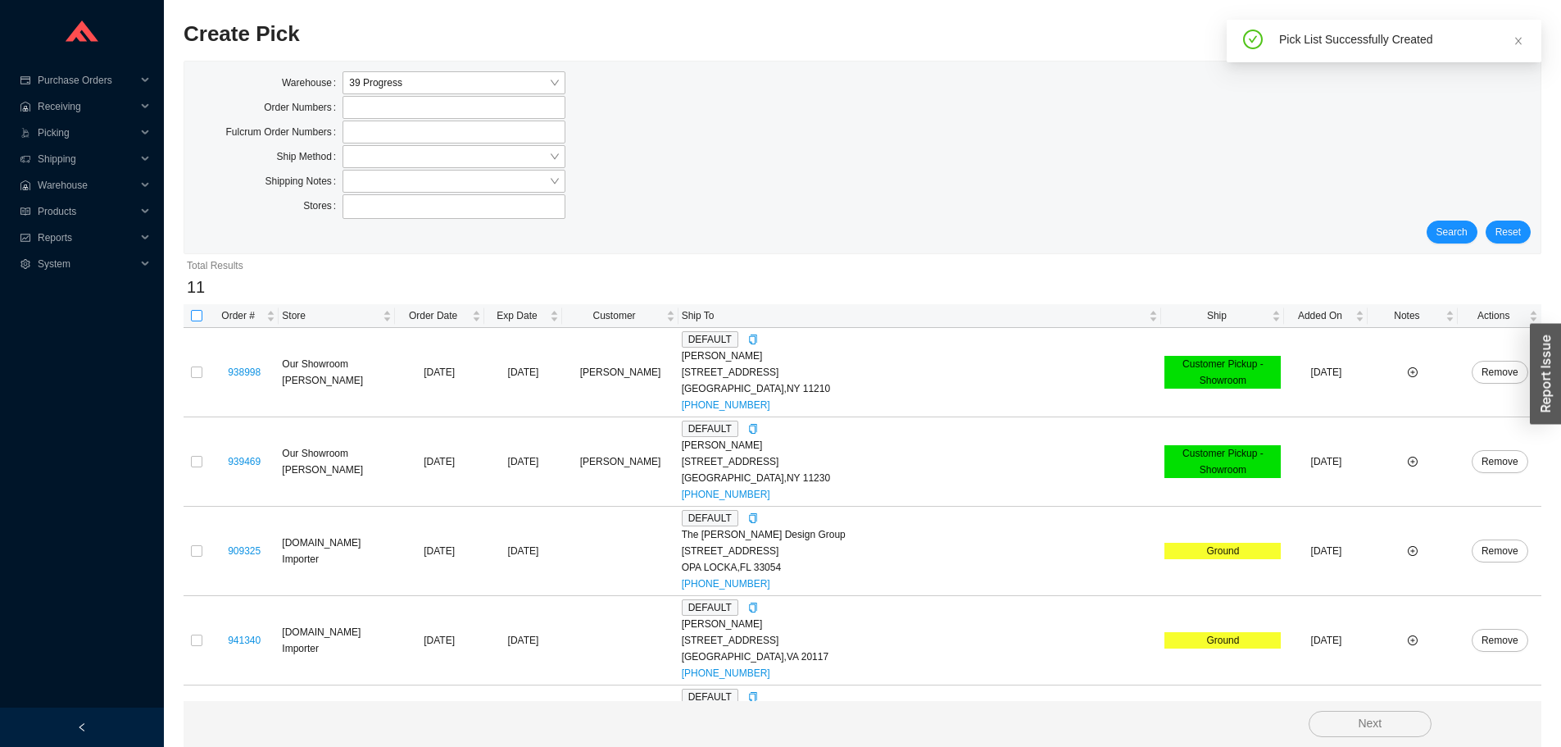
checkbox input "true"
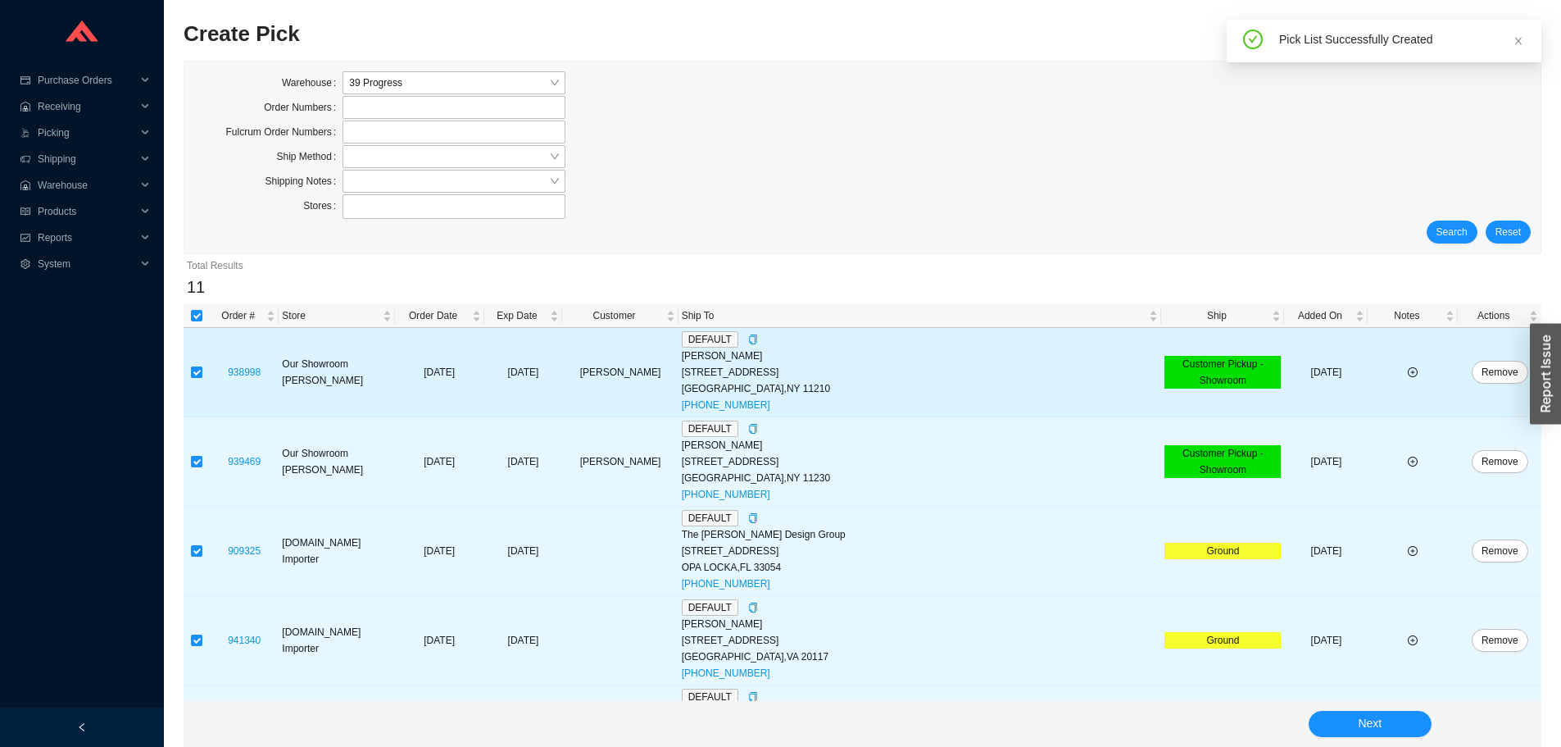
click at [193, 367] on input "checkbox" at bounding box center [196, 371] width 11 height 11
checkbox input "false"
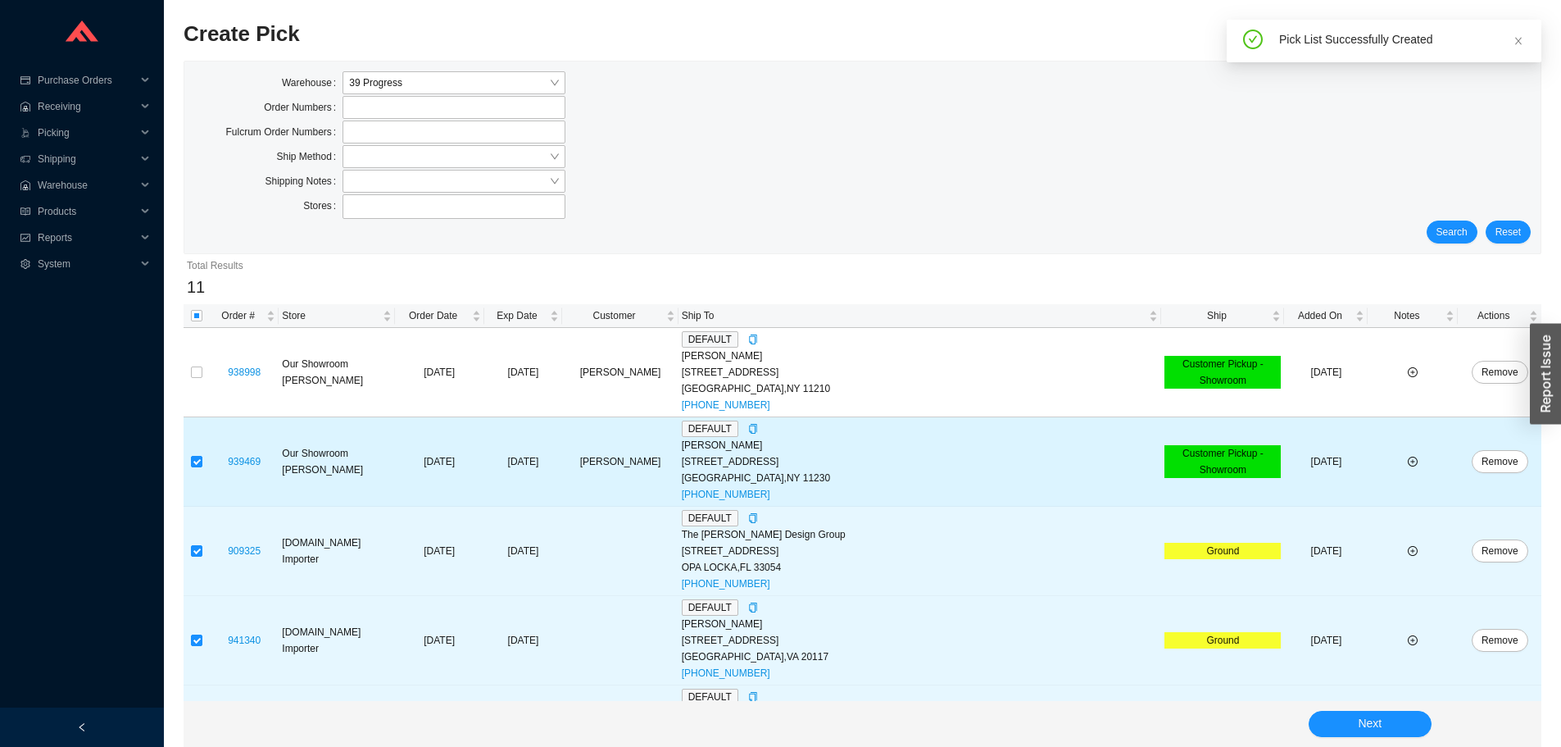
click at [190, 448] on td at bounding box center [197, 461] width 26 height 89
click at [190, 456] on td at bounding box center [197, 461] width 26 height 89
click at [197, 461] on input "checkbox" at bounding box center [196, 461] width 11 height 11
checkbox input "false"
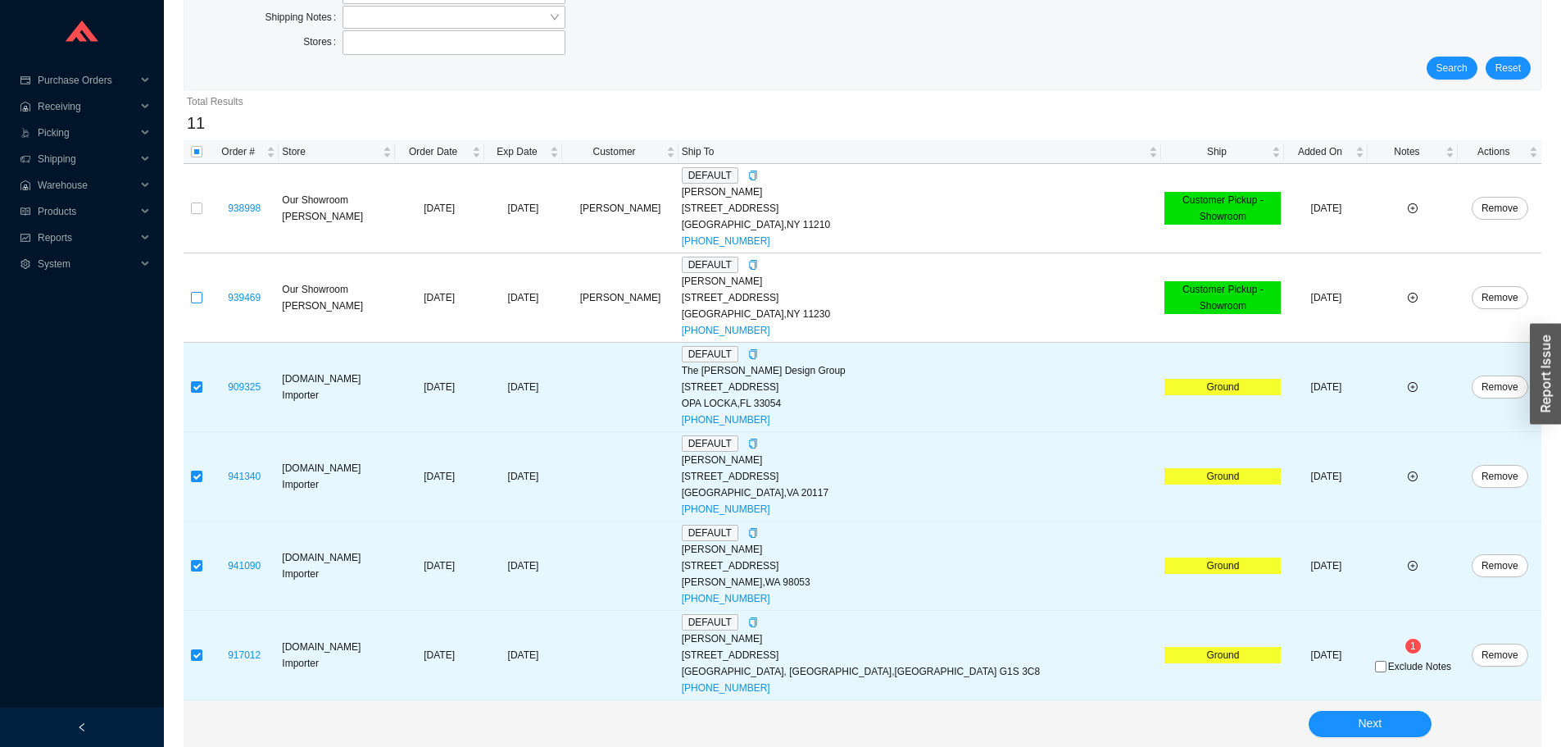
scroll to position [574, 0]
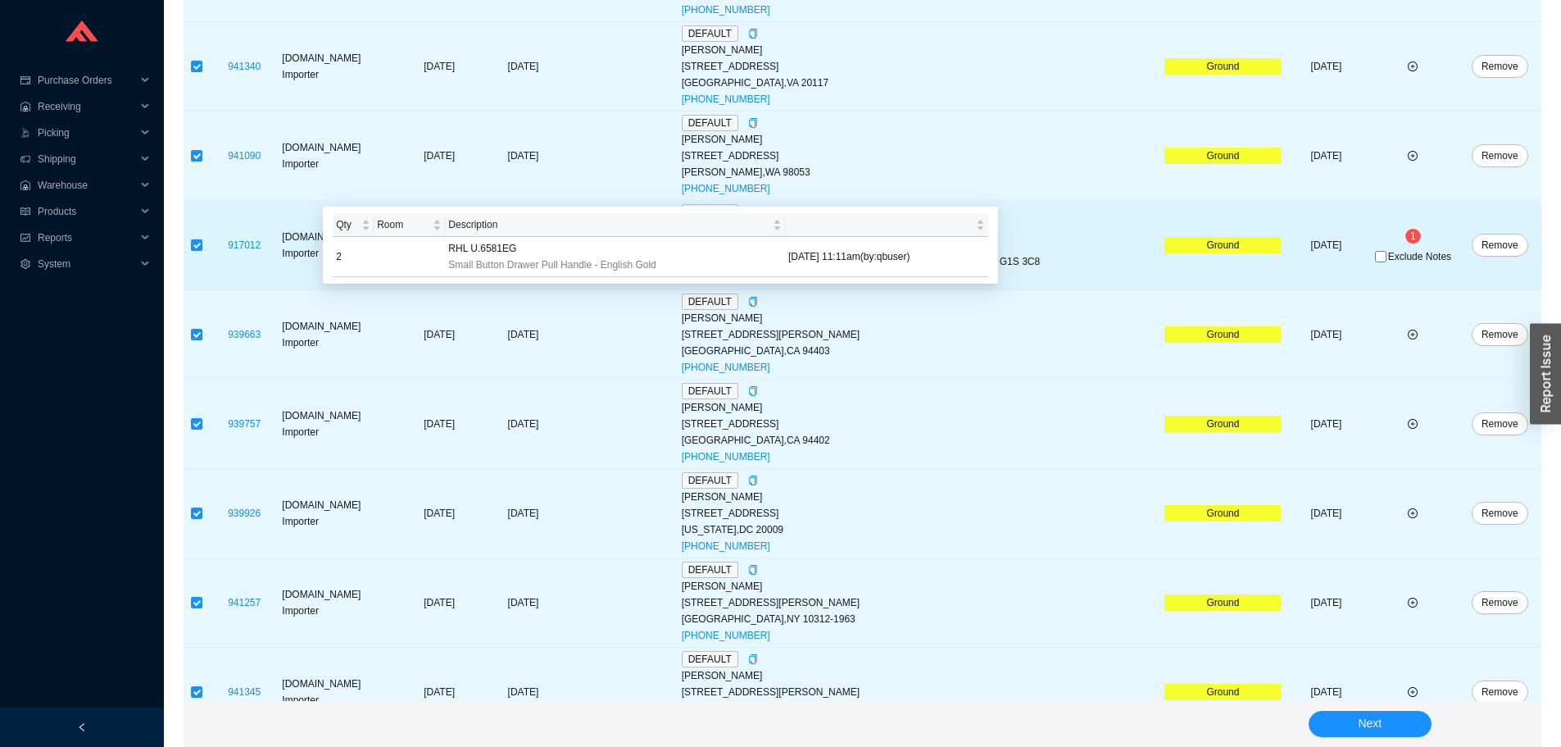
click at [199, 243] on input "checkbox" at bounding box center [196, 244] width 11 height 11
checkbox input "false"
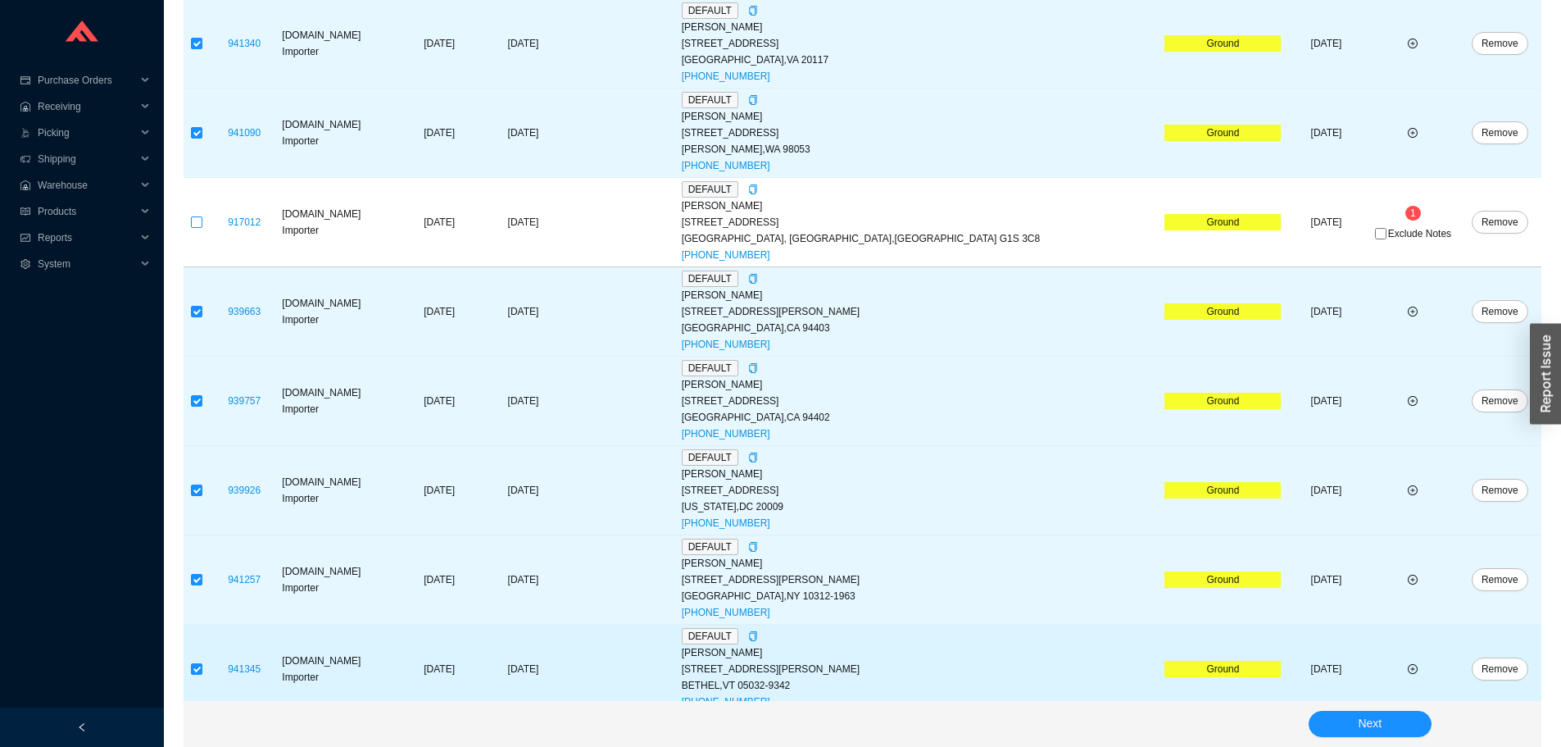
scroll to position [610, 0]
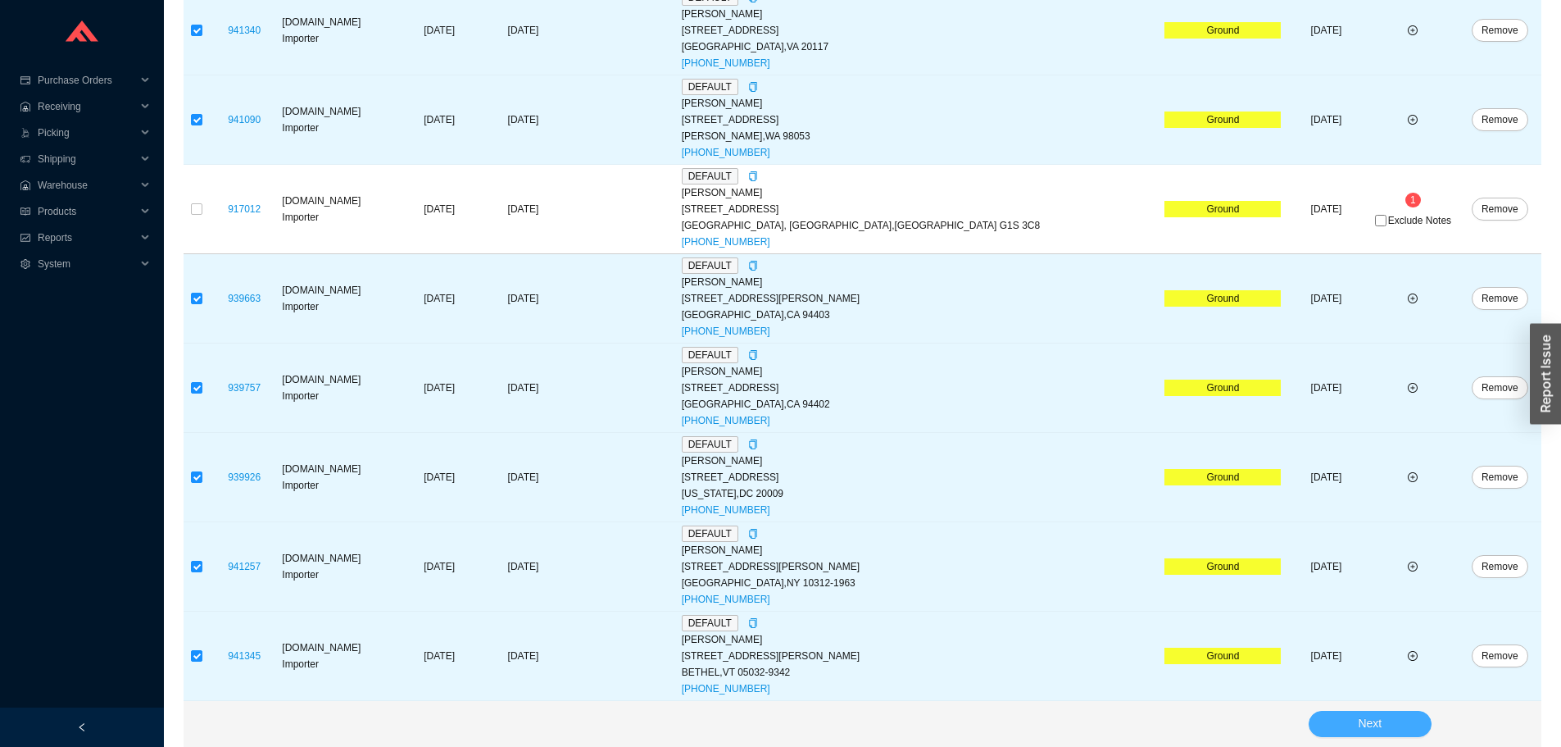
click at [1350, 712] on button "Next" at bounding box center [1370, 723] width 123 height 26
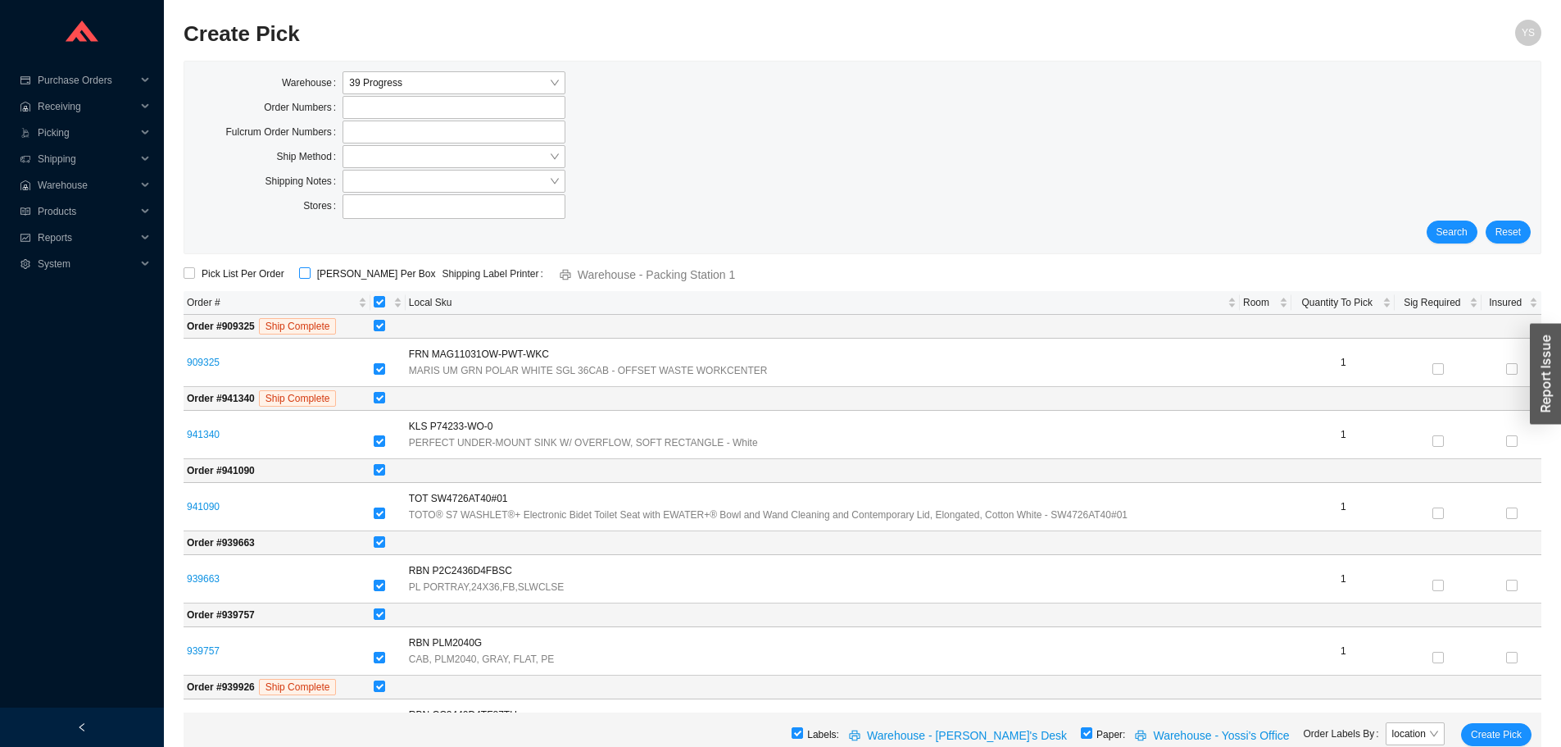
click at [299, 276] on input "[PERSON_NAME] Per Box" at bounding box center [304, 272] width 11 height 11
checkbox input "true"
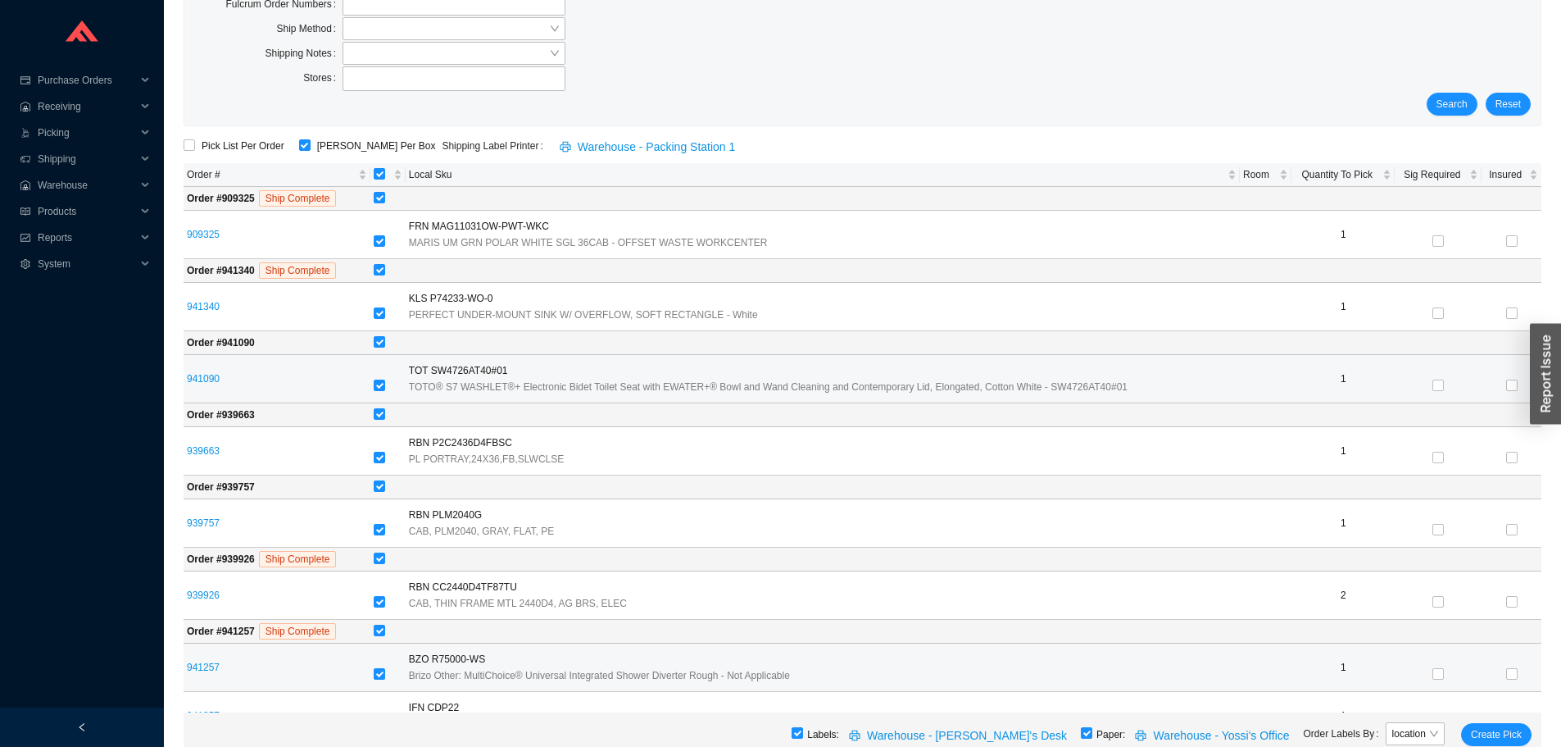
scroll to position [302, 0]
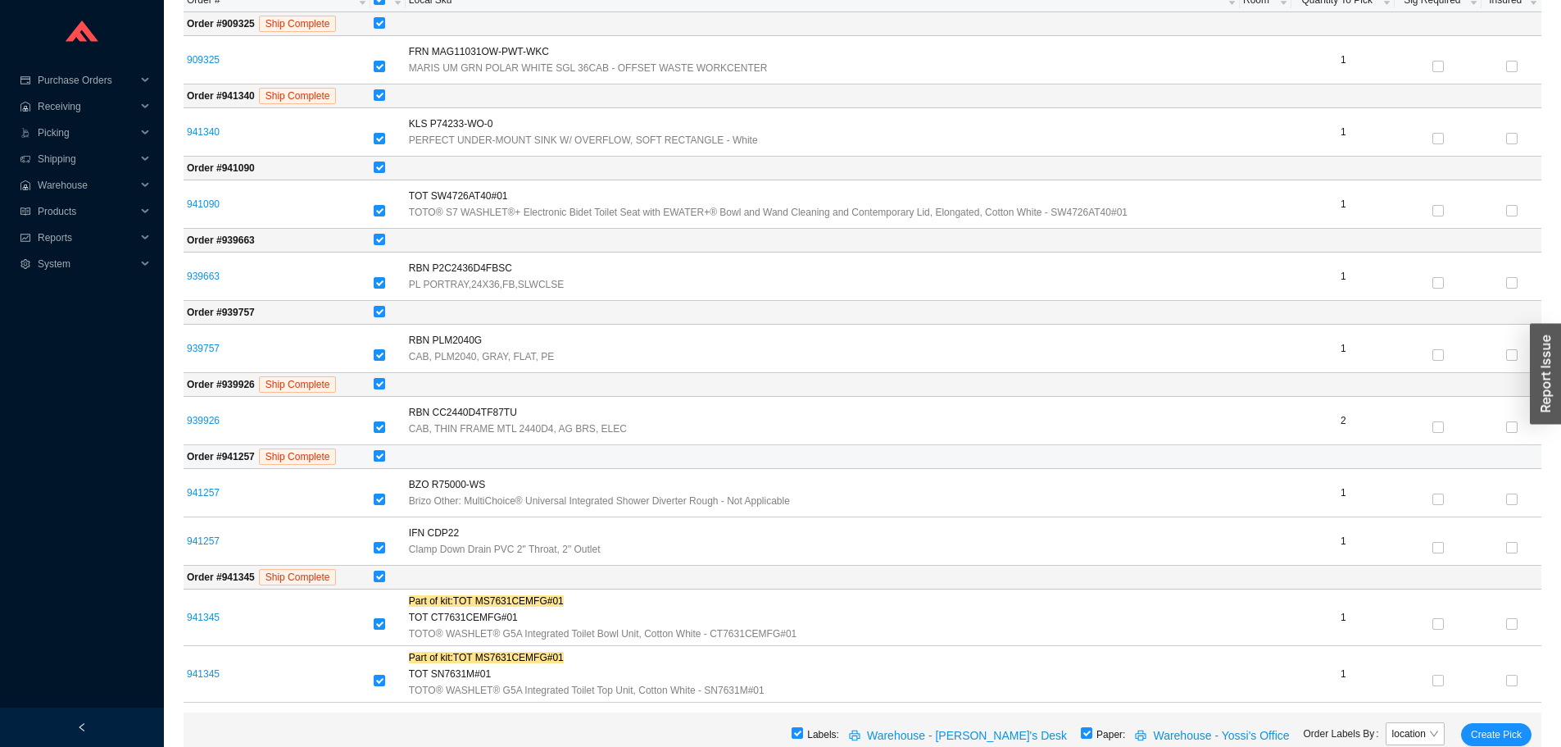
click at [382, 453] on input "checkbox" at bounding box center [379, 455] width 11 height 11
checkbox input "false"
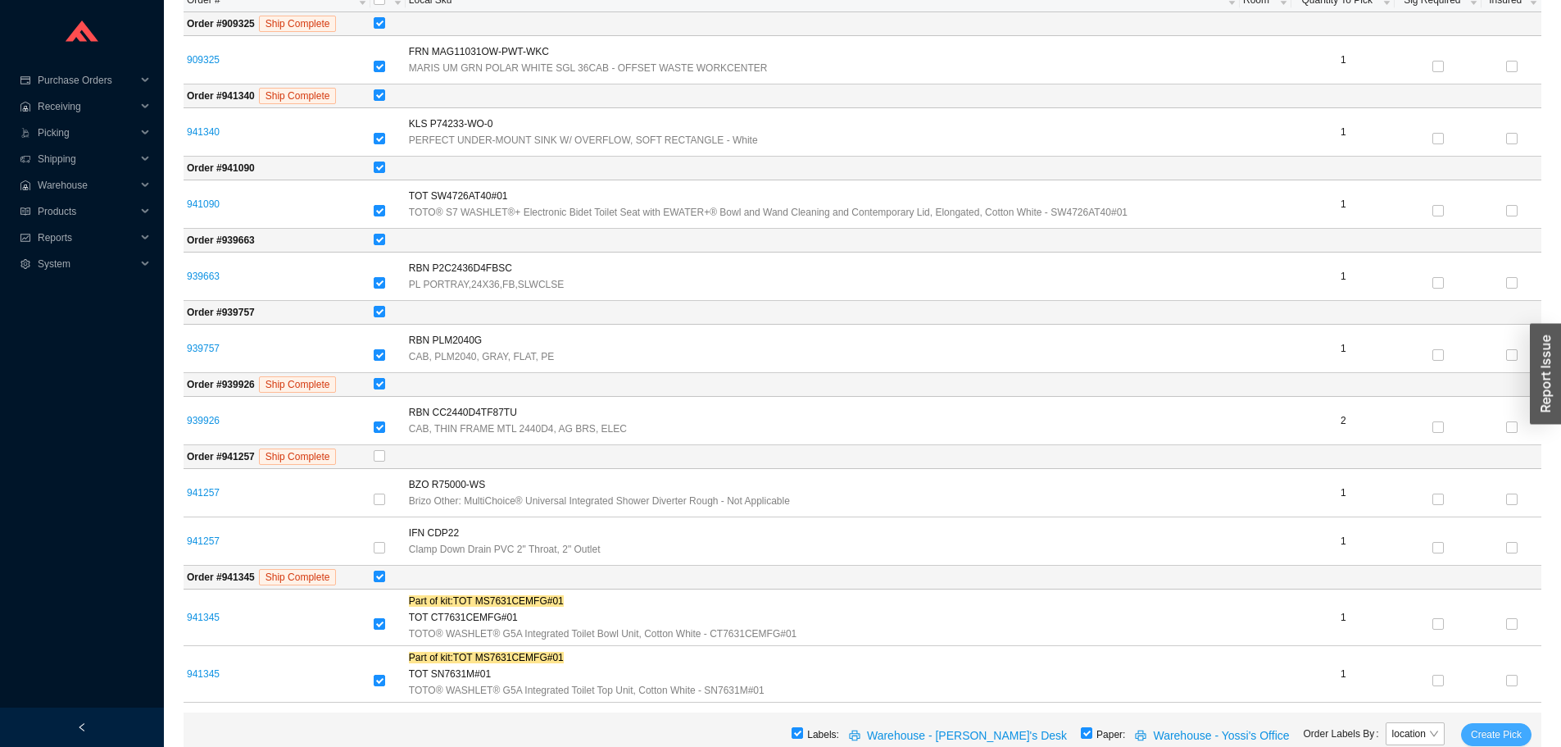
click at [1507, 738] on span "Create Pick" at bounding box center [1496, 734] width 51 height 16
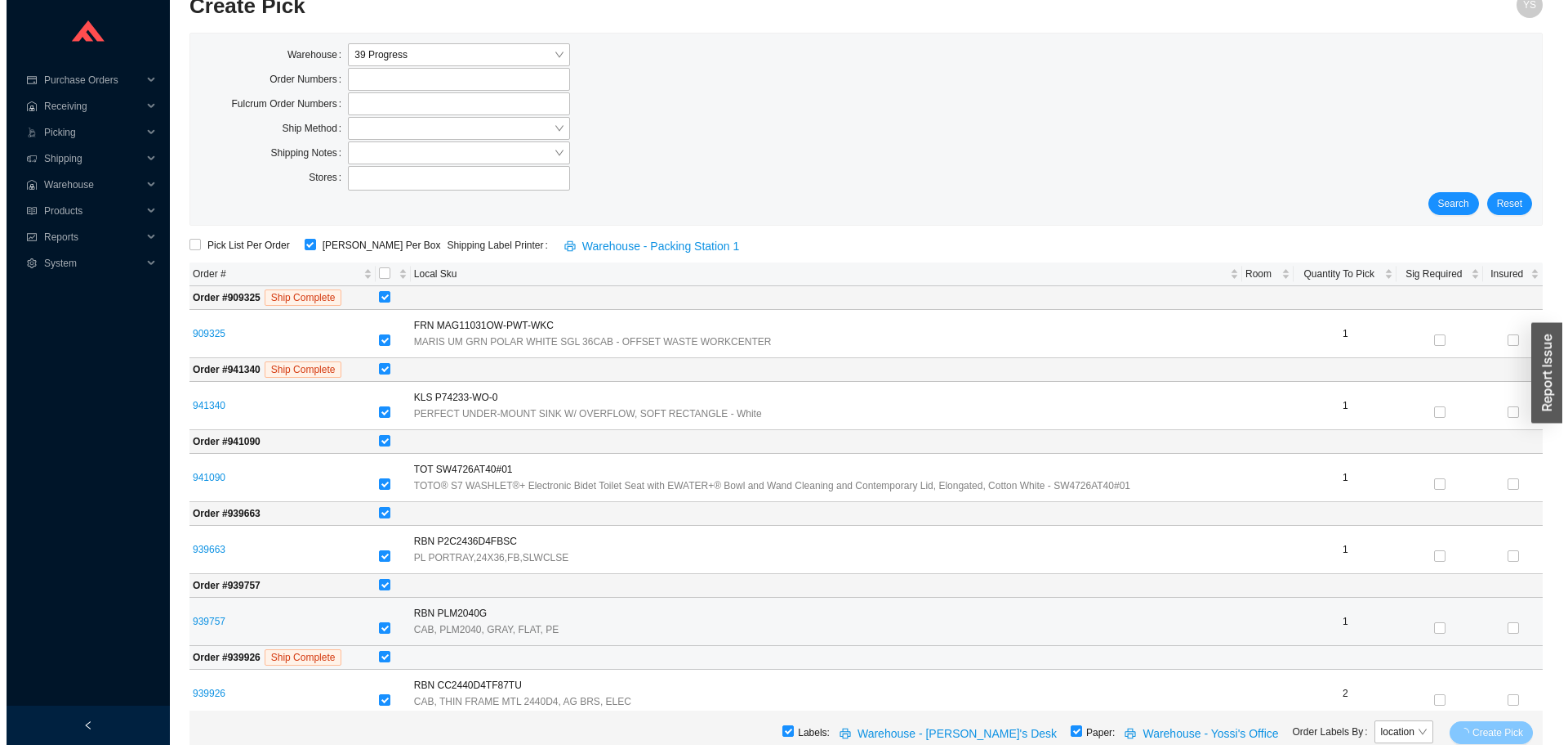
scroll to position [0, 0]
